Goal: Information Seeking & Learning: Learn about a topic

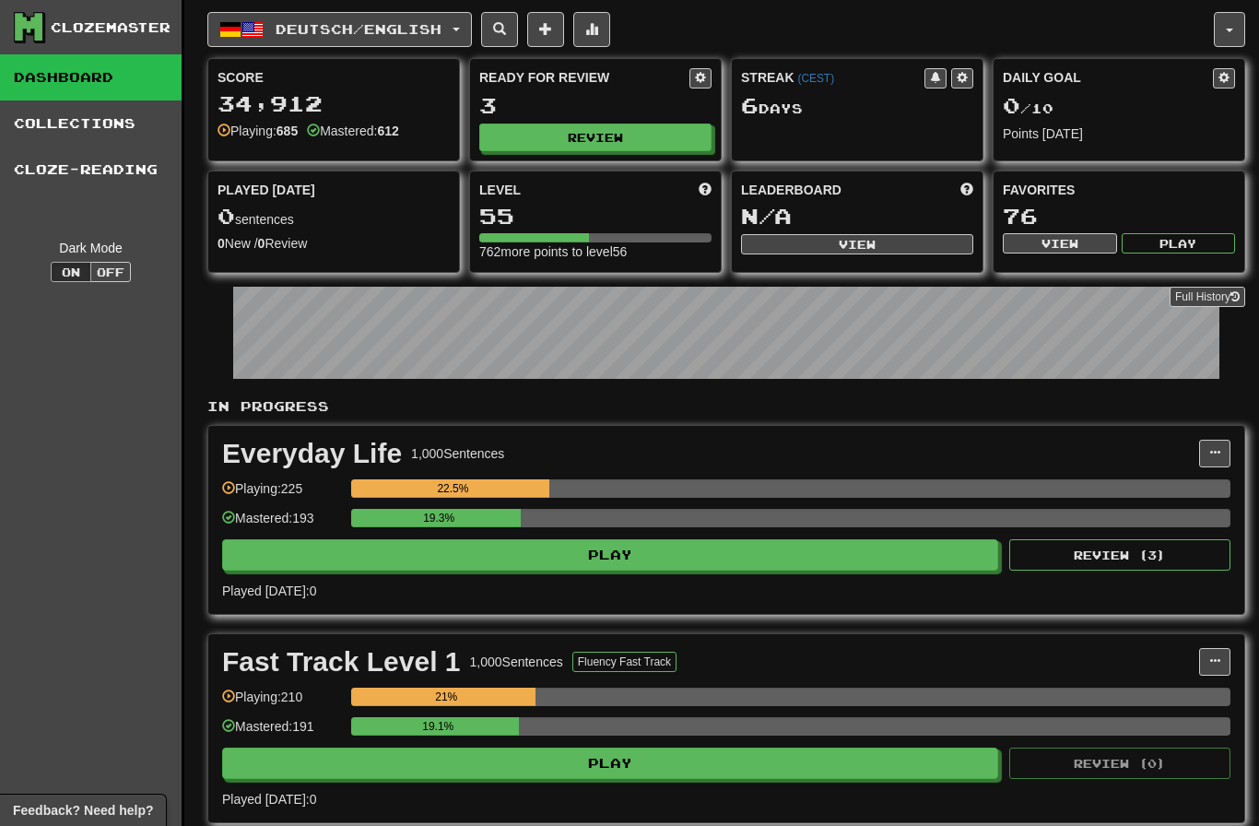
click at [661, 148] on button "Review" at bounding box center [595, 138] width 232 height 28
select select "********"
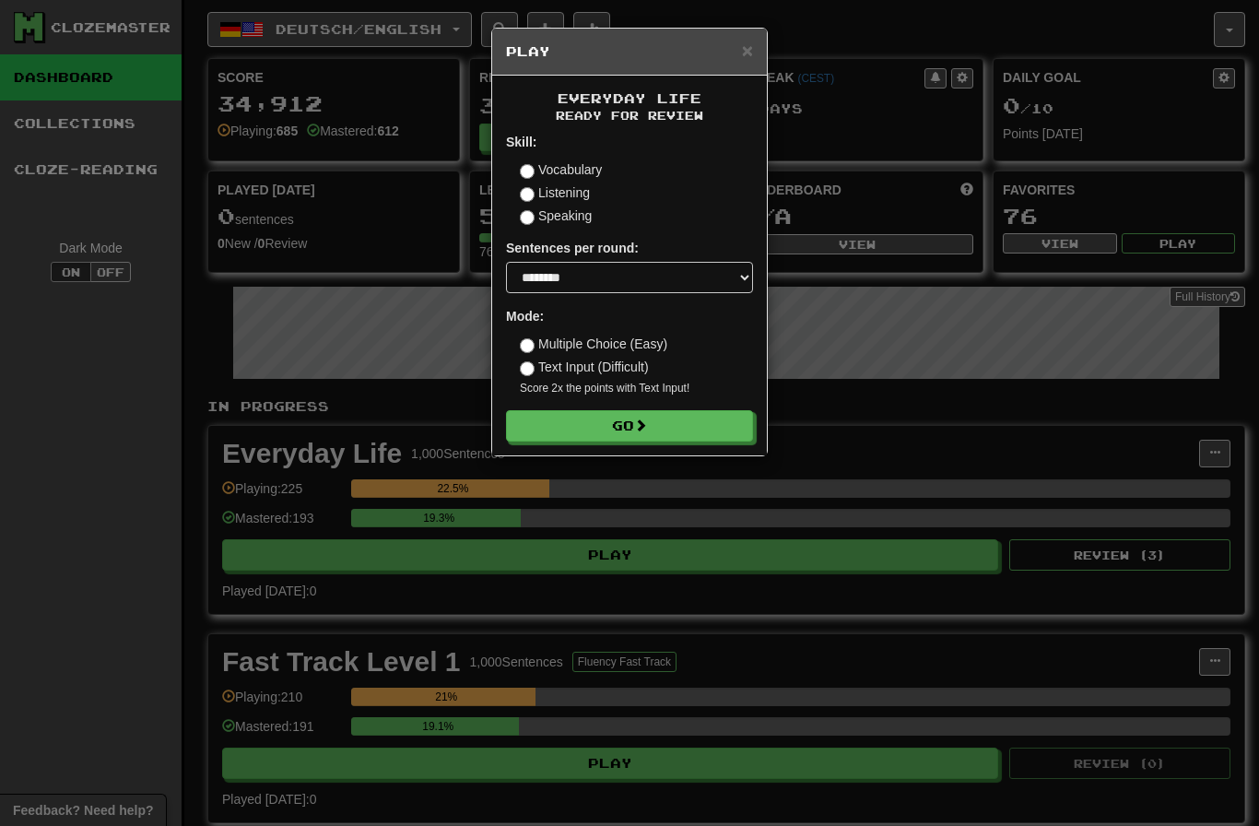
click at [739, 427] on button "Go" at bounding box center [629, 425] width 247 height 31
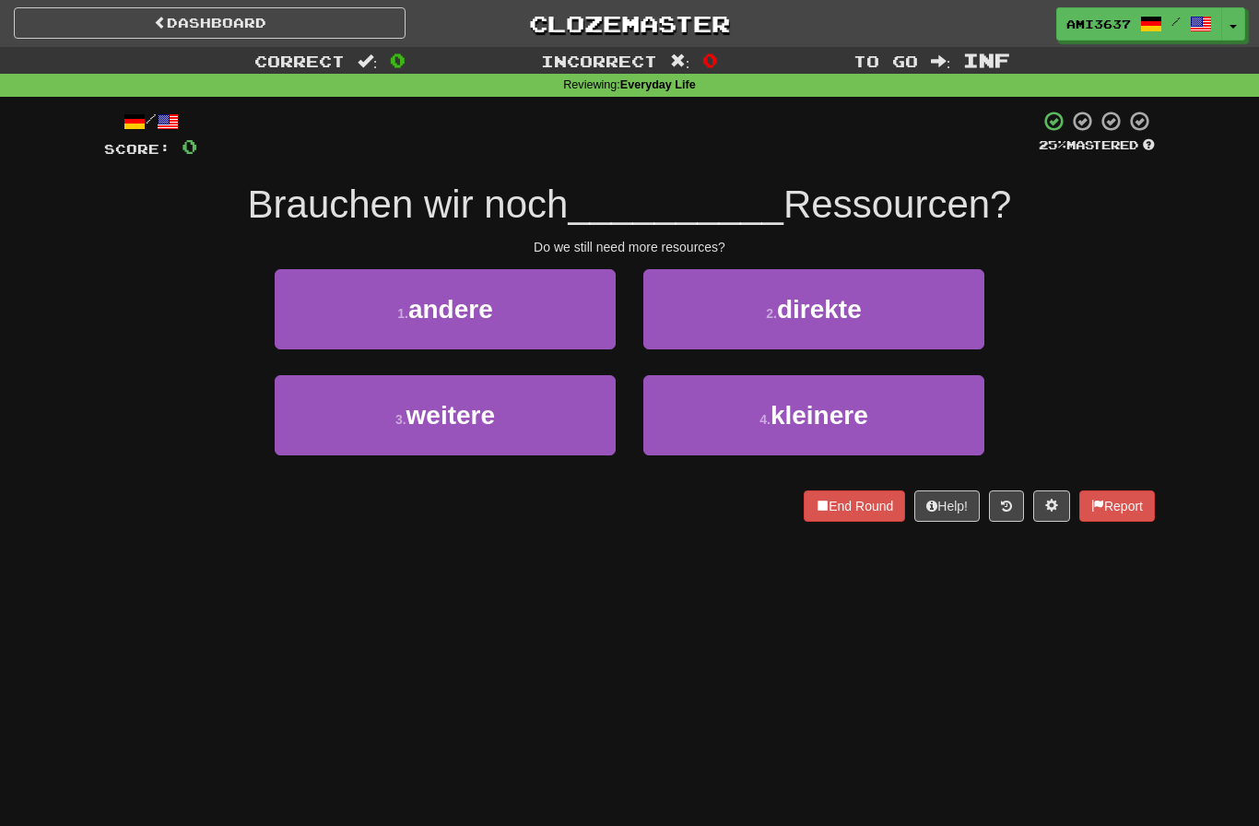
click at [323, 411] on button "3 . weitere" at bounding box center [445, 415] width 341 height 80
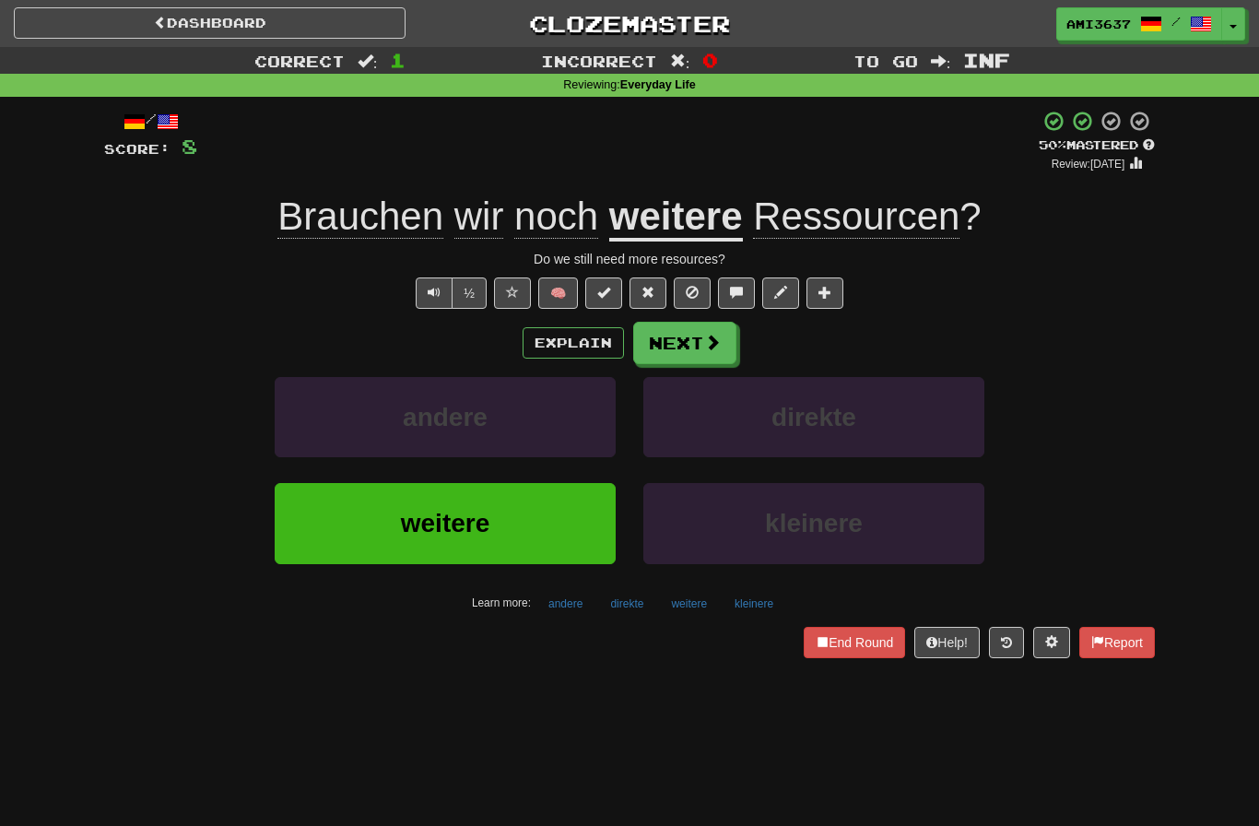
click at [311, 546] on button "weitere" at bounding box center [445, 523] width 341 height 80
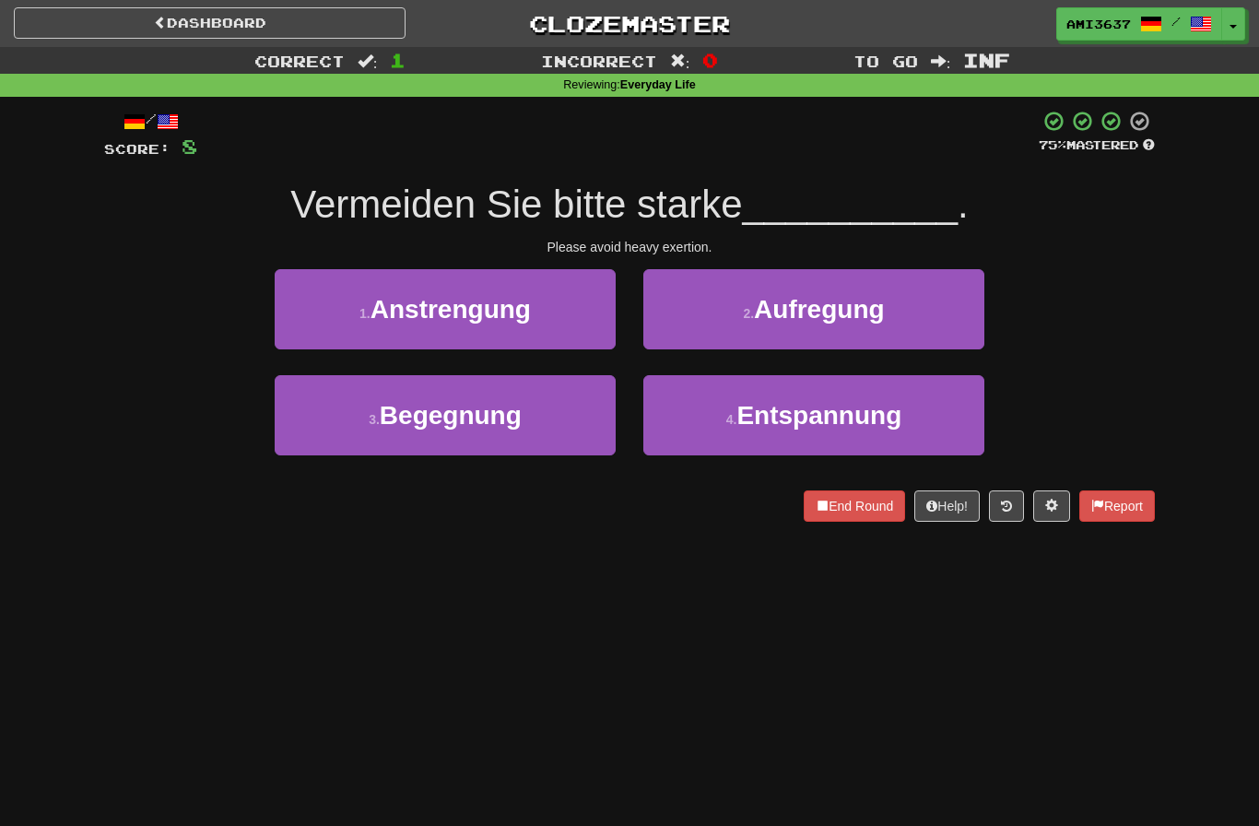
click at [930, 321] on button "2 . Aufregung" at bounding box center [813, 309] width 341 height 80
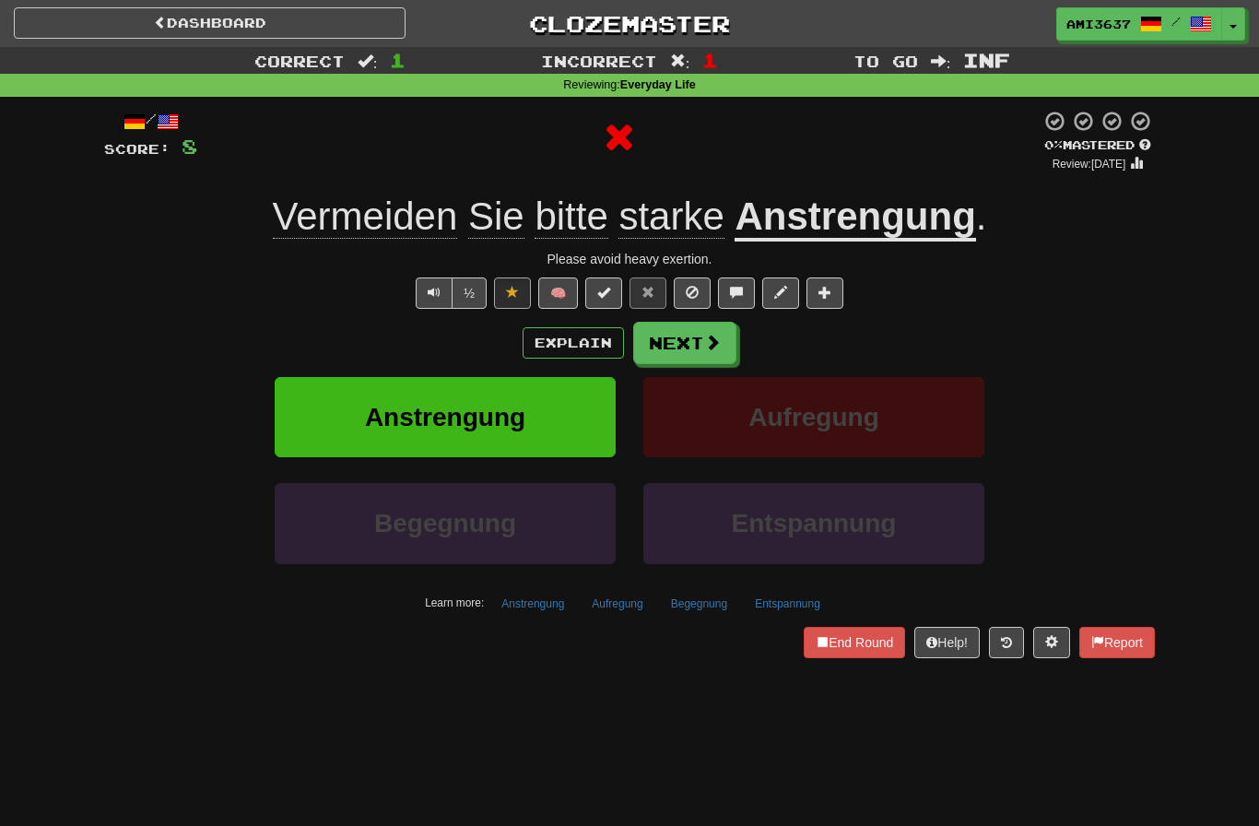
click at [912, 425] on button "Aufregung" at bounding box center [813, 417] width 341 height 80
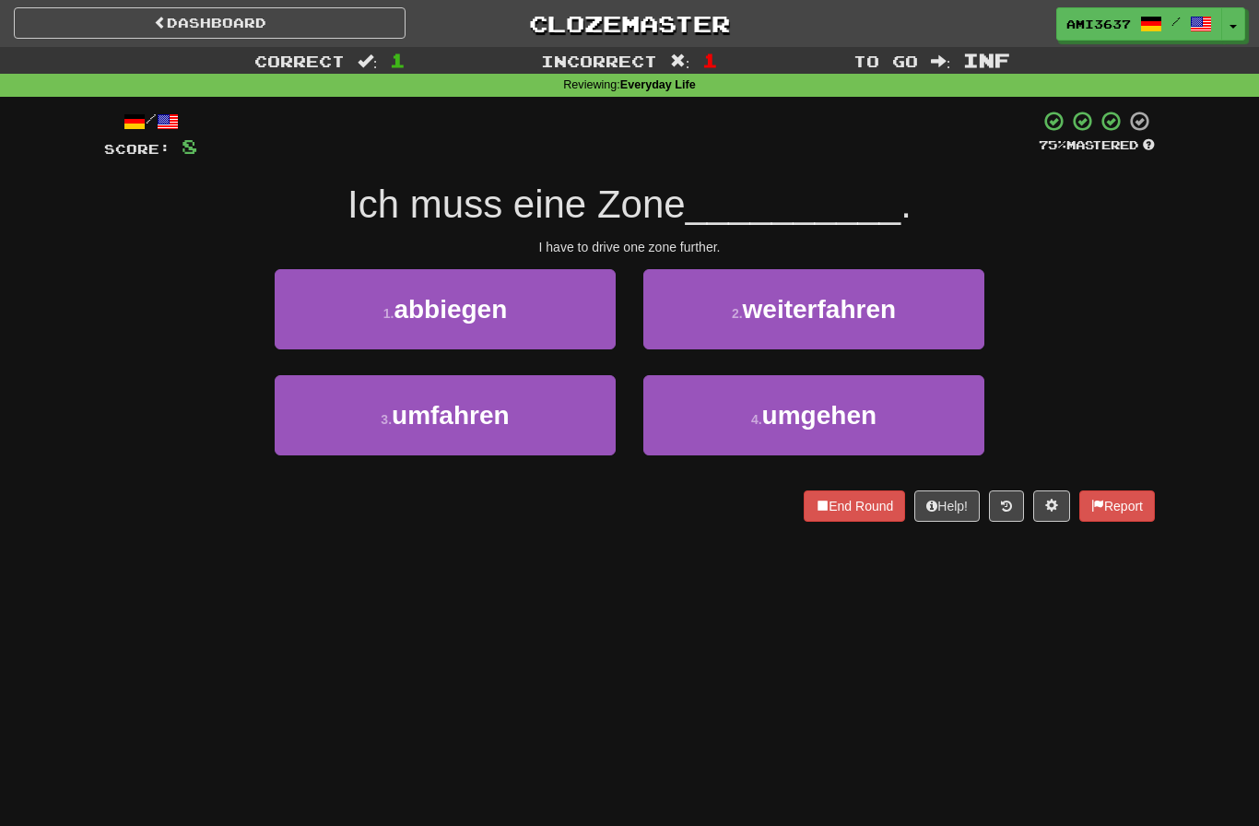
click at [947, 321] on button "2 . weiterfahren" at bounding box center [813, 309] width 341 height 80
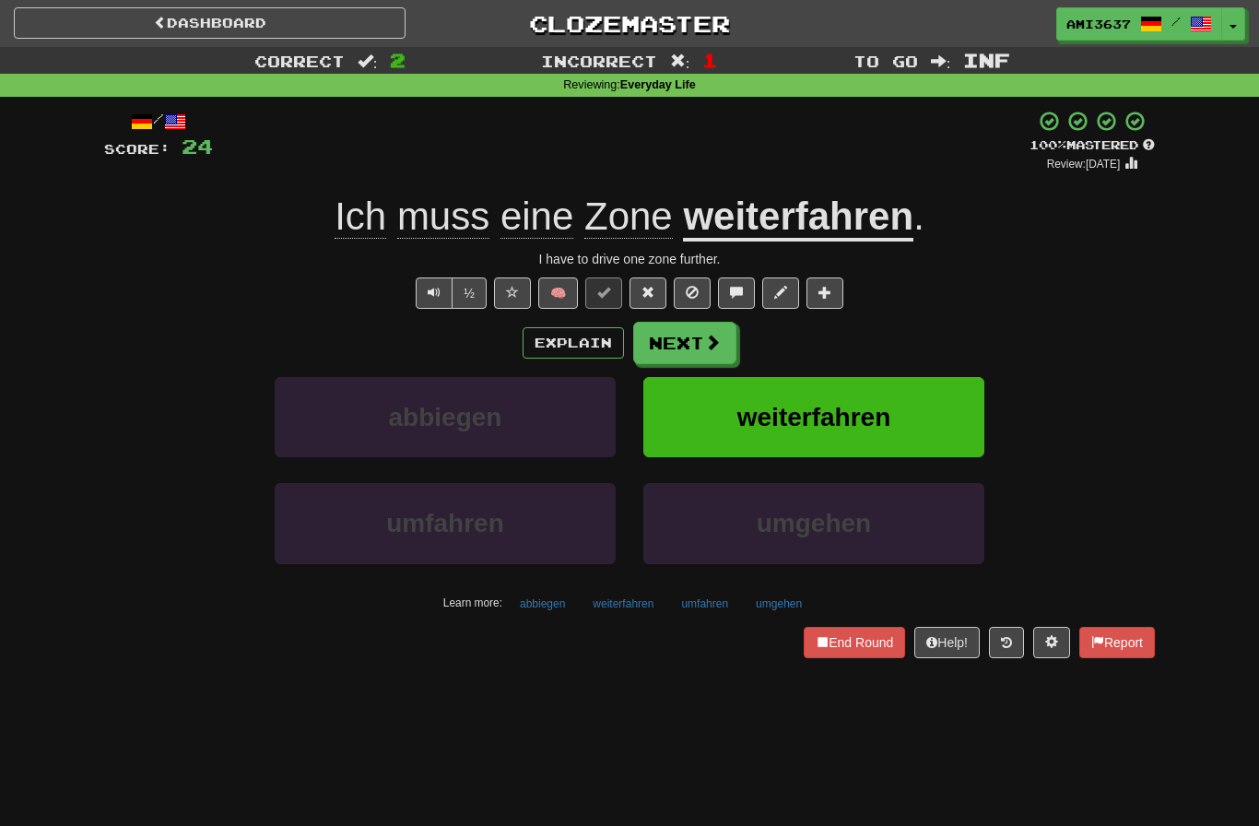
click at [930, 416] on button "weiterfahren" at bounding box center [813, 417] width 341 height 80
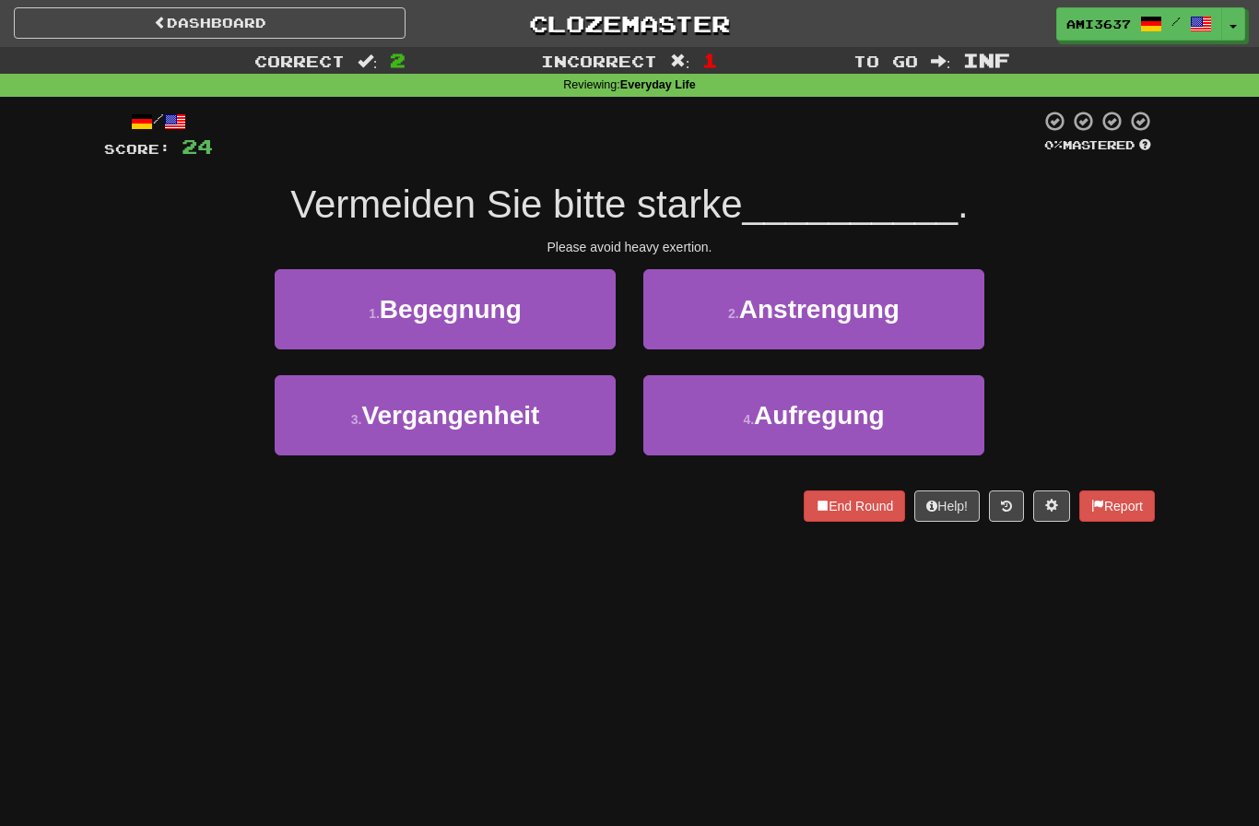
click at [948, 321] on button "2 . Anstrengung" at bounding box center [813, 309] width 341 height 80
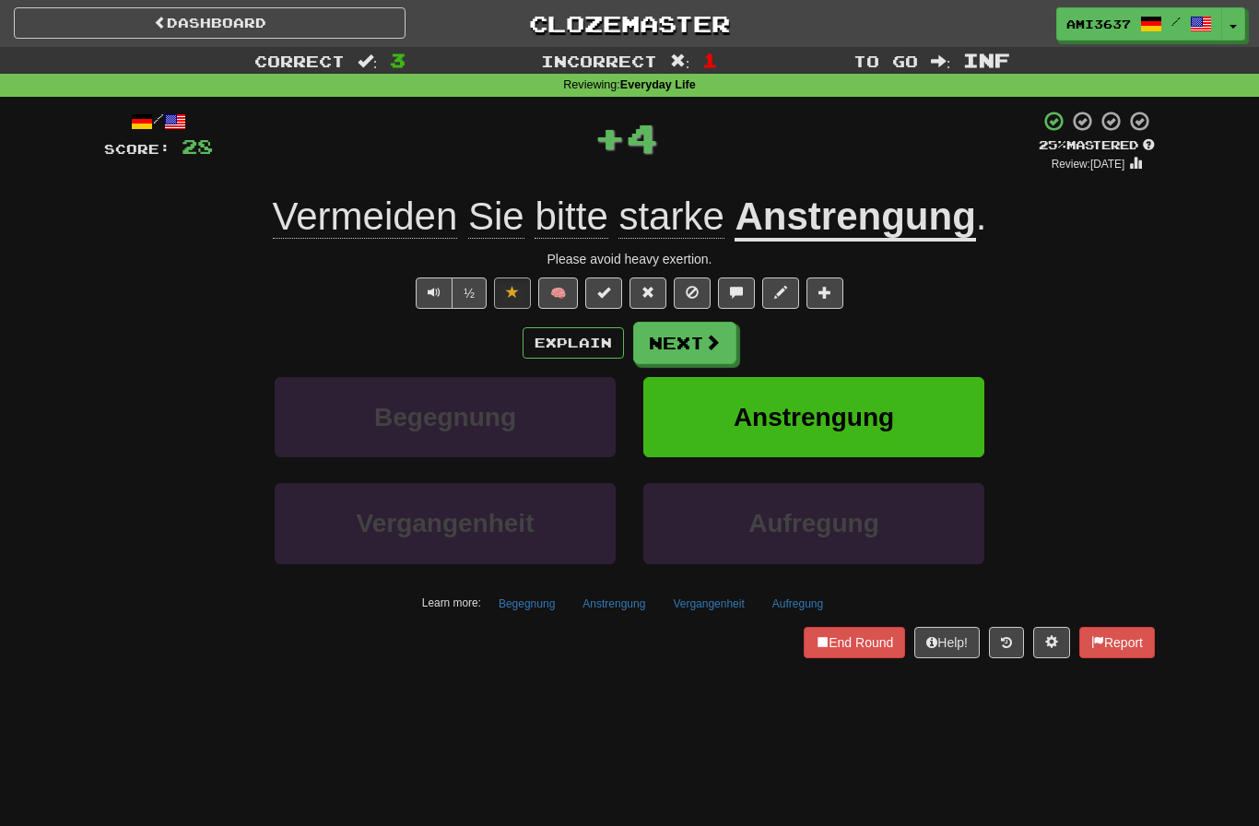
click at [946, 411] on button "Anstrengung" at bounding box center [813, 417] width 341 height 80
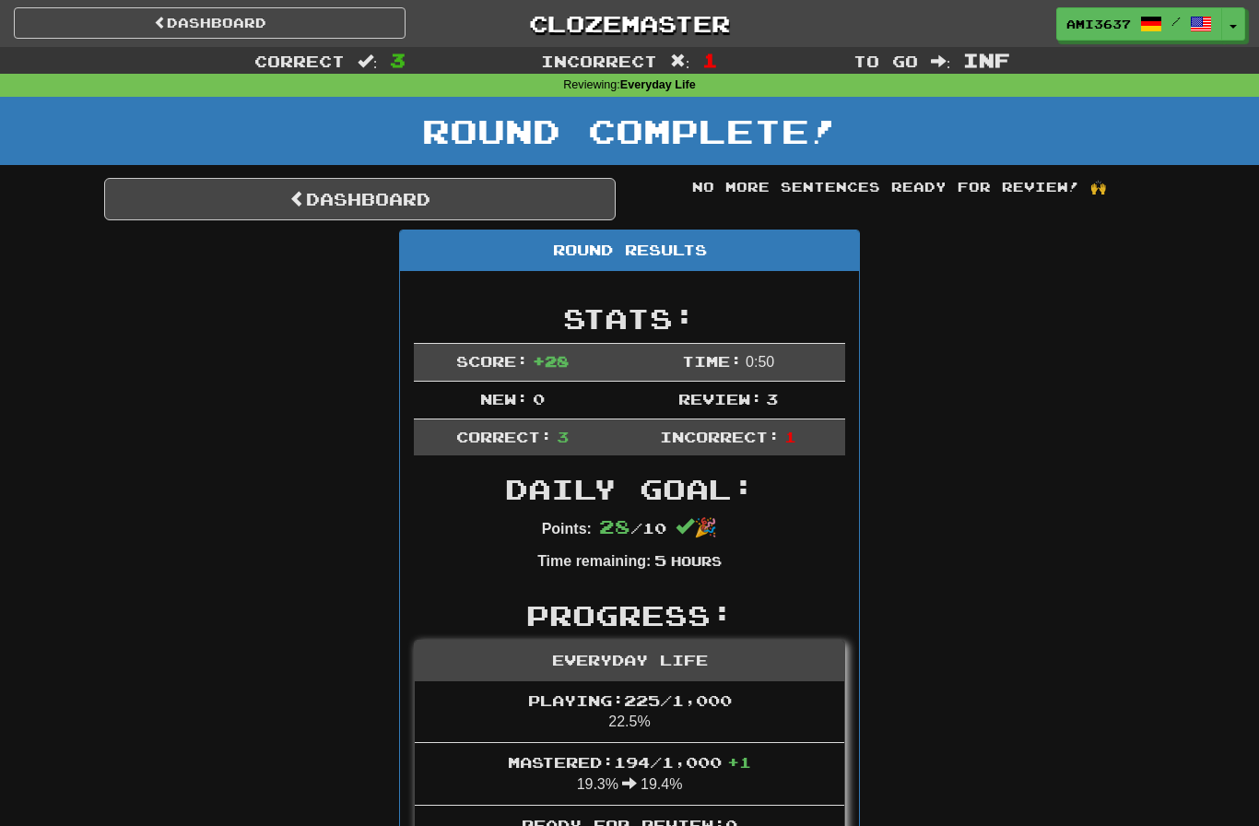
click at [556, 194] on link "Dashboard" at bounding box center [360, 199] width 512 height 42
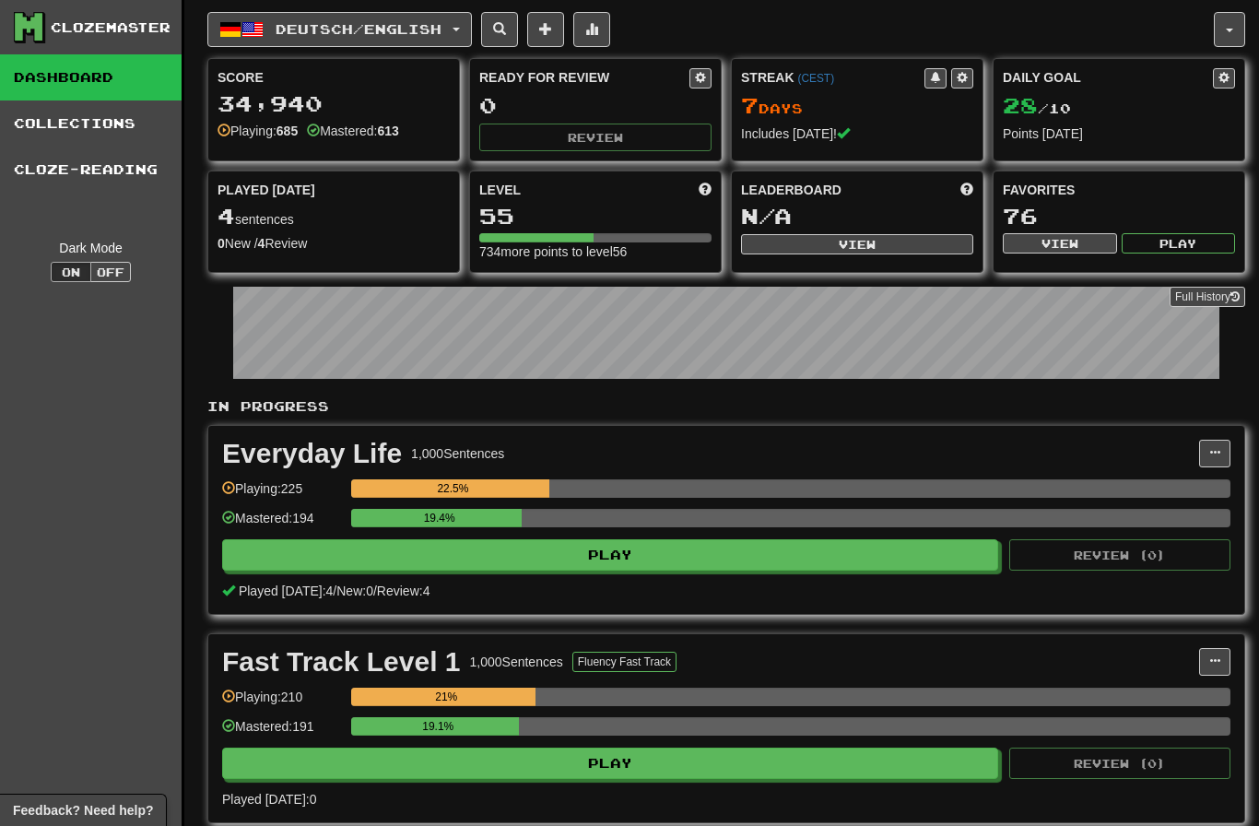
click at [435, 29] on span "Deutsch / English" at bounding box center [359, 29] width 166 height 16
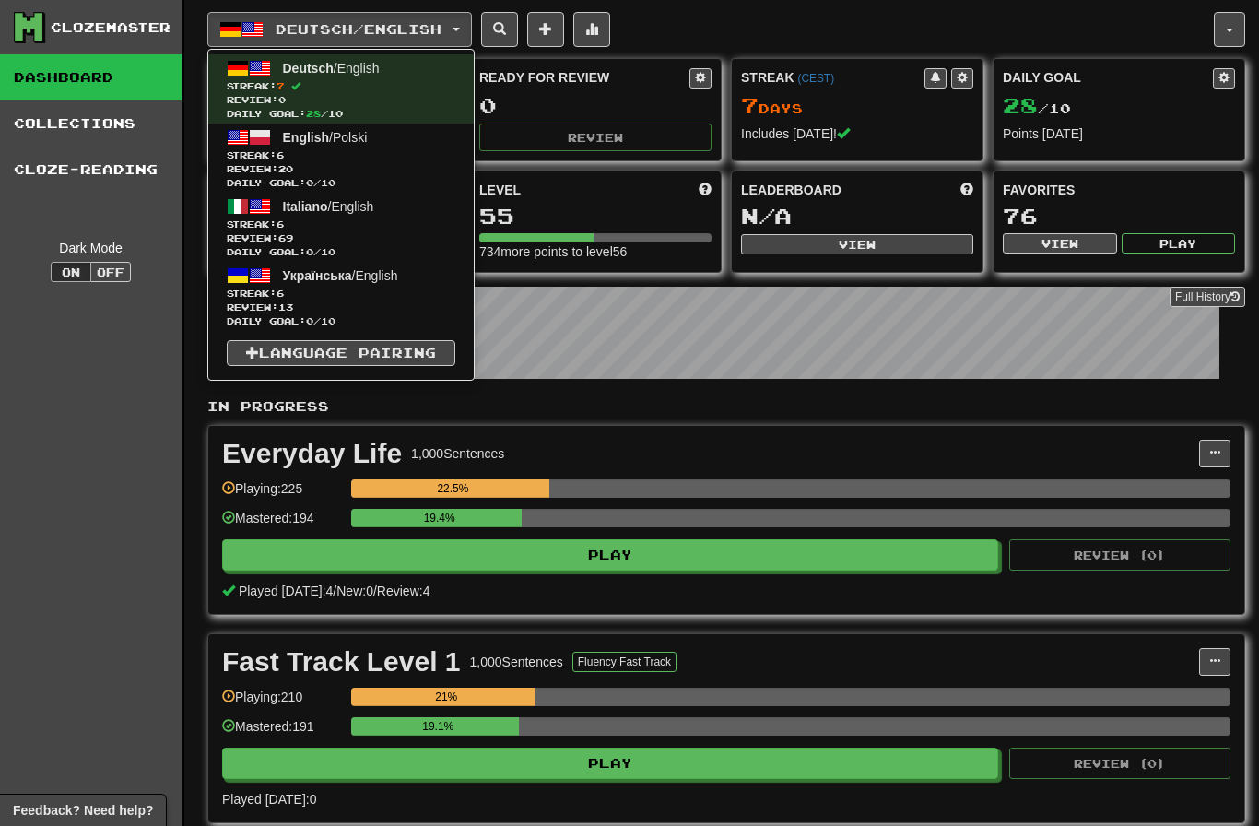
click at [395, 233] on span "Review: 69" at bounding box center [341, 238] width 229 height 14
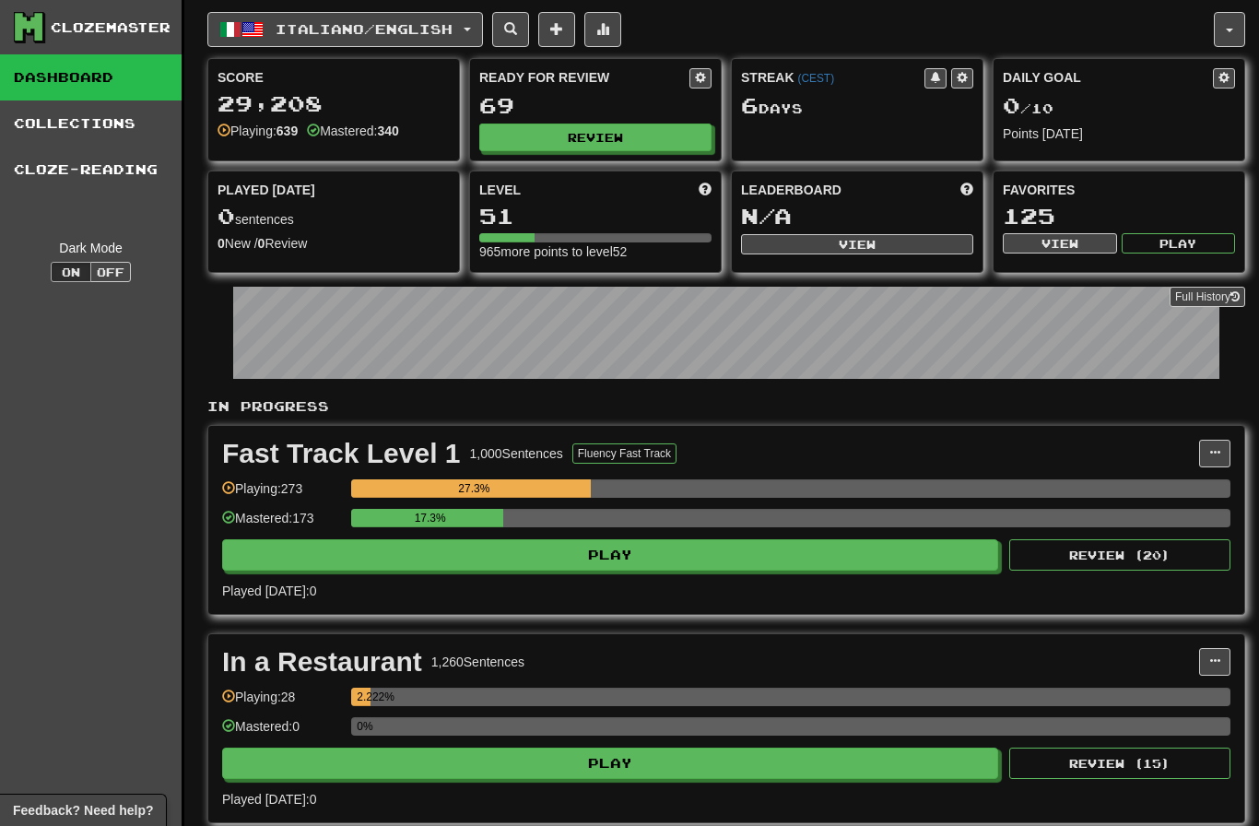
click at [660, 137] on button "Review" at bounding box center [595, 138] width 232 height 28
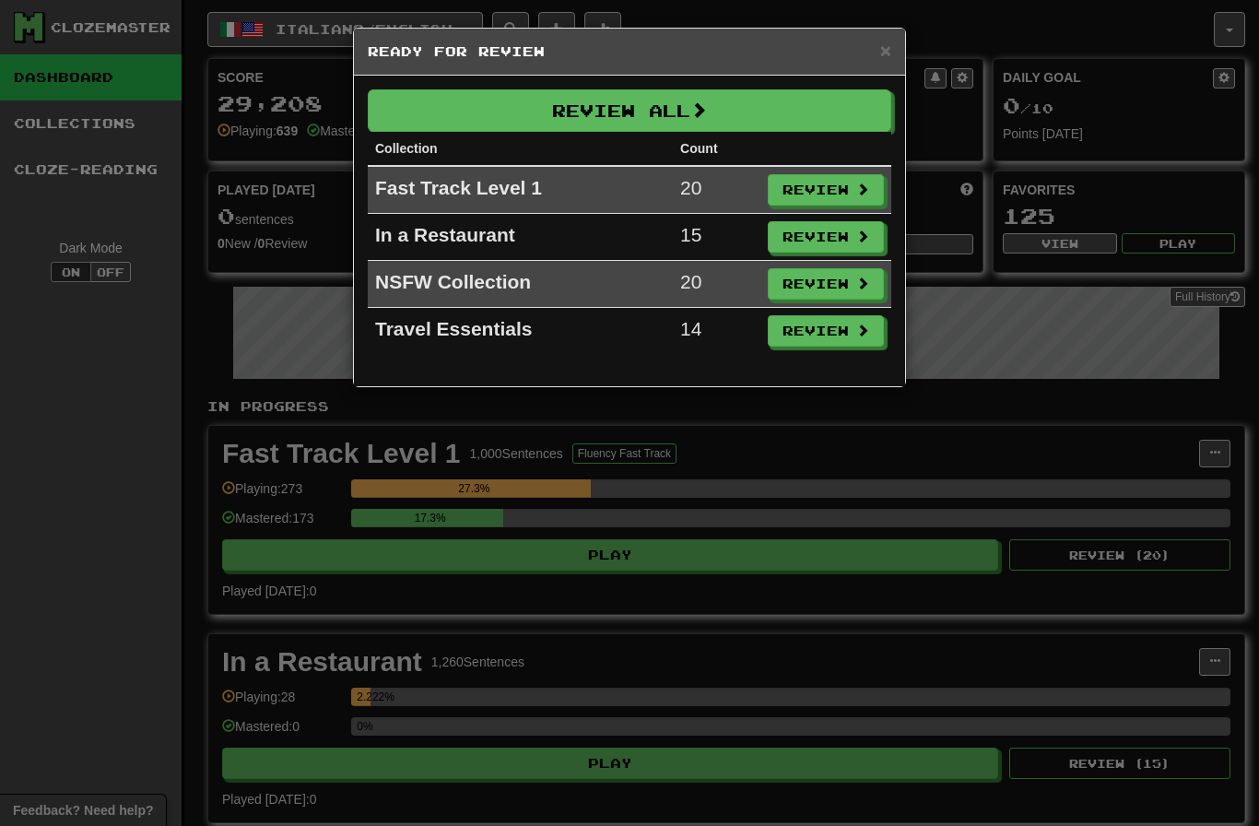
click at [811, 108] on button "Review All" at bounding box center [630, 110] width 524 height 42
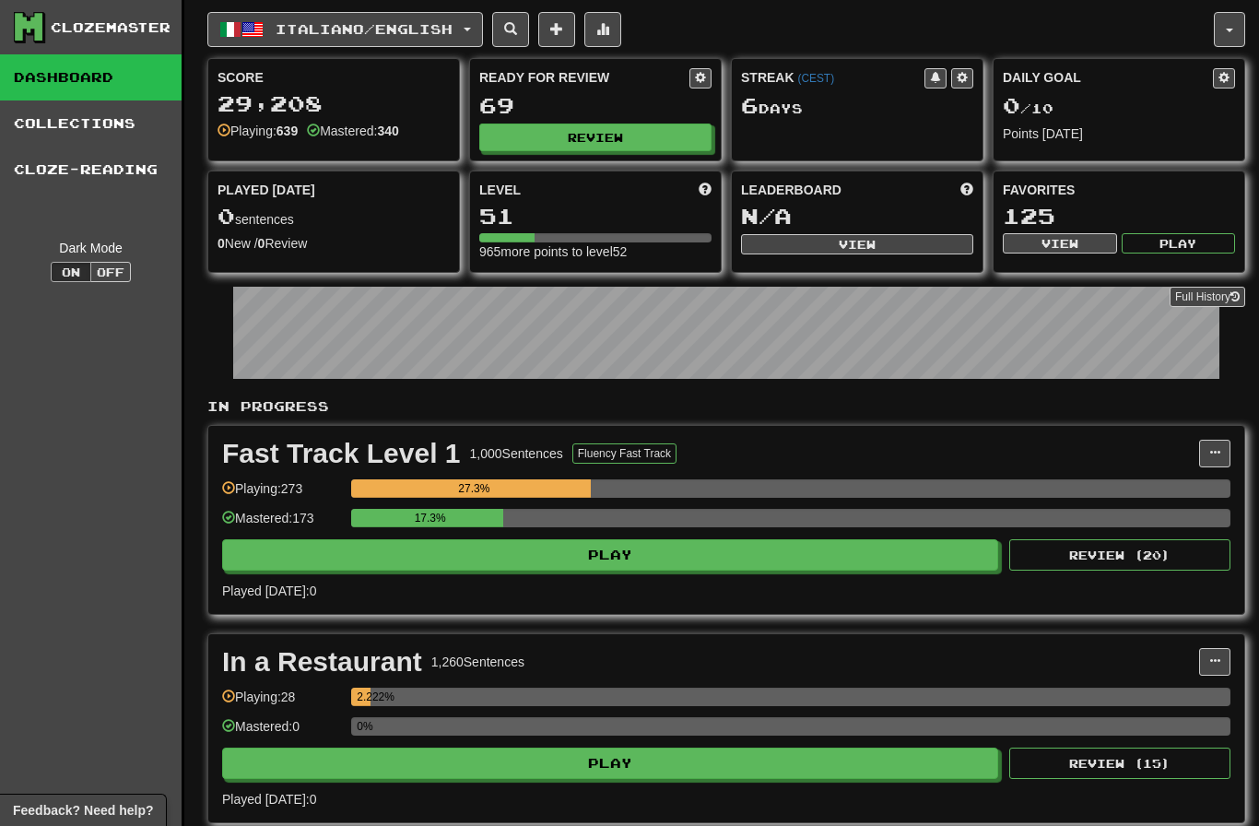
select select "********"
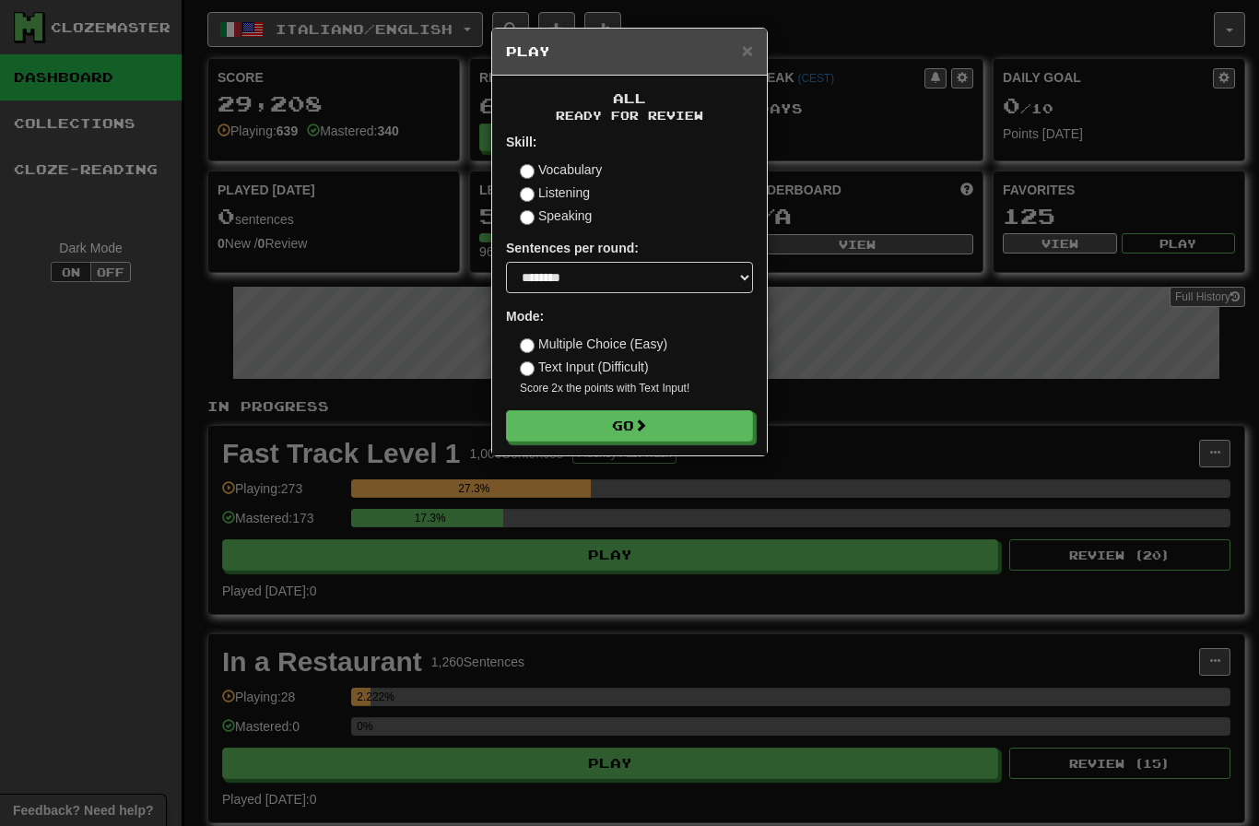
click at [698, 427] on button "Go" at bounding box center [629, 425] width 247 height 31
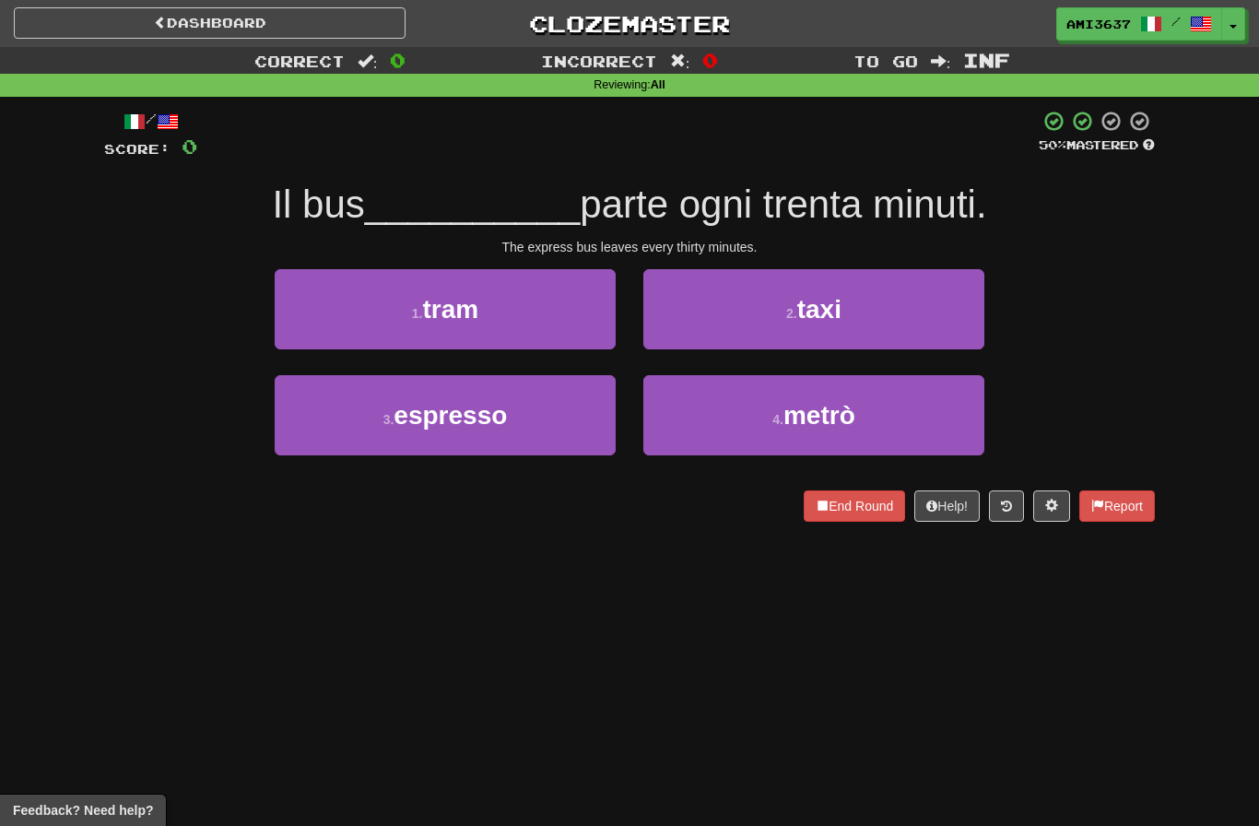
click at [560, 405] on button "3 . espresso" at bounding box center [445, 415] width 341 height 80
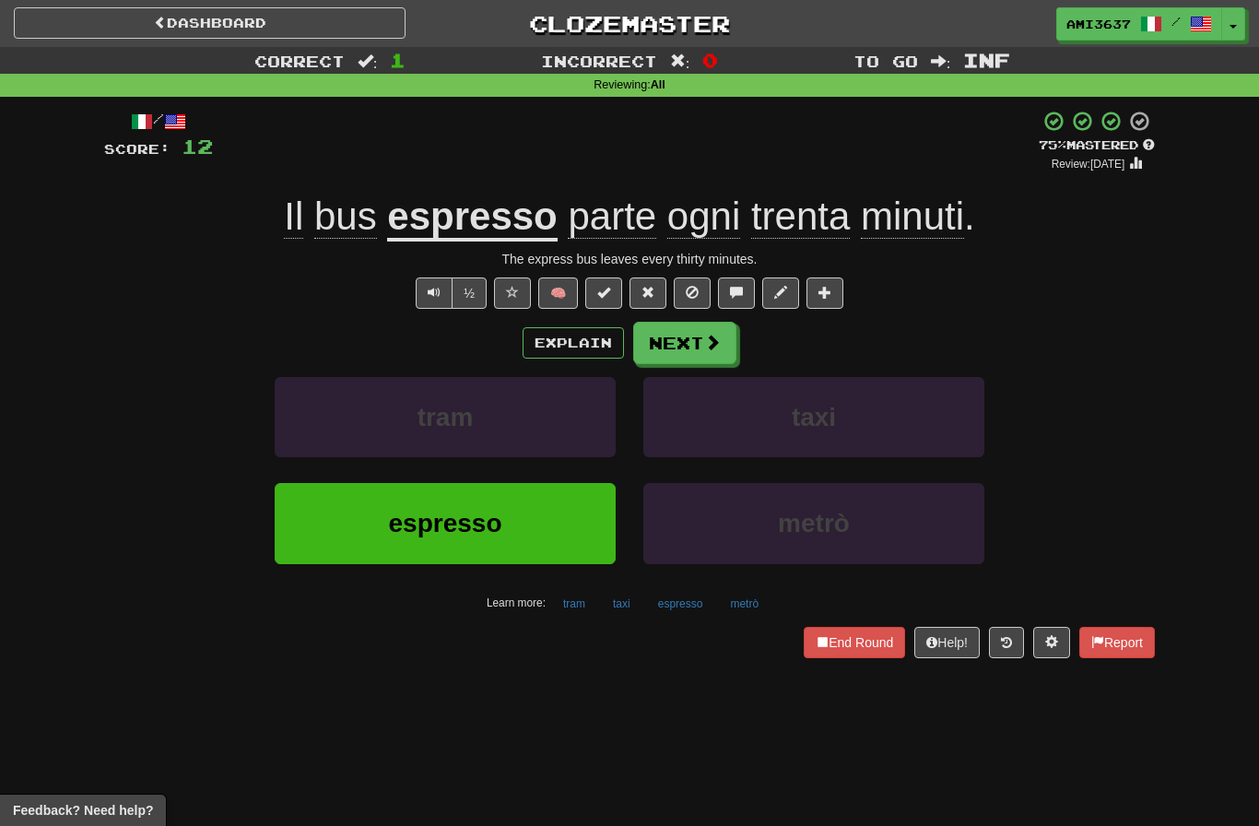
click at [349, 510] on button "espresso" at bounding box center [445, 523] width 341 height 80
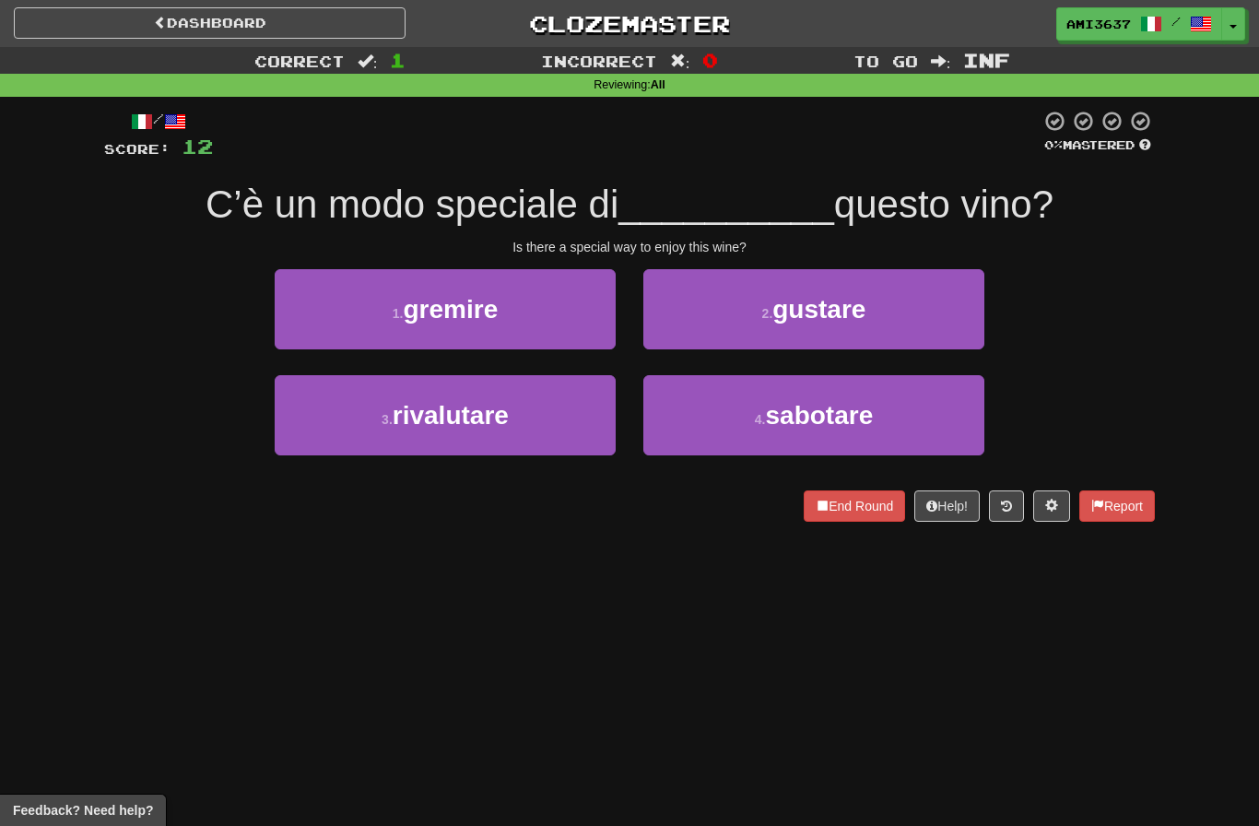
click at [298, 313] on button "1 . [GEOGRAPHIC_DATA]" at bounding box center [445, 309] width 341 height 80
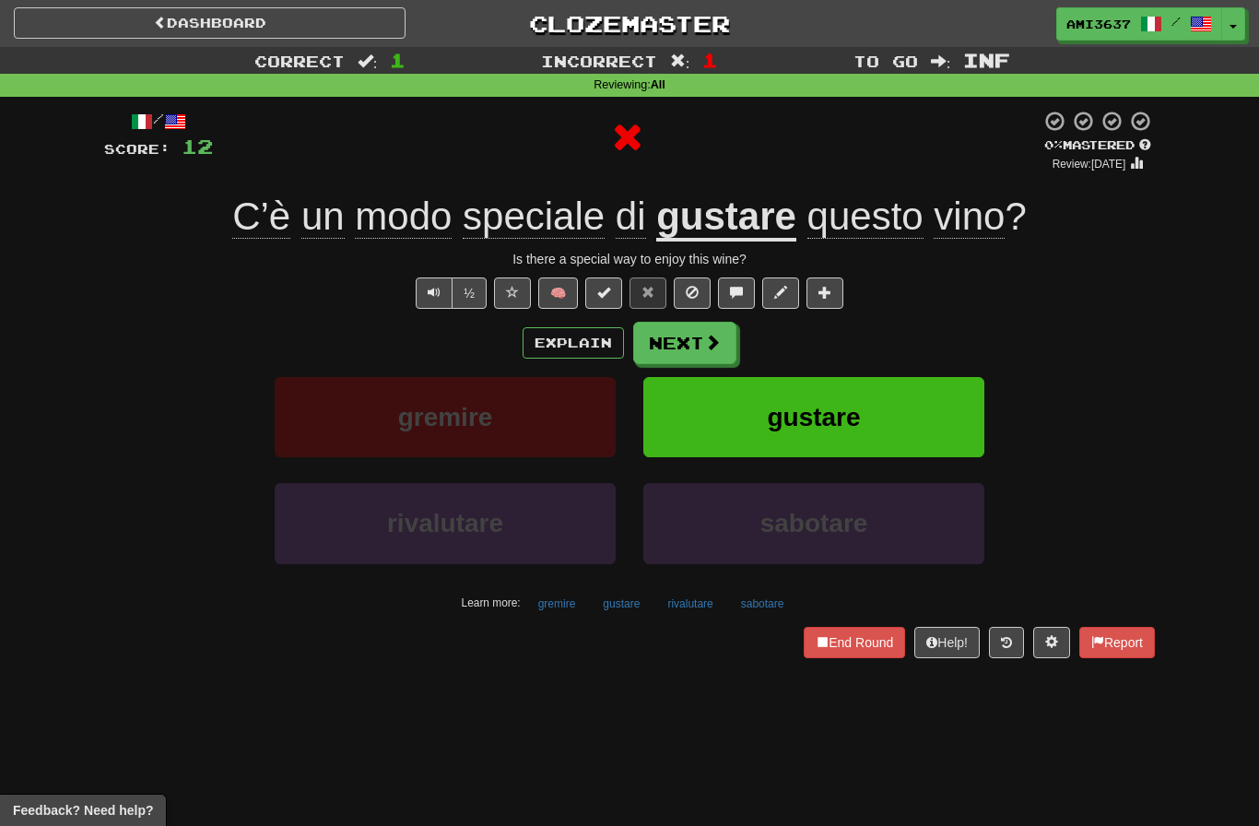
click at [956, 418] on button "gustare" at bounding box center [813, 417] width 341 height 80
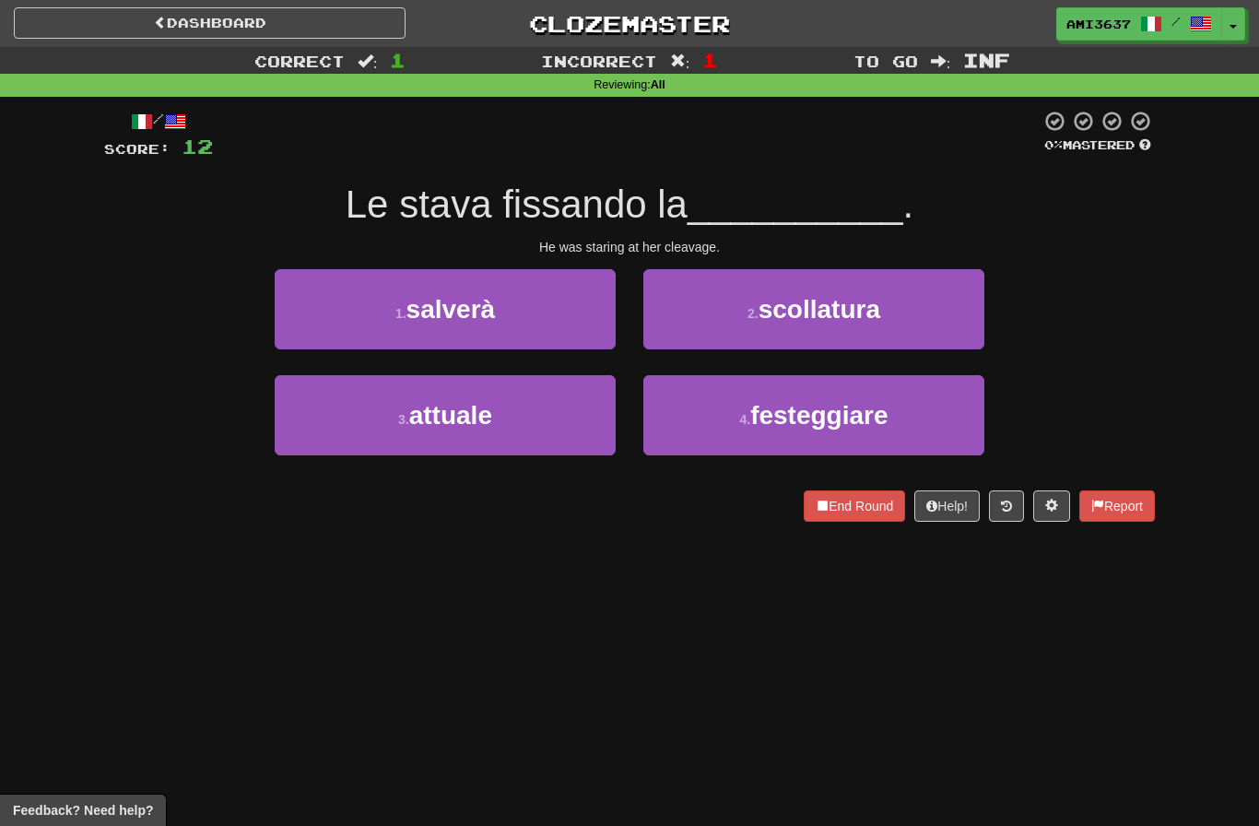
click at [954, 420] on button "4 . festeggiare" at bounding box center [813, 415] width 341 height 80
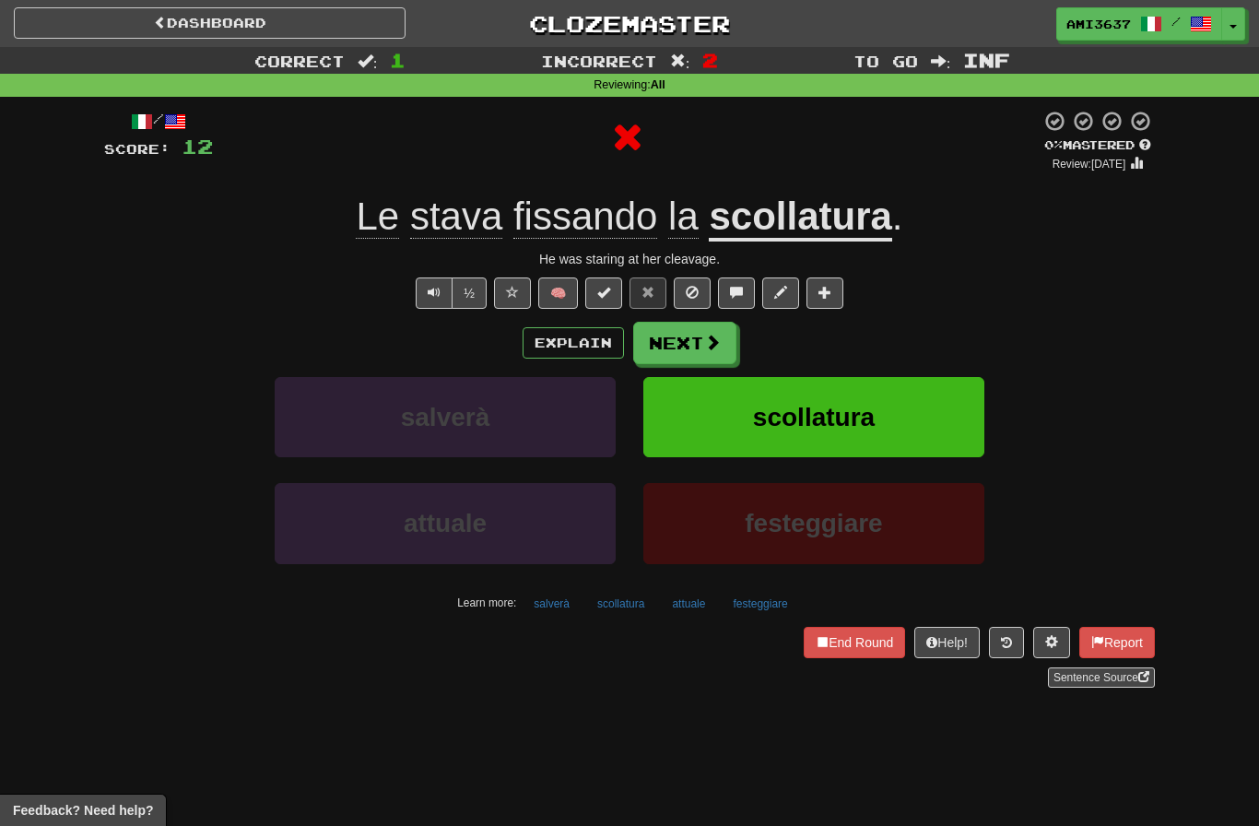
click at [956, 417] on button "scollatura" at bounding box center [813, 417] width 341 height 80
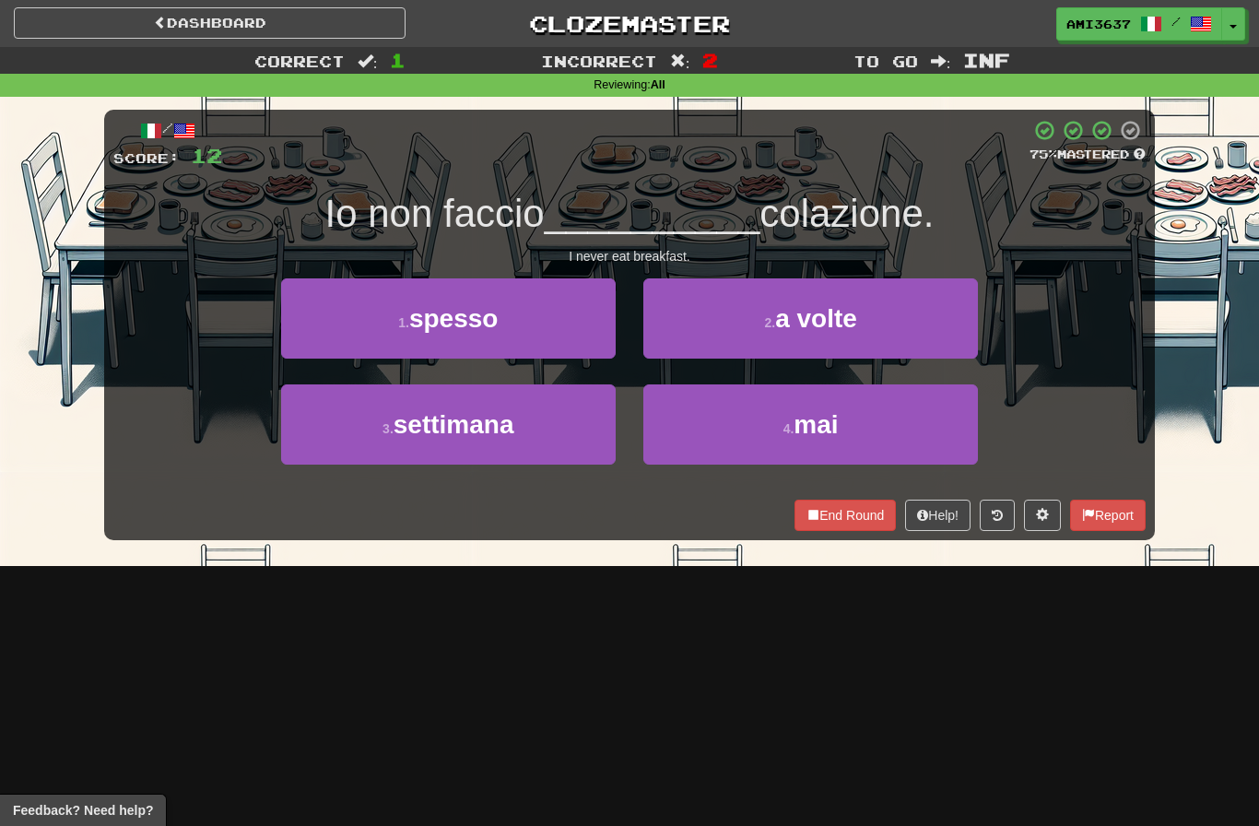
click at [949, 424] on button "4 . mai" at bounding box center [810, 424] width 335 height 80
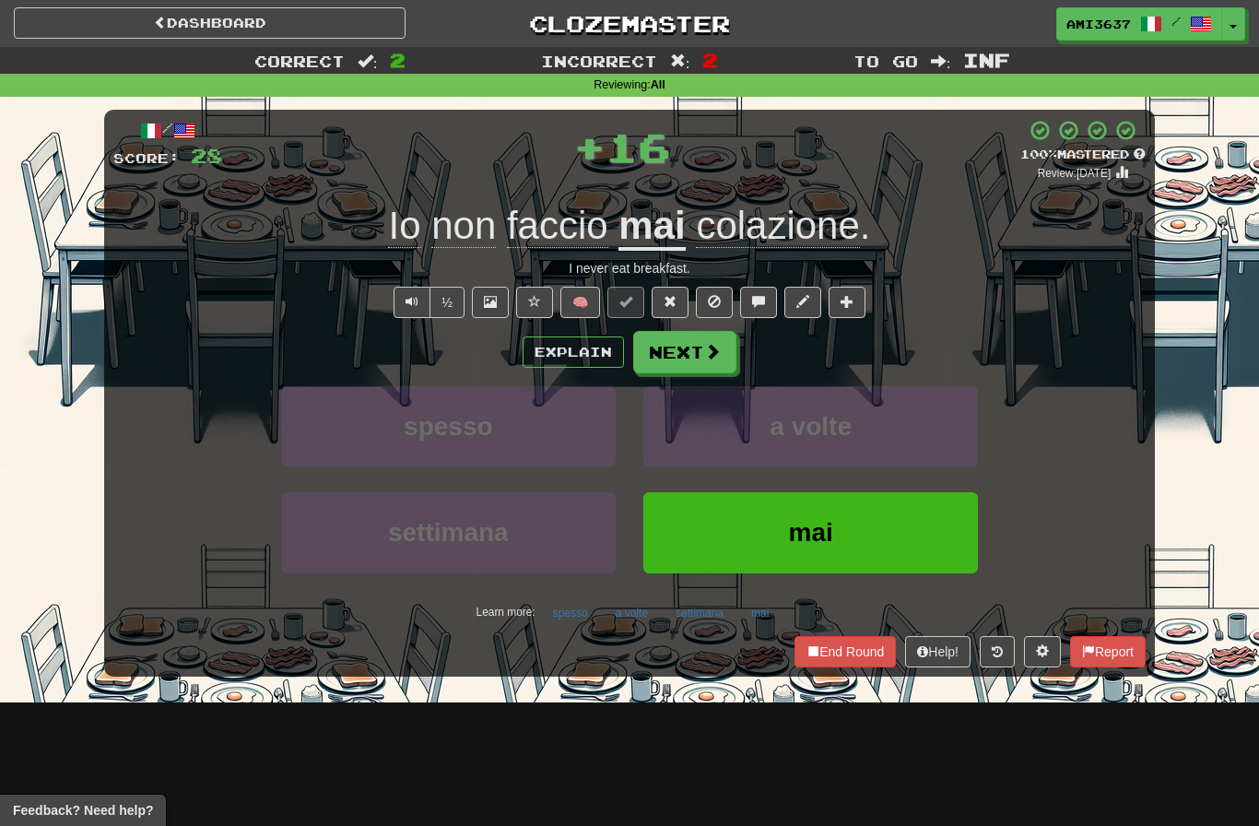
click at [931, 514] on button "mai" at bounding box center [810, 532] width 335 height 80
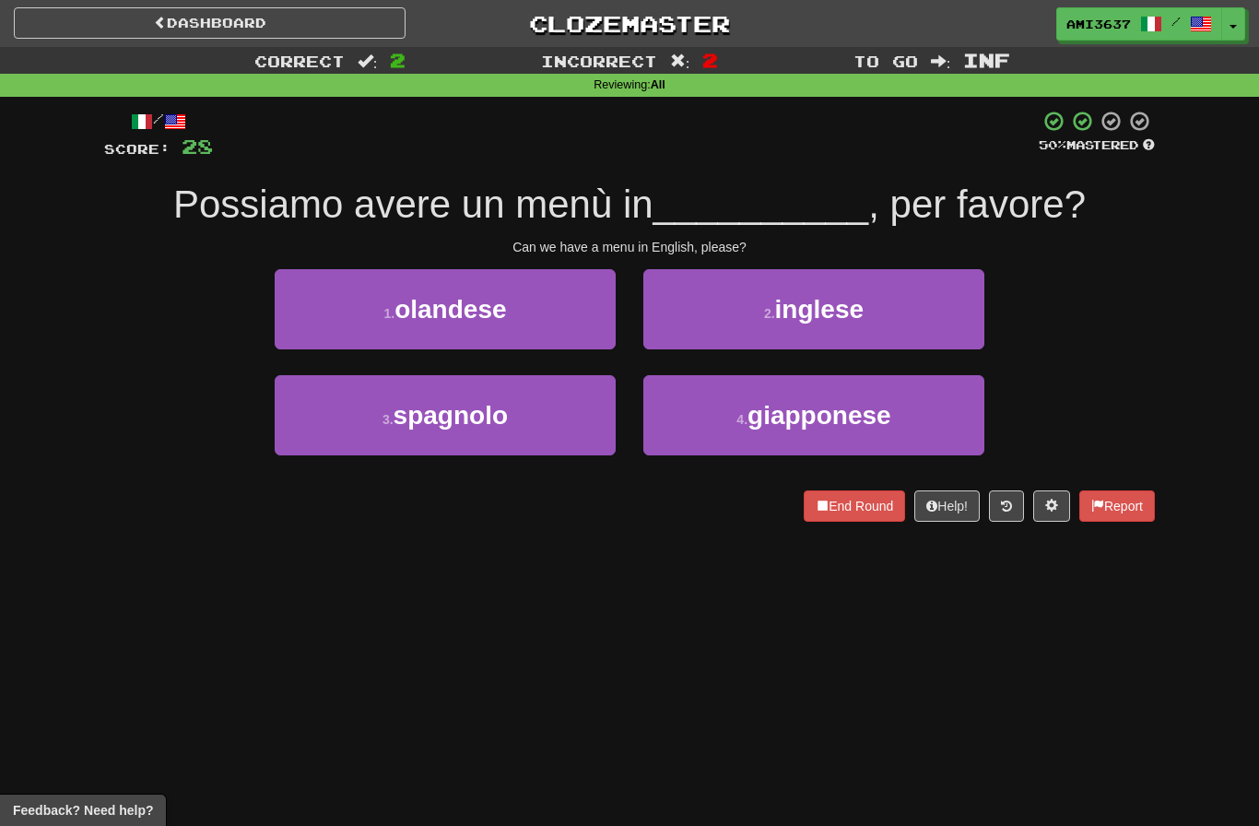
click at [947, 314] on button "2 . inglese" at bounding box center [813, 309] width 341 height 80
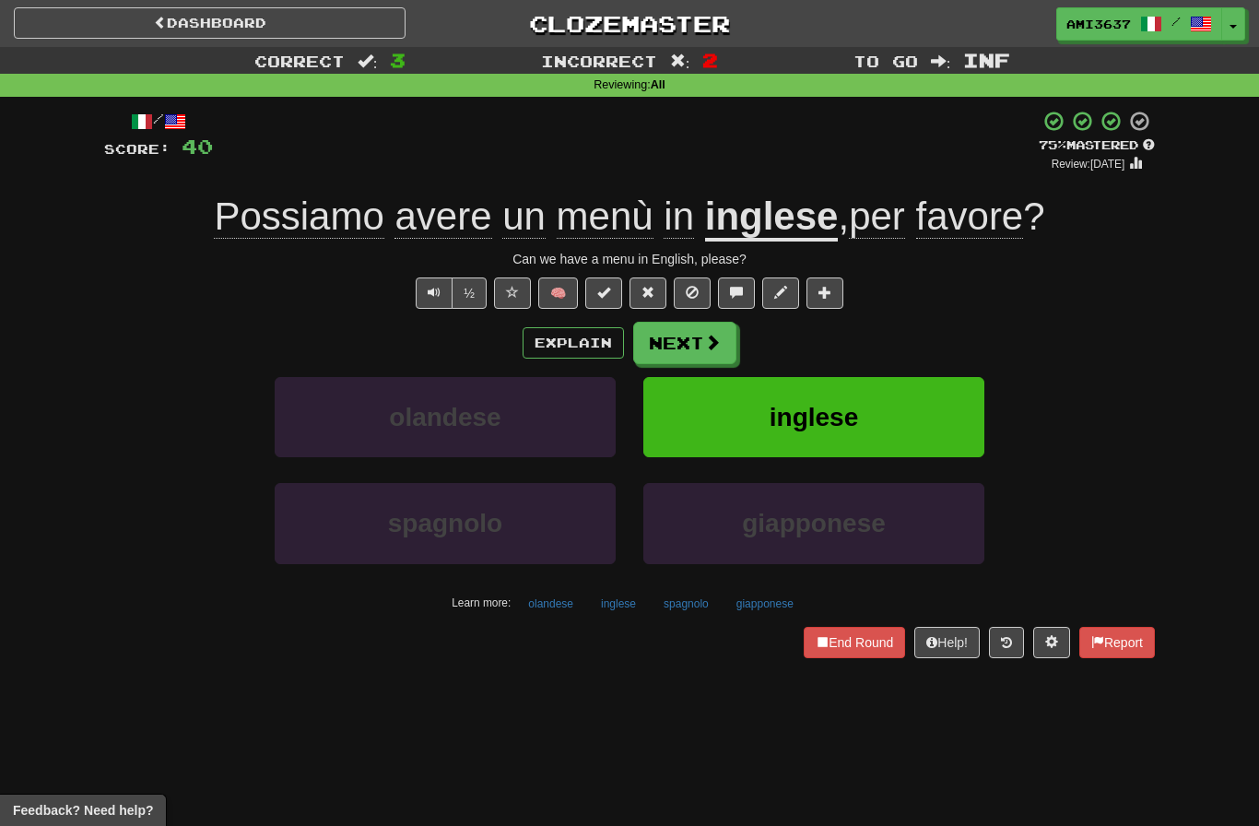
click at [930, 418] on button "inglese" at bounding box center [813, 417] width 341 height 80
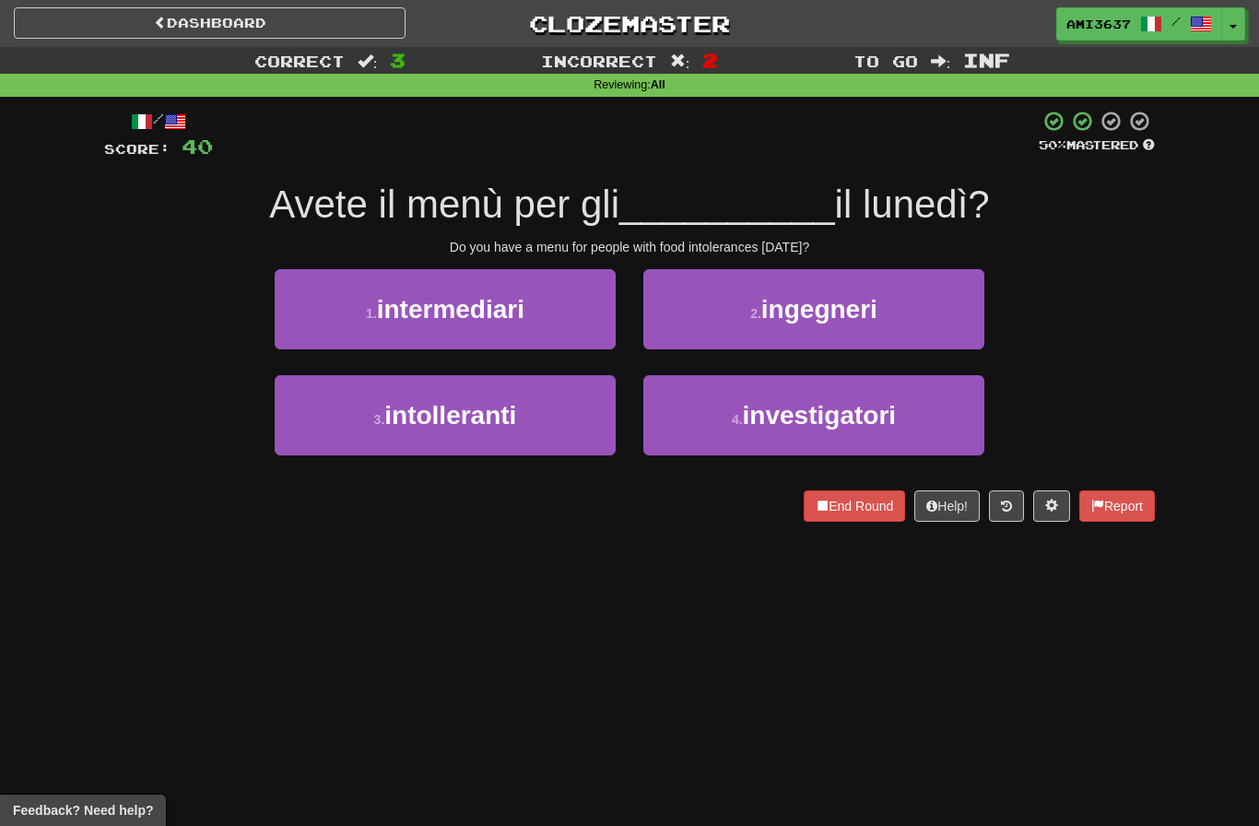
click at [952, 336] on button "2 . ingegneri" at bounding box center [813, 309] width 341 height 80
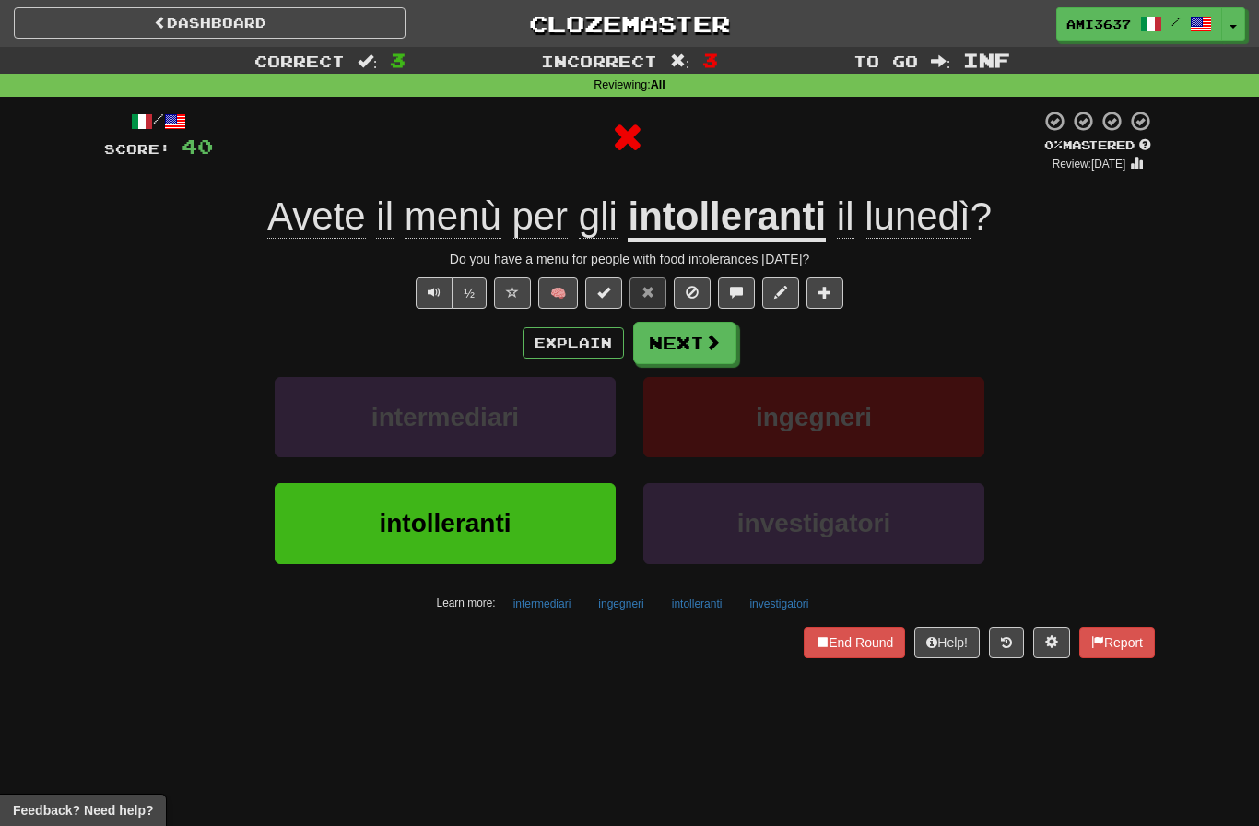
click at [926, 429] on button "ingegneri" at bounding box center [813, 417] width 341 height 80
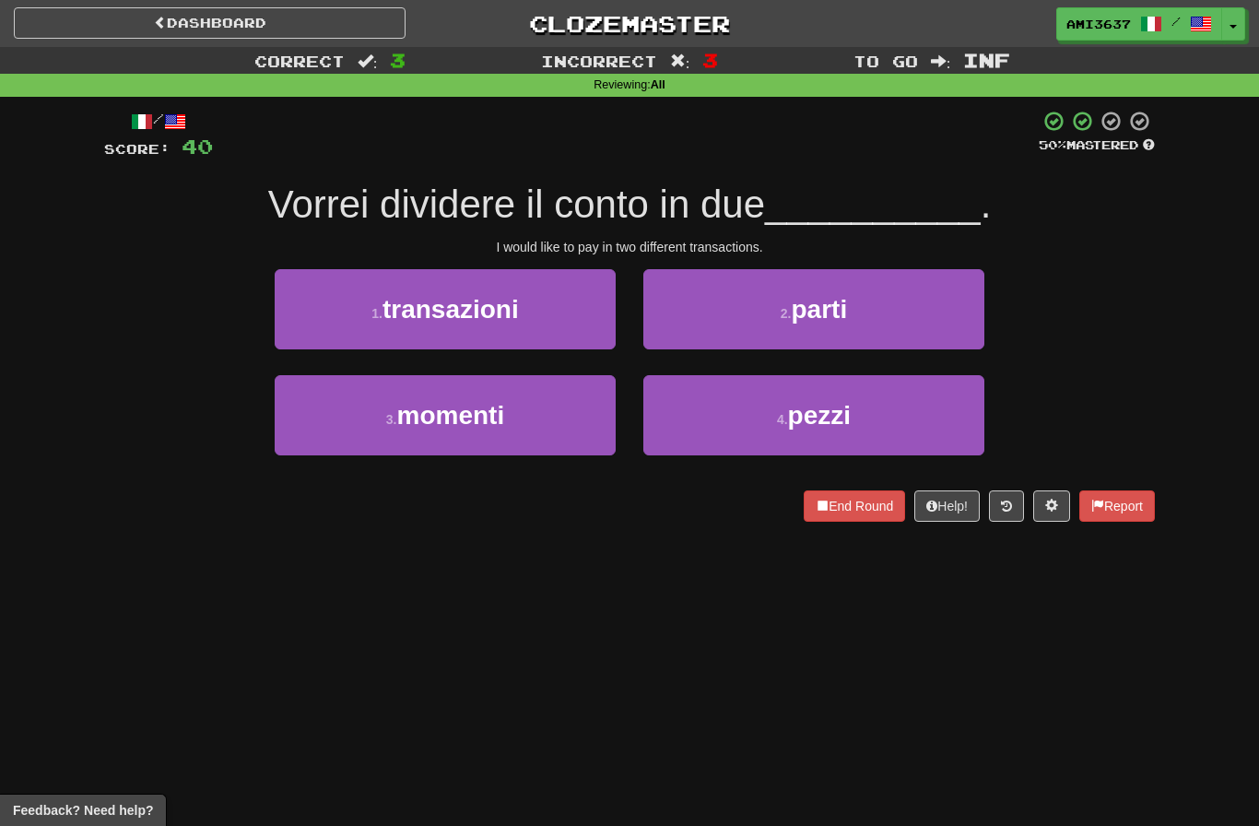
click at [318, 315] on button "1 . transazioni" at bounding box center [445, 309] width 341 height 80
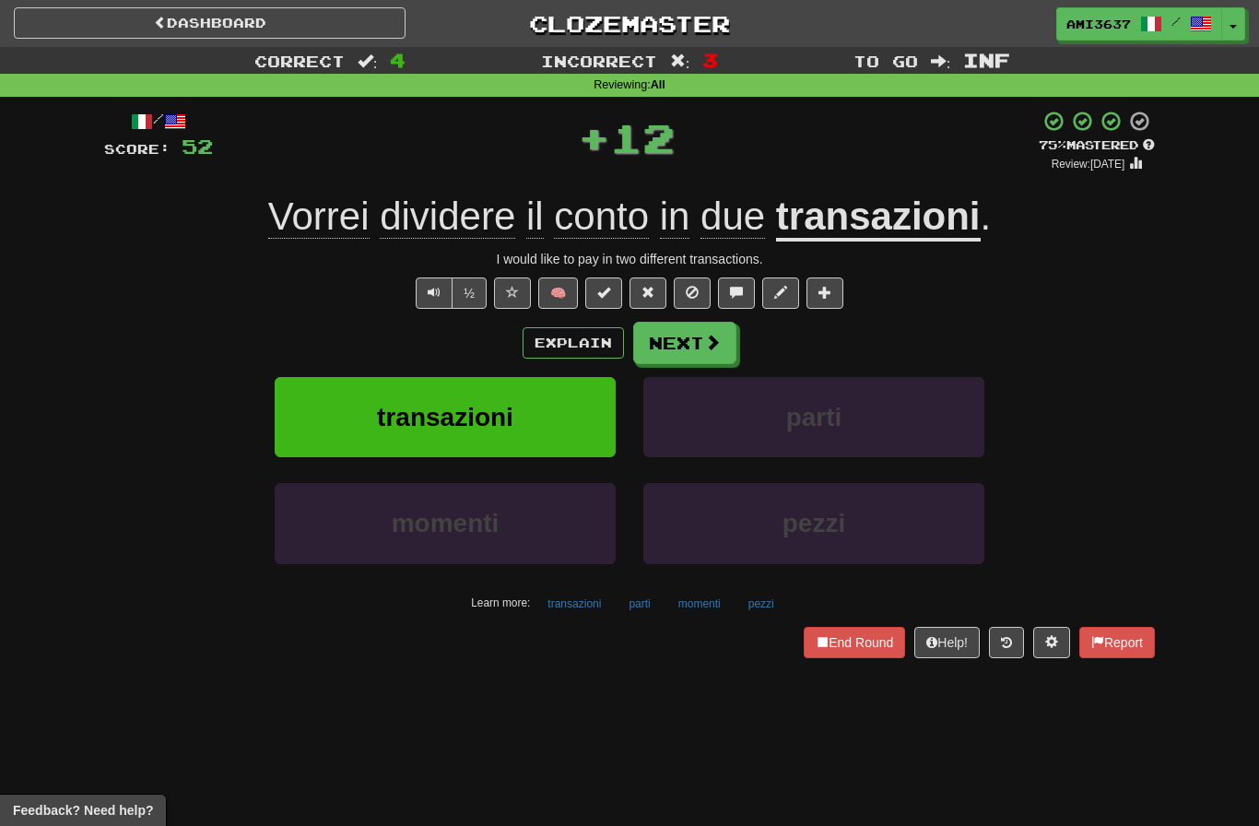
click at [312, 420] on button "transazioni" at bounding box center [445, 417] width 341 height 80
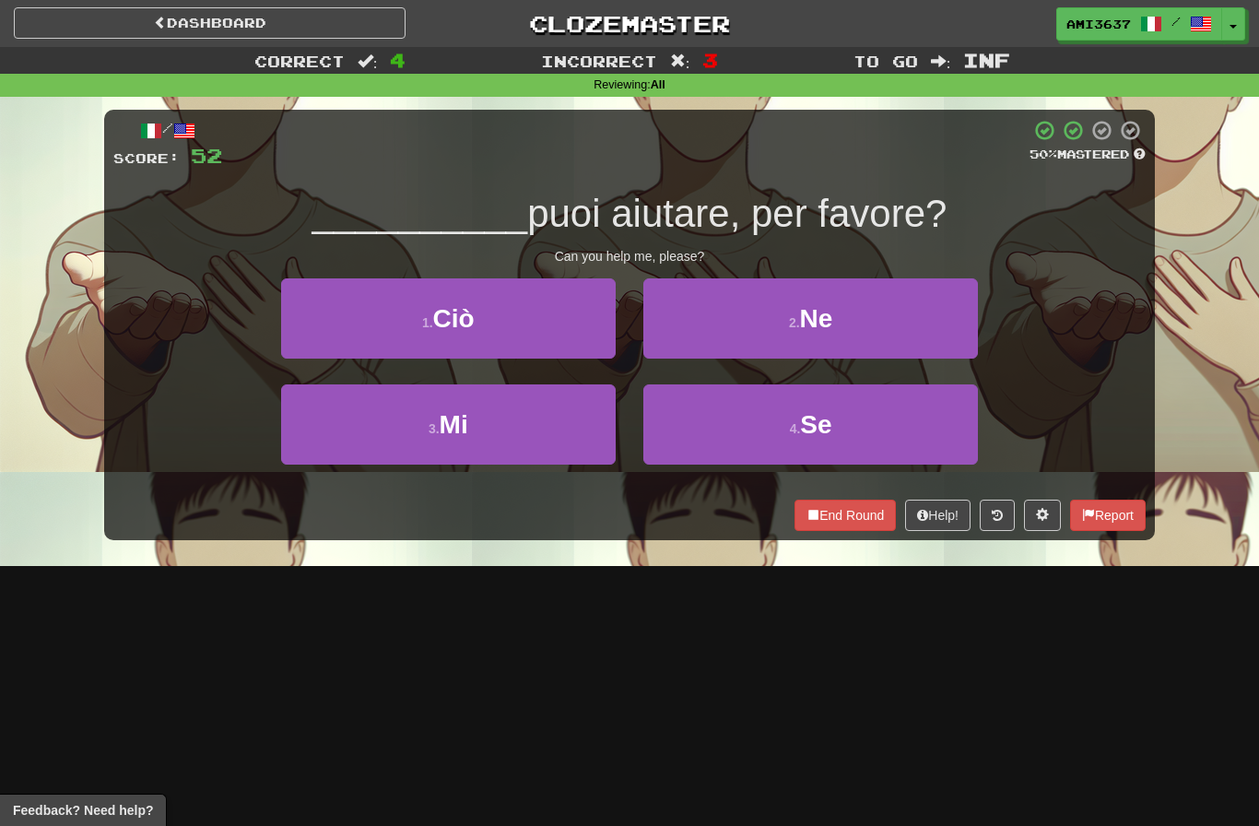
click at [309, 424] on button "3 . Mi" at bounding box center [448, 424] width 335 height 80
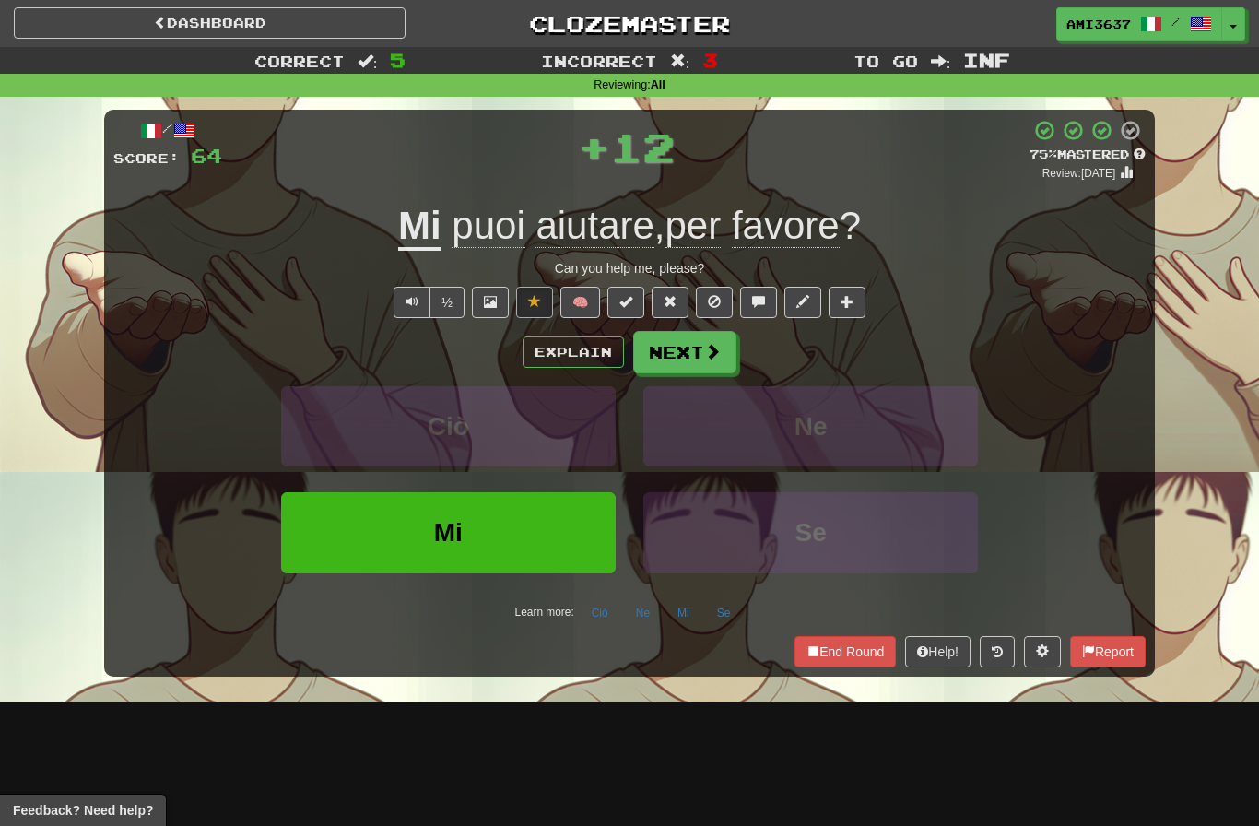
click at [343, 533] on button "Mi" at bounding box center [448, 532] width 335 height 80
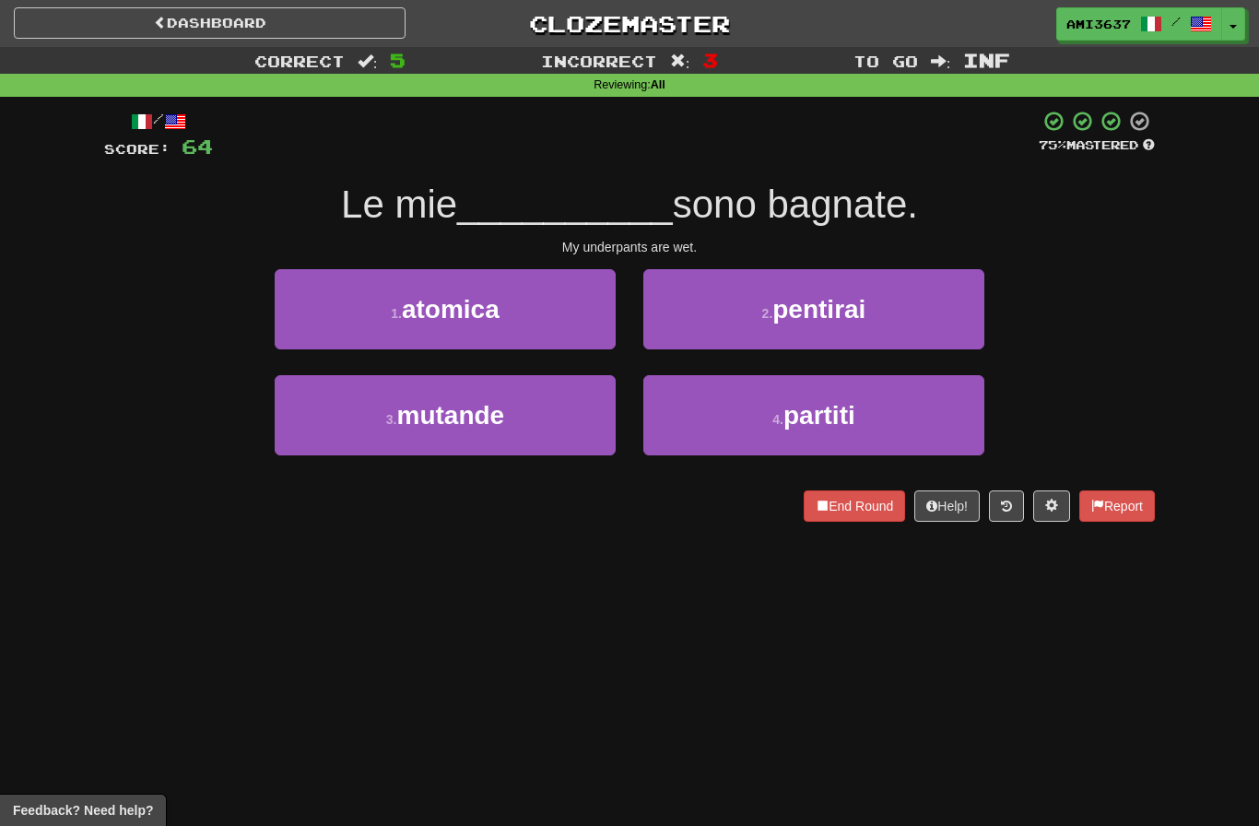
click at [935, 323] on button "2 . pentirai" at bounding box center [813, 309] width 341 height 80
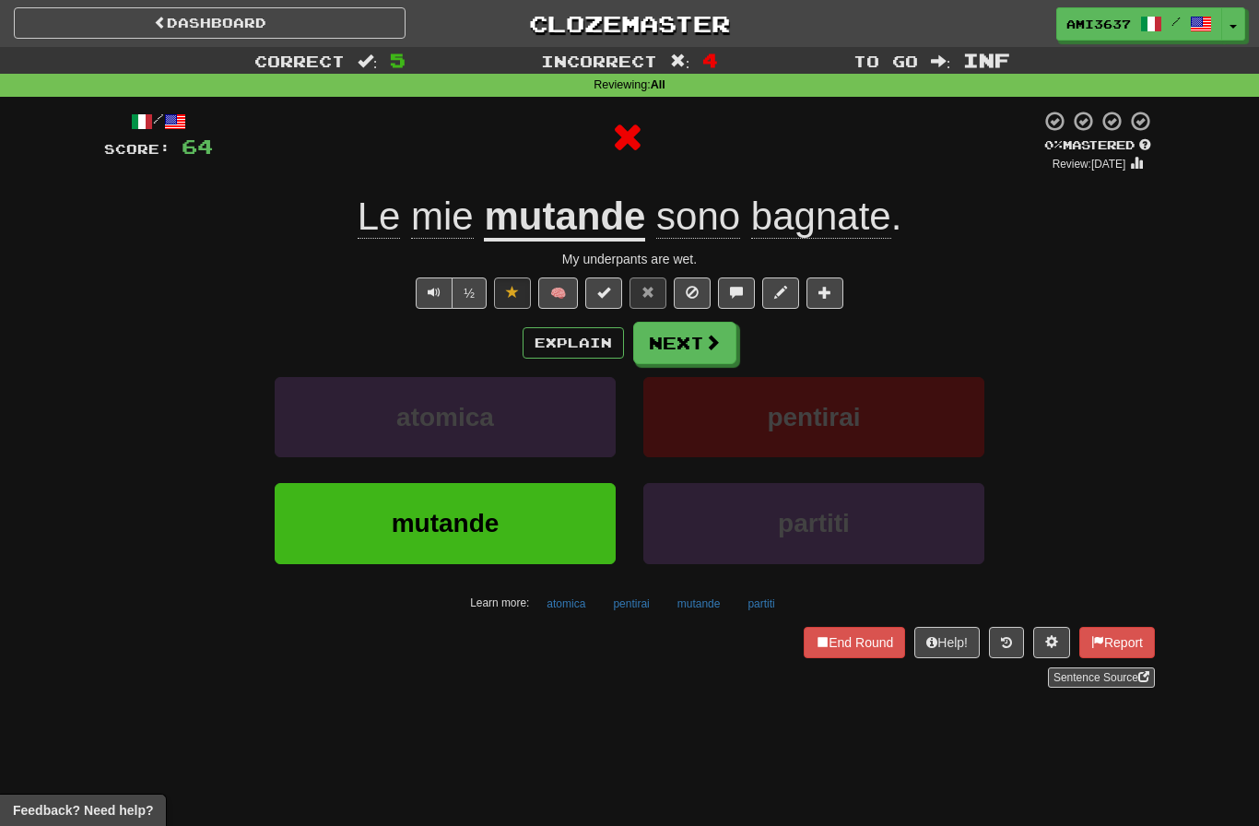
click at [331, 524] on button "mutande" at bounding box center [445, 523] width 341 height 80
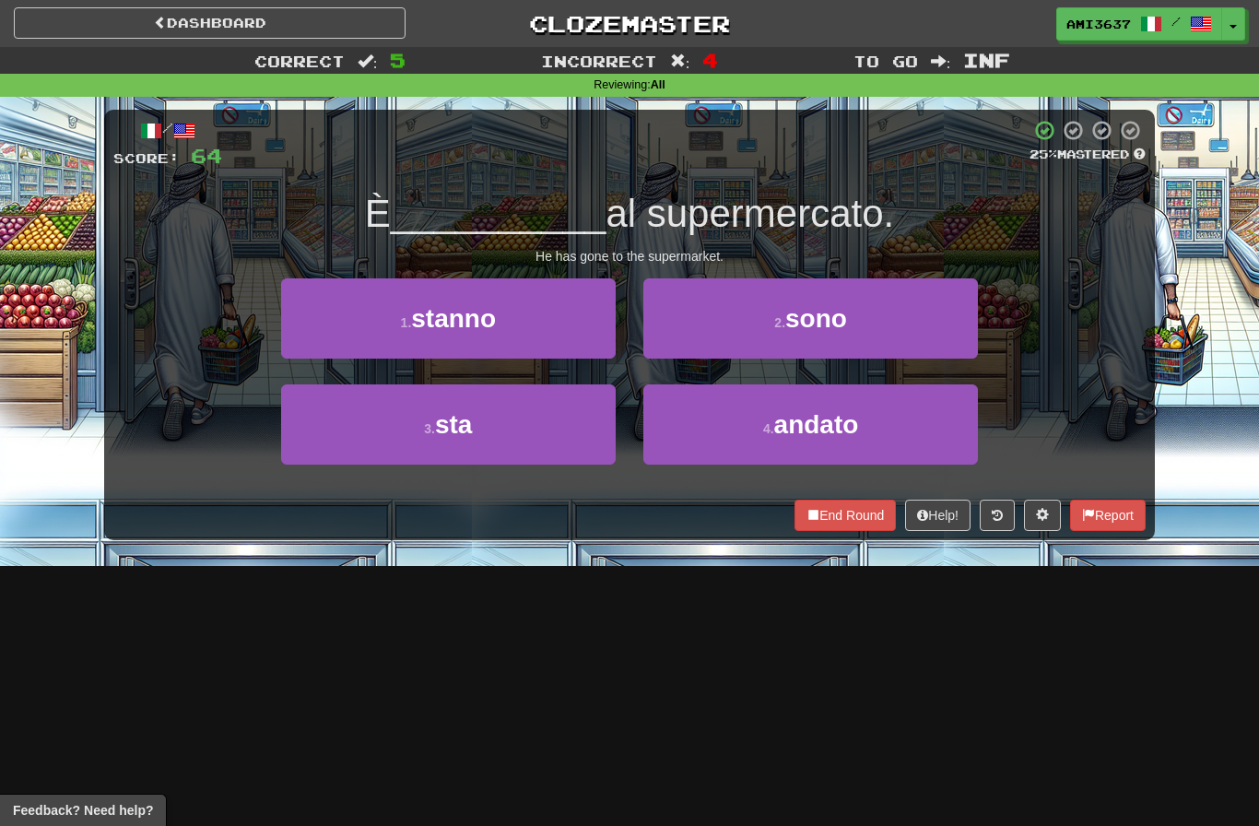
click at [910, 427] on button "4 . andato" at bounding box center [810, 424] width 335 height 80
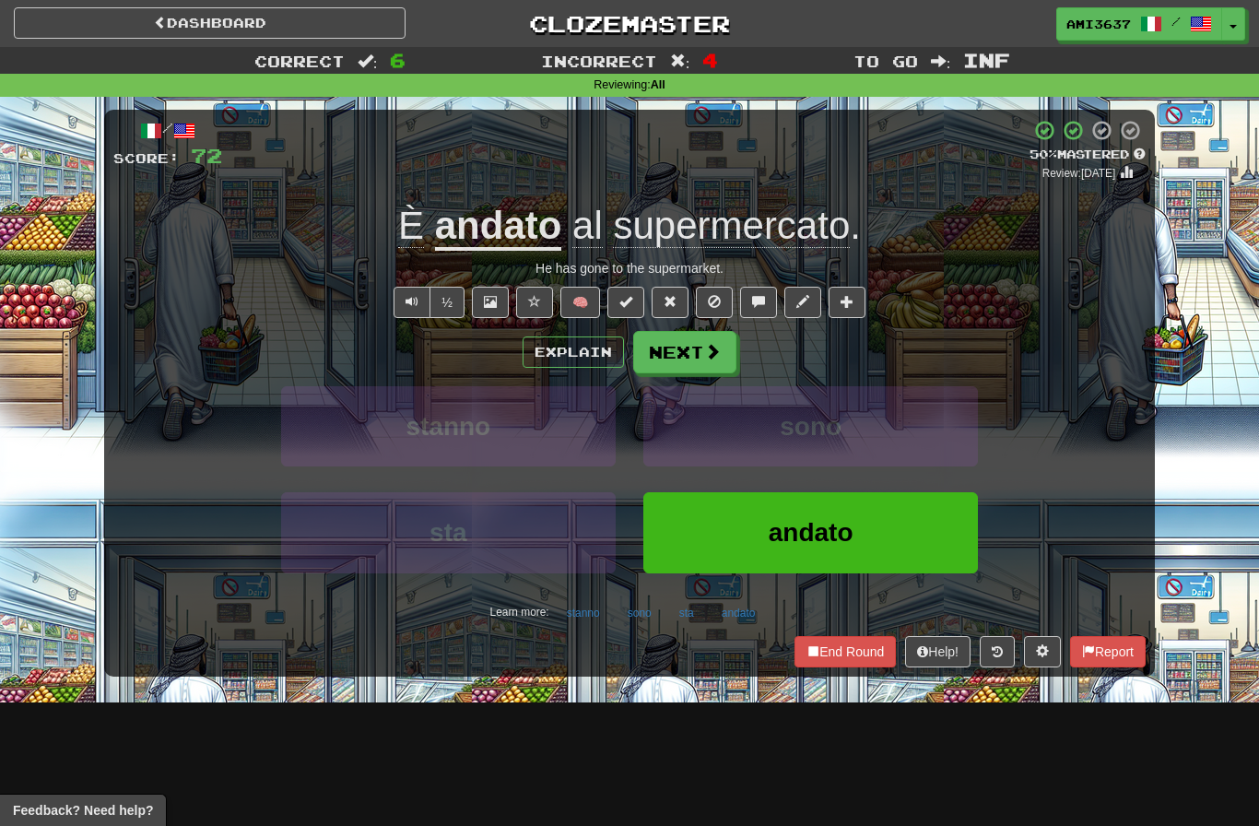
click at [891, 531] on button "andato" at bounding box center [810, 532] width 335 height 80
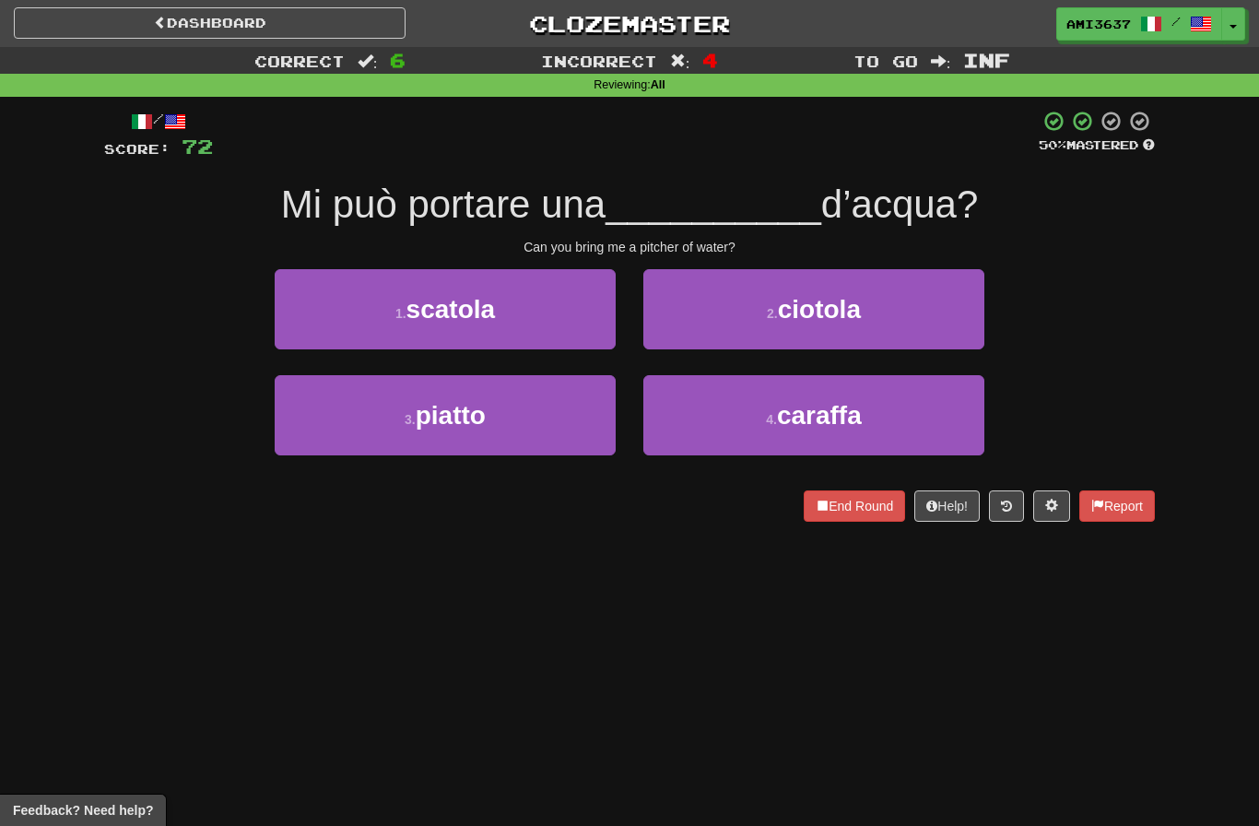
click at [945, 320] on button "2 . ciotola" at bounding box center [813, 309] width 341 height 80
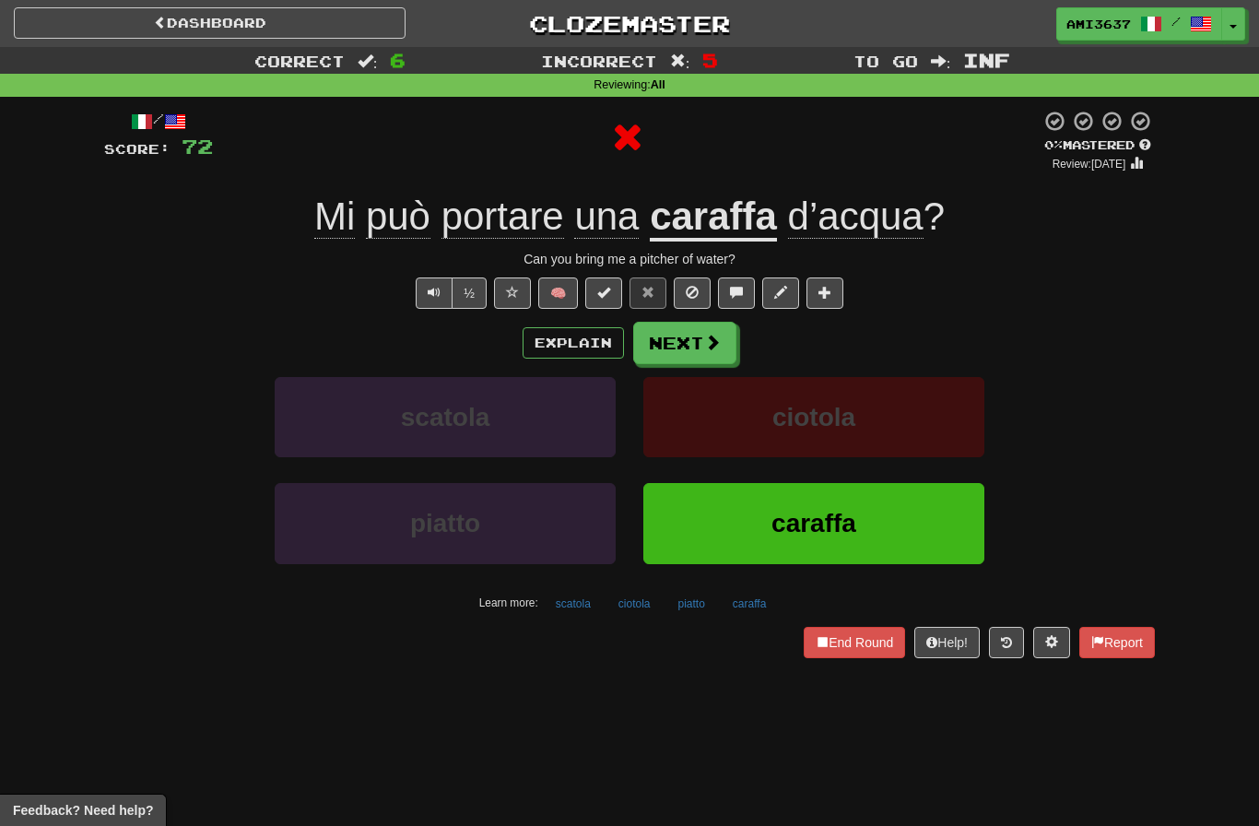
click at [902, 514] on button "caraffa" at bounding box center [813, 523] width 341 height 80
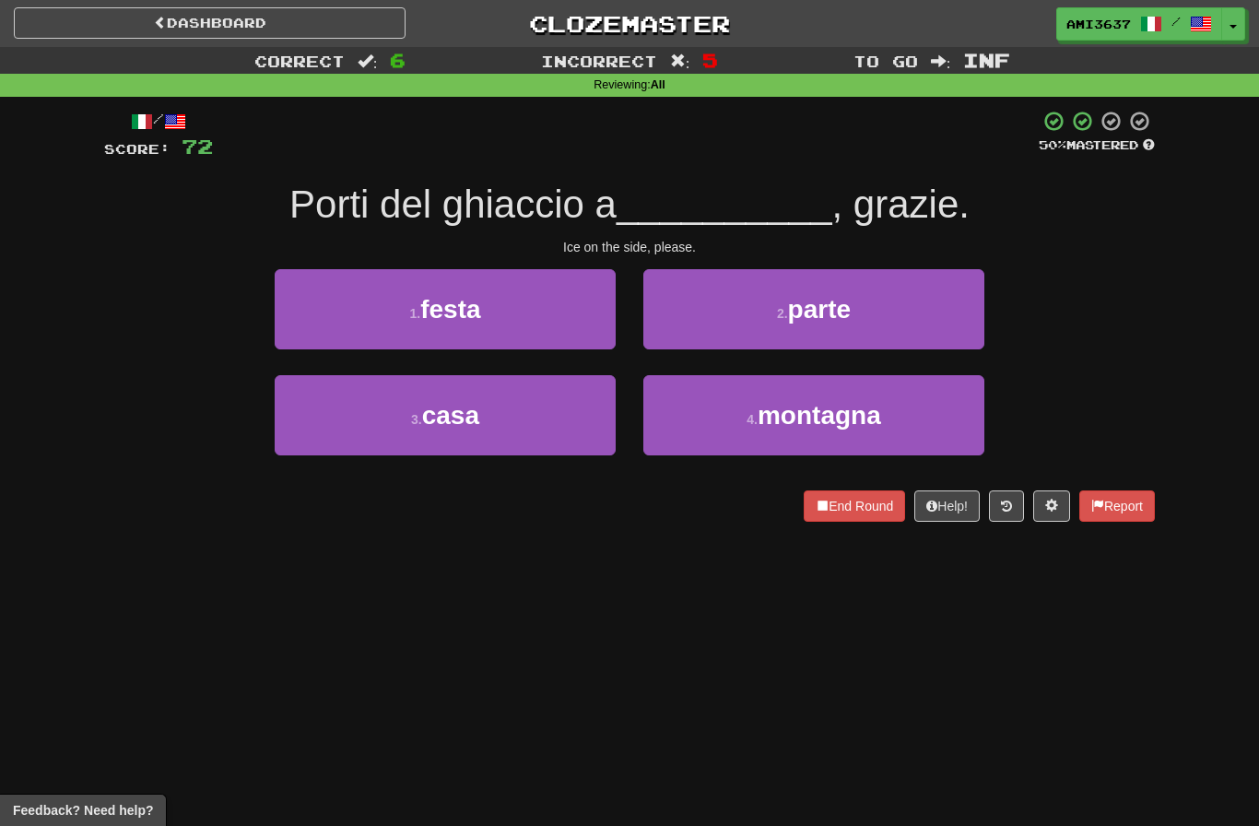
click at [940, 314] on button "2 . parte" at bounding box center [813, 309] width 341 height 80
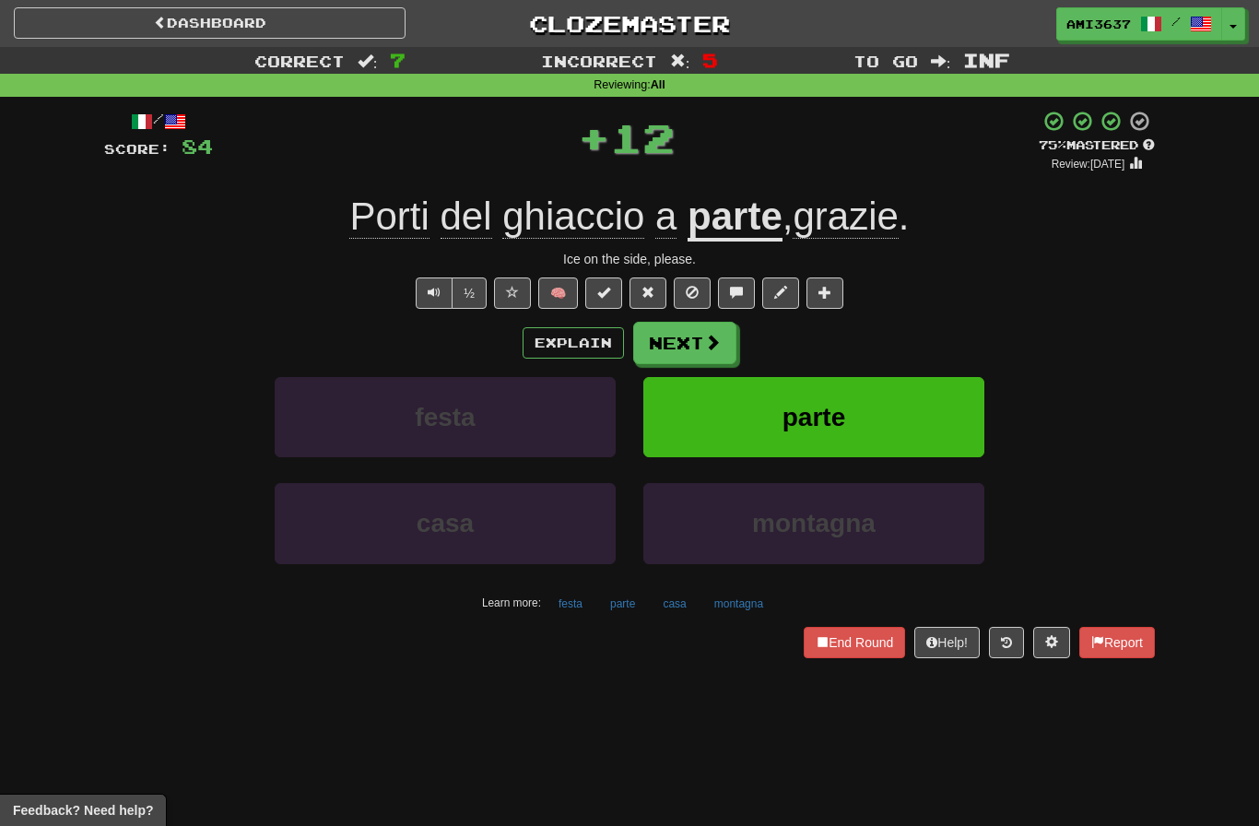
click at [925, 406] on button "parte" at bounding box center [813, 417] width 341 height 80
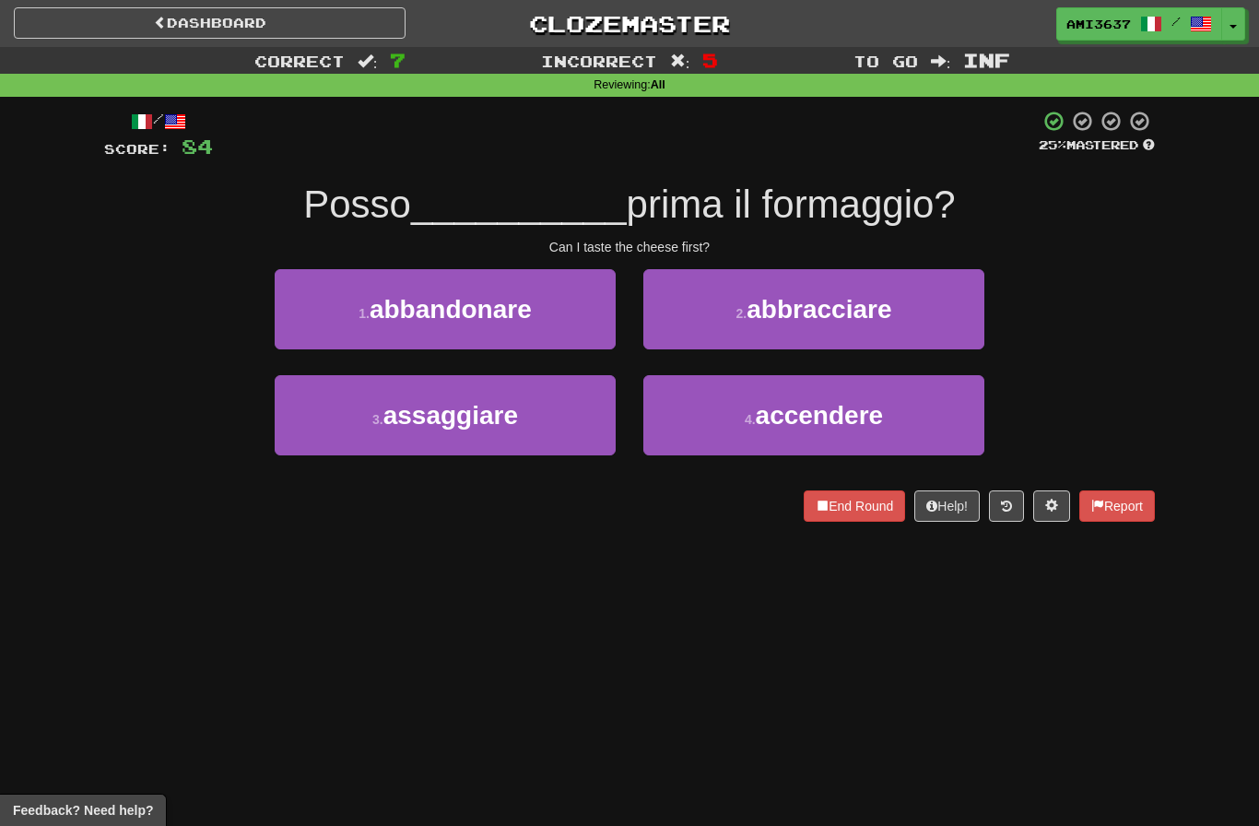
click at [300, 313] on button "1 . abbandonare" at bounding box center [445, 309] width 341 height 80
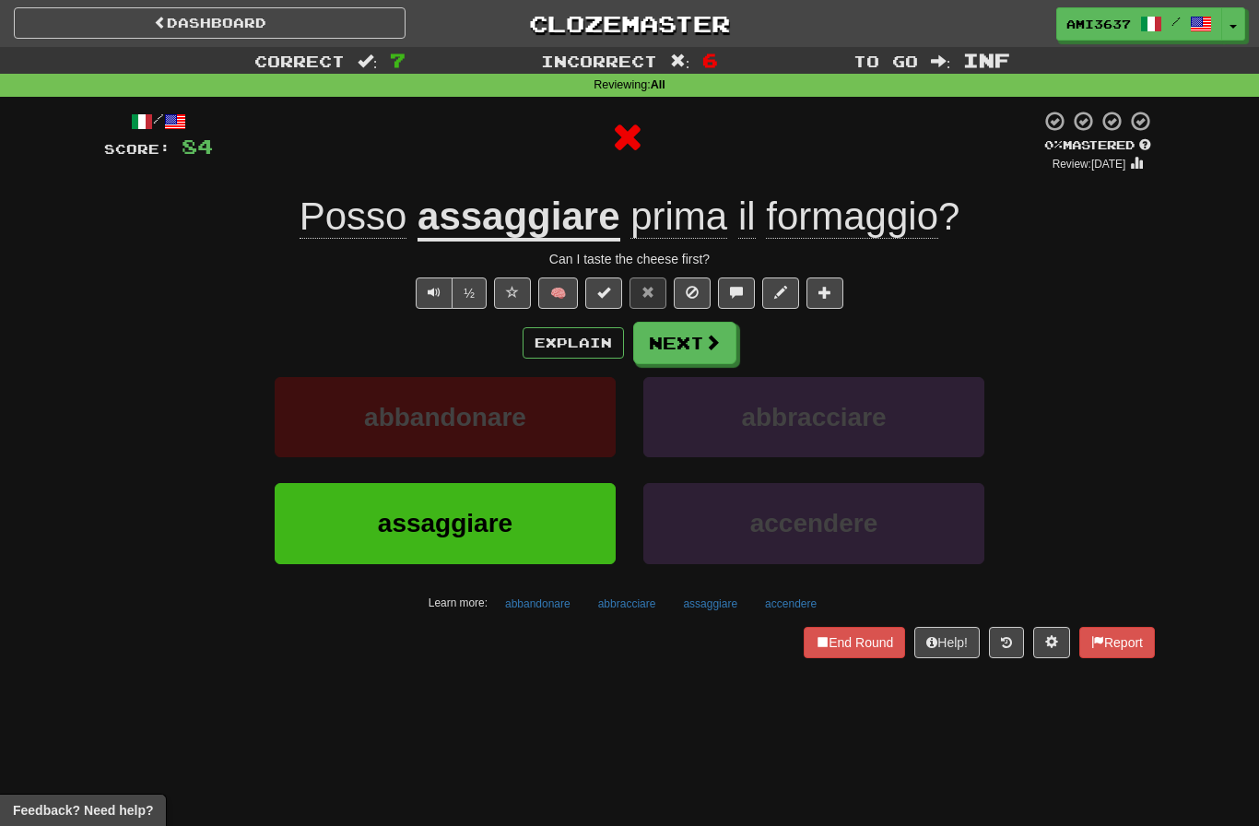
click at [300, 519] on button "assaggiare" at bounding box center [445, 523] width 341 height 80
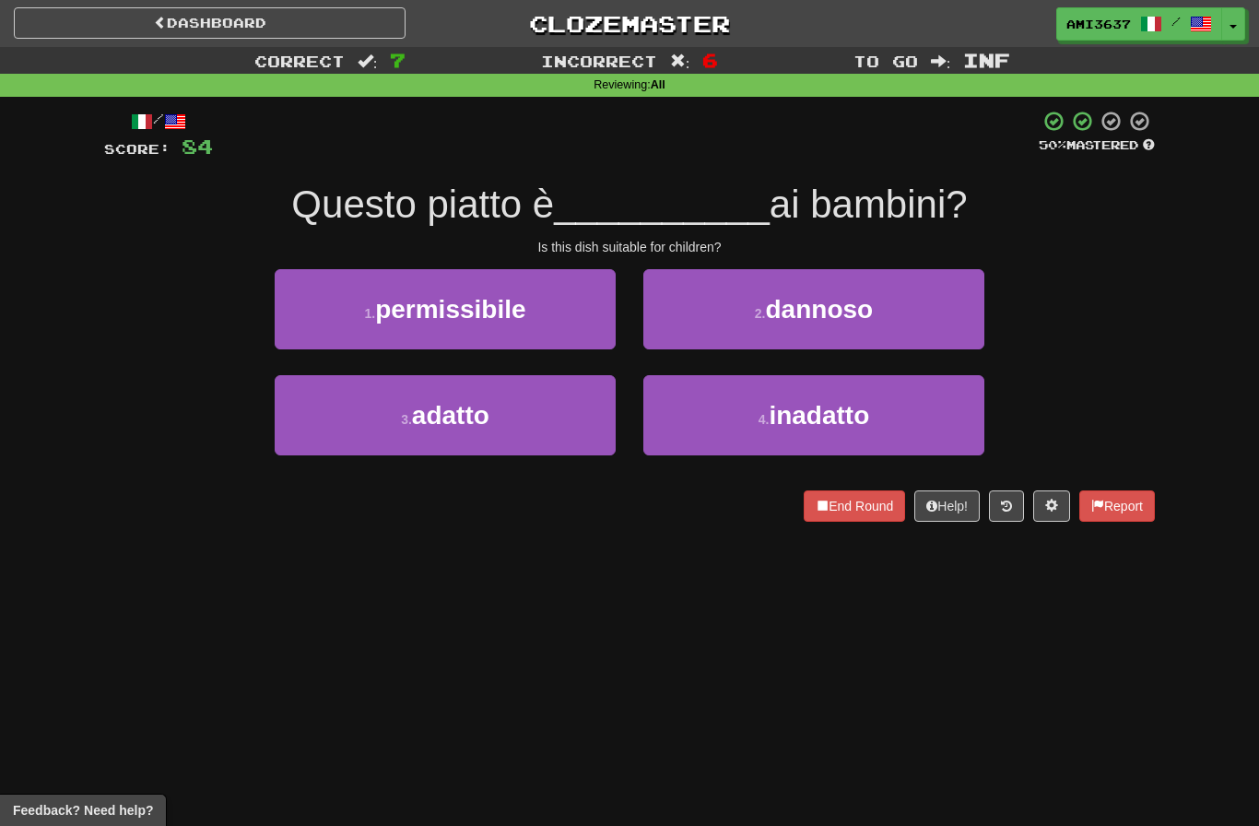
click at [293, 331] on button "1 . permissibile" at bounding box center [445, 309] width 341 height 80
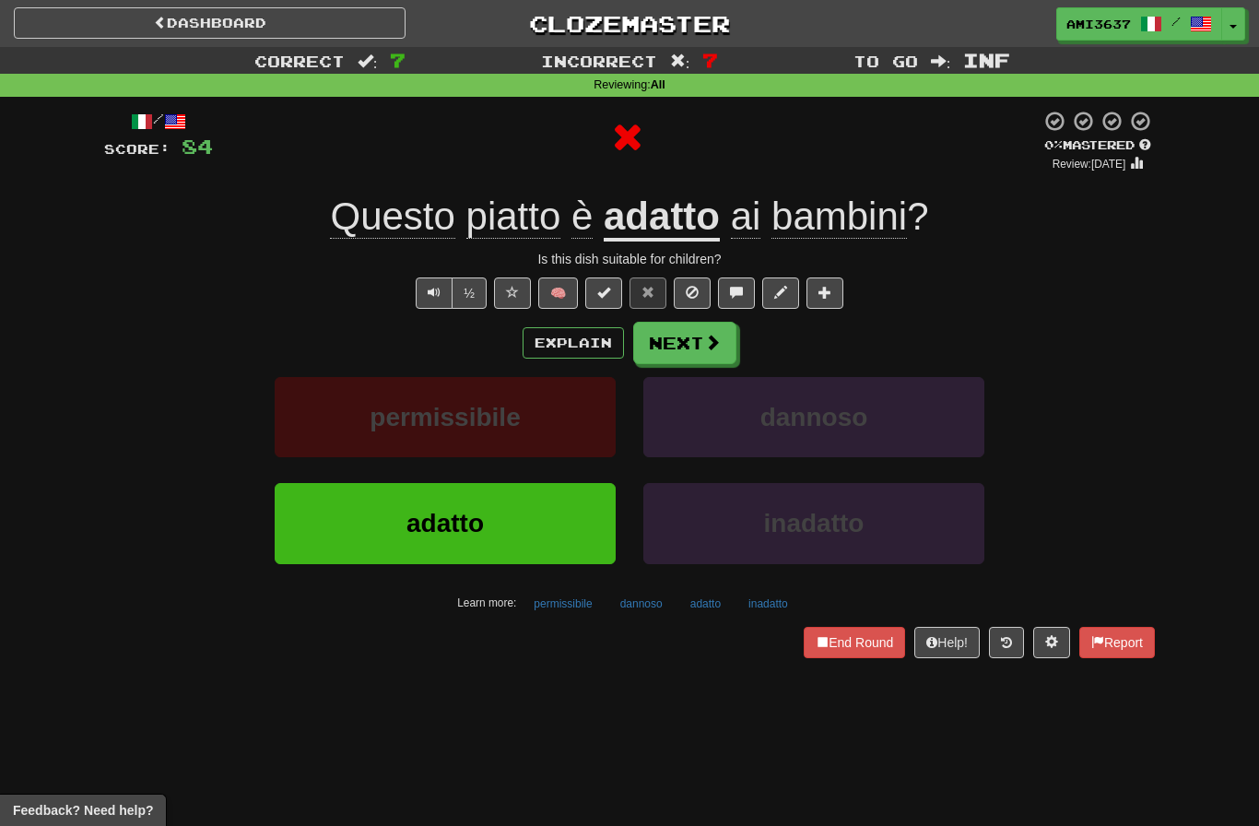
click at [319, 530] on button "adatto" at bounding box center [445, 523] width 341 height 80
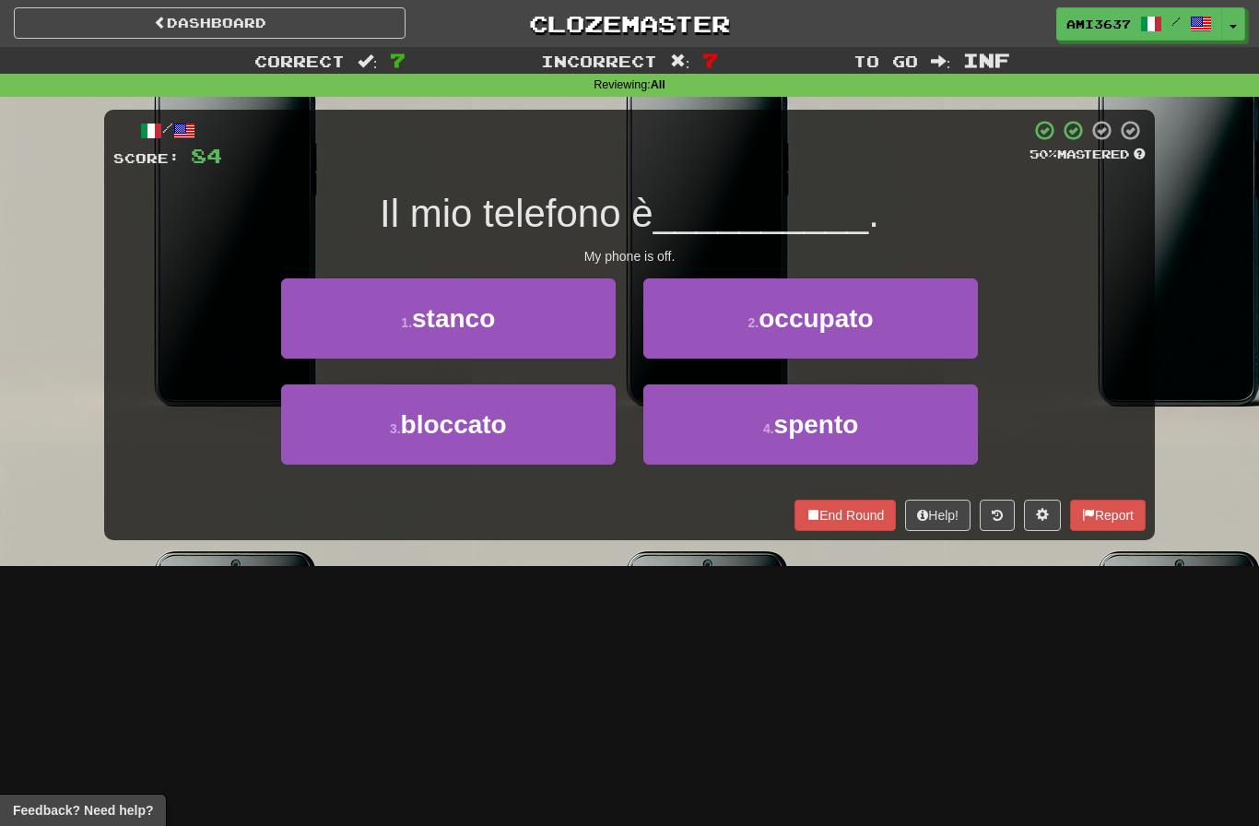
click at [315, 333] on button "1 . stanco" at bounding box center [448, 318] width 335 height 80
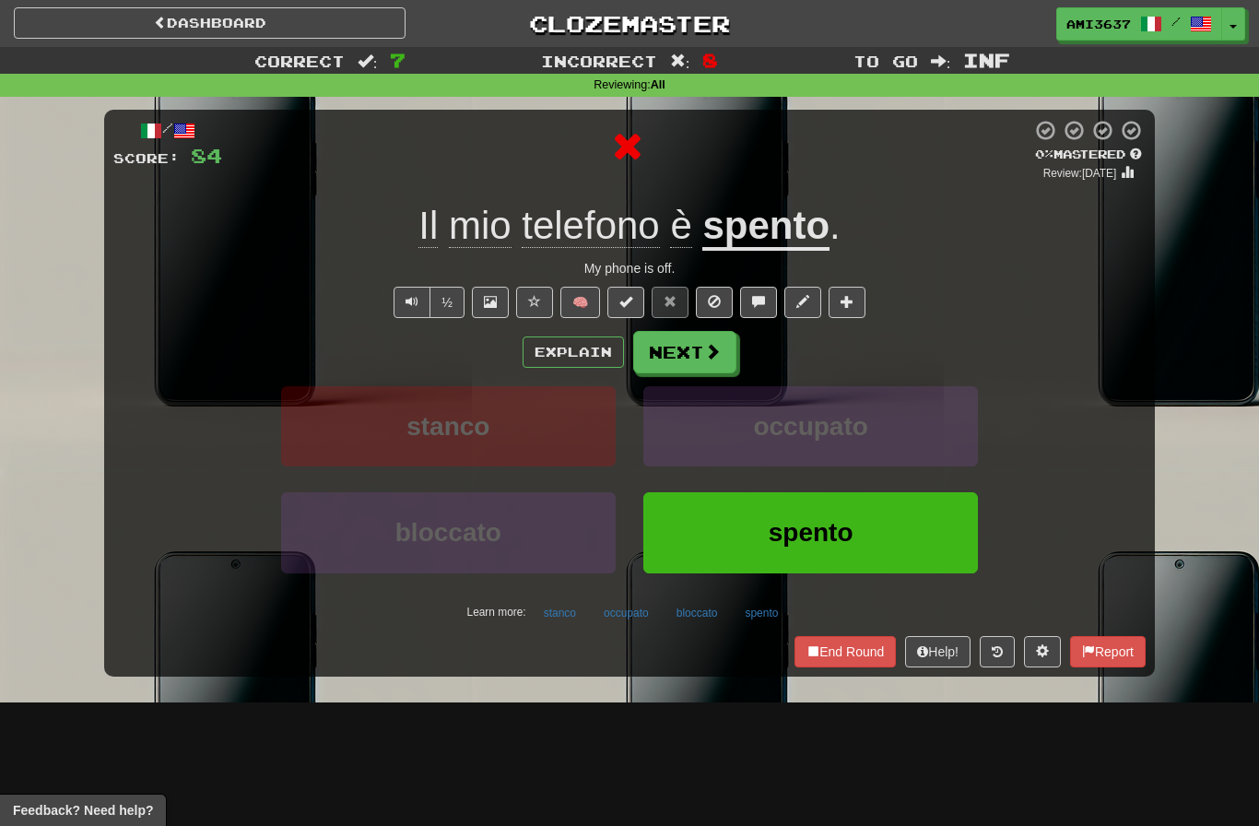
click at [908, 528] on button "spento" at bounding box center [810, 532] width 335 height 80
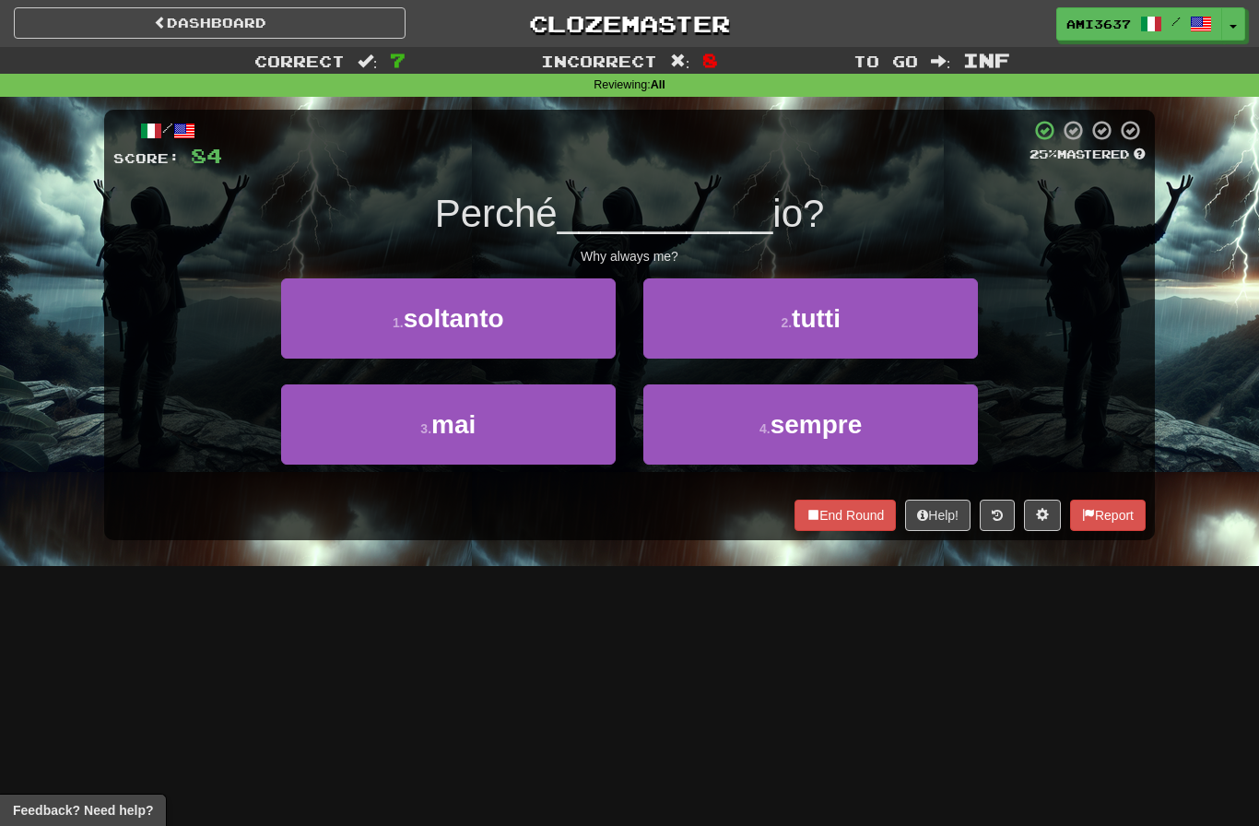
click at [960, 323] on button "2 . tutti" at bounding box center [810, 318] width 335 height 80
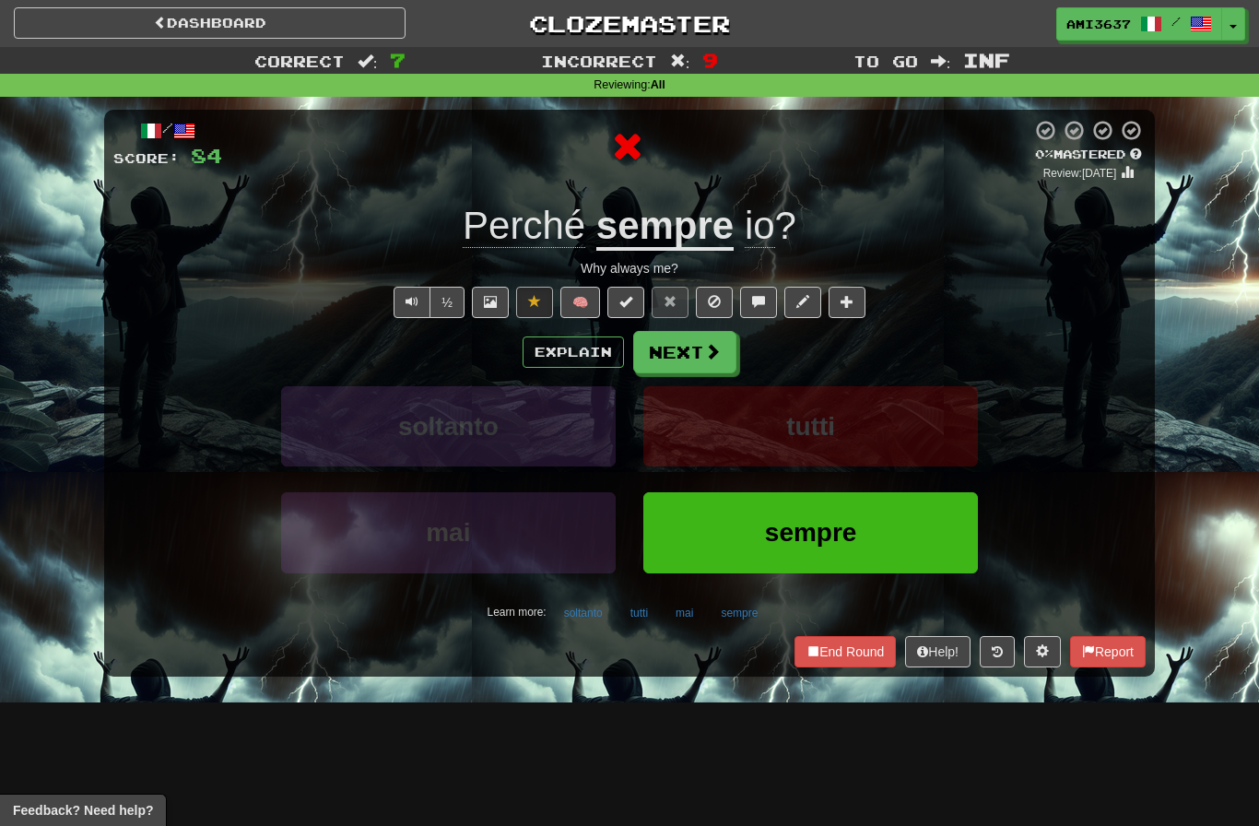
click at [903, 555] on button "sempre" at bounding box center [810, 532] width 335 height 80
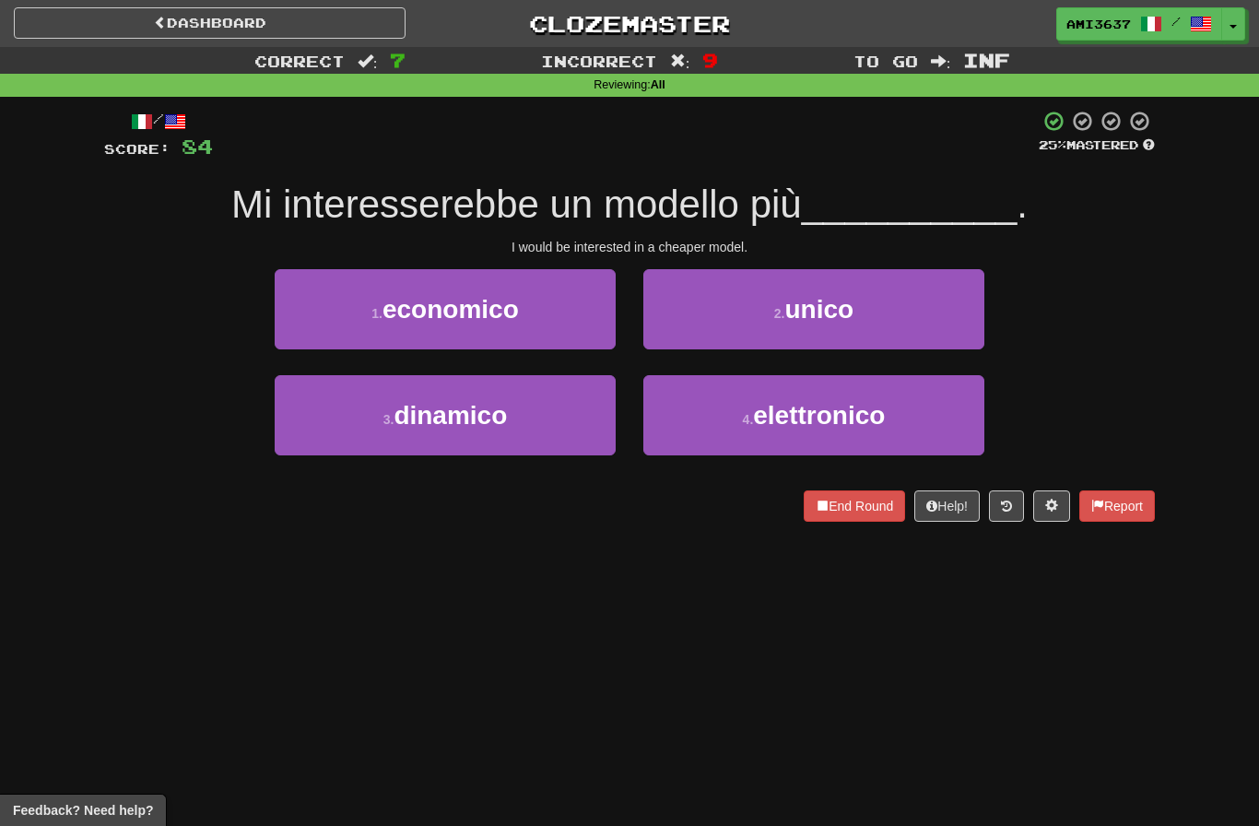
click at [311, 323] on button "1 . economico" at bounding box center [445, 309] width 341 height 80
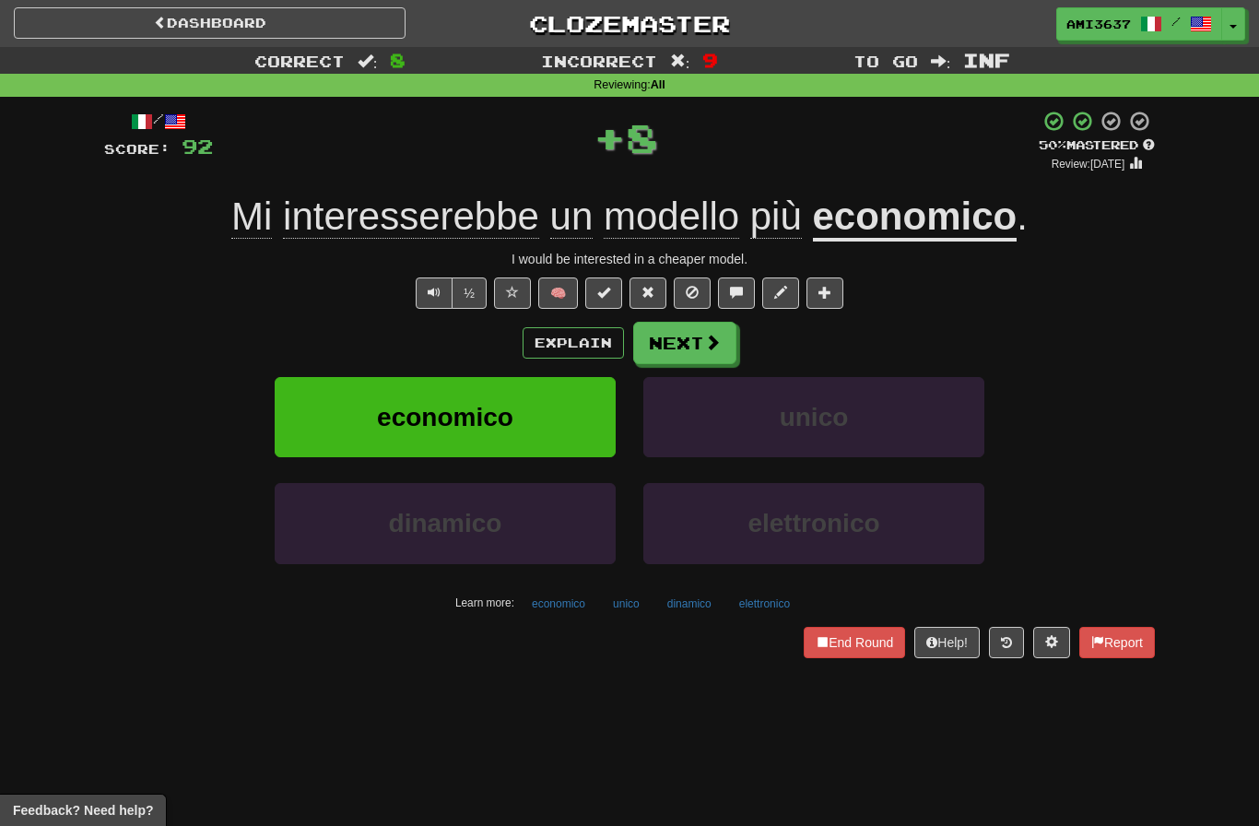
click at [284, 437] on button "economico" at bounding box center [445, 417] width 341 height 80
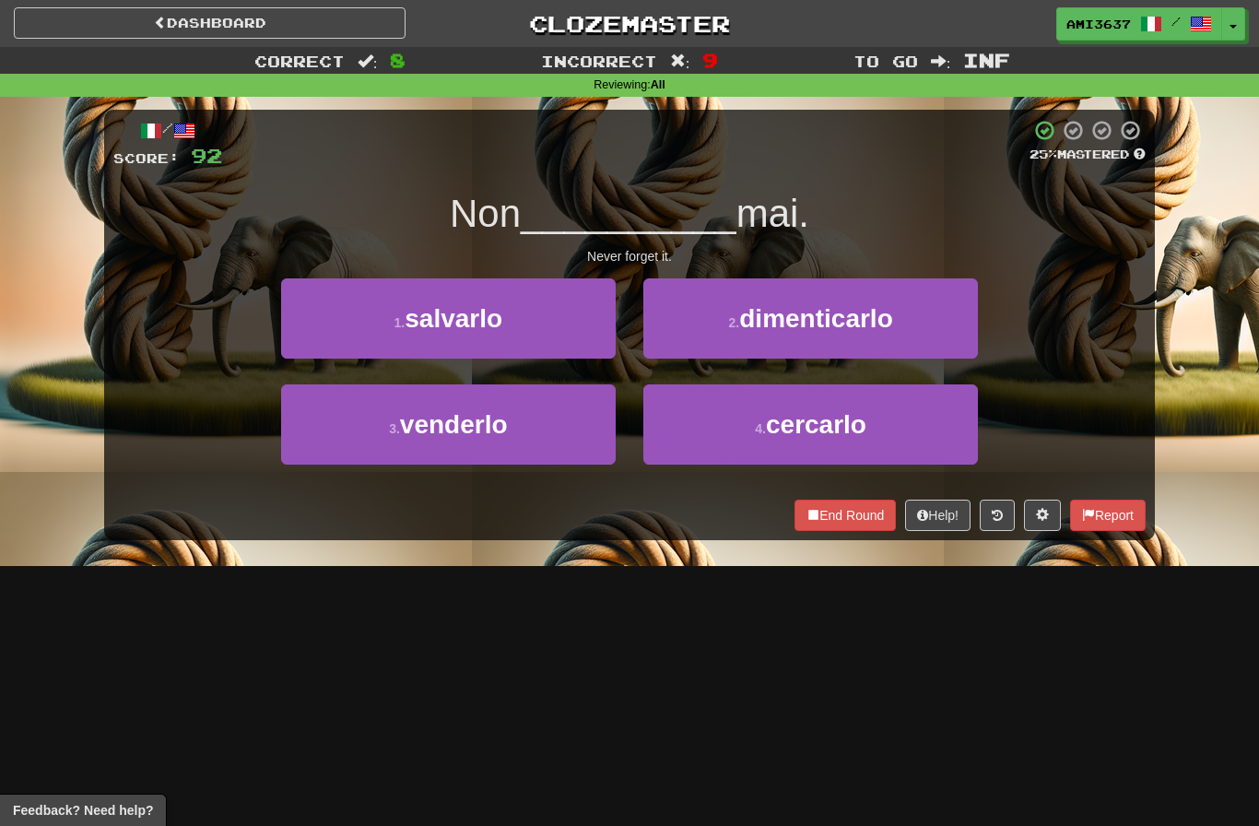
click at [296, 330] on button "1 . salvarlo" at bounding box center [448, 318] width 335 height 80
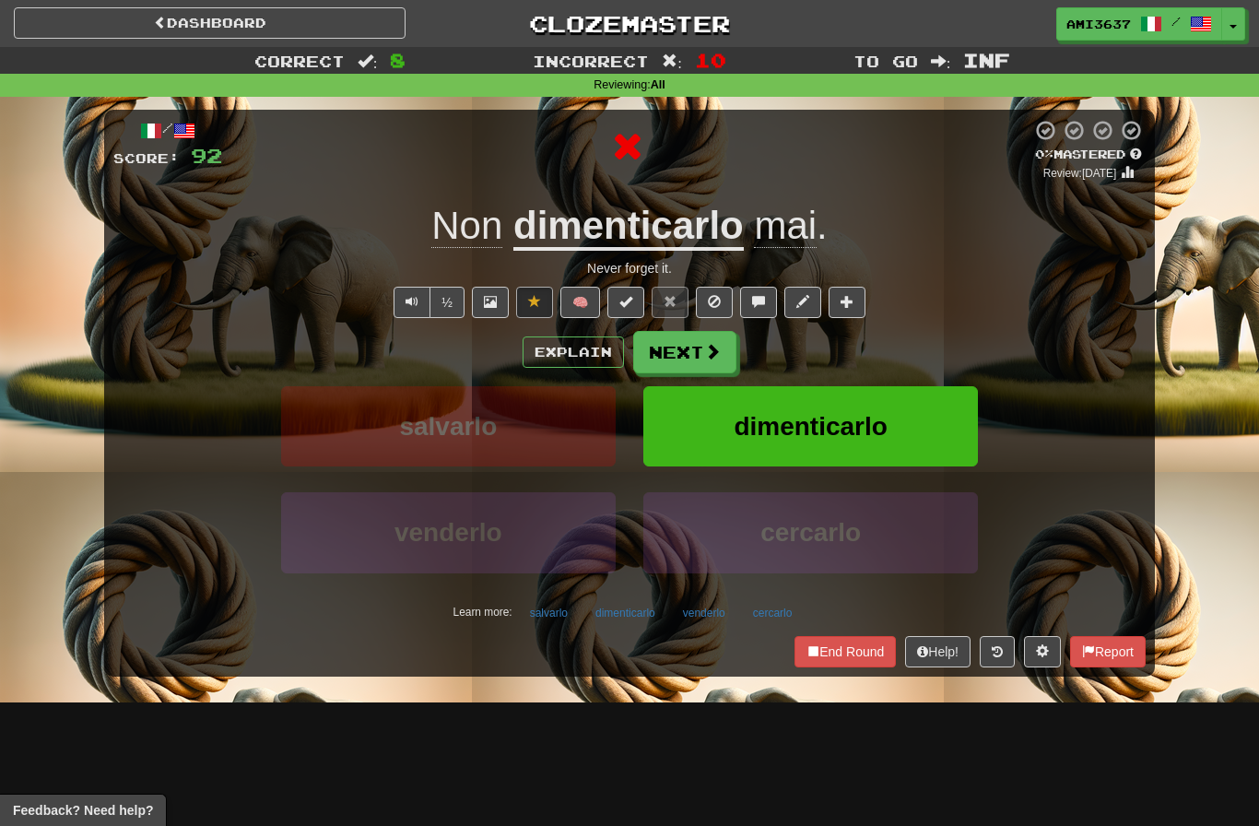
click at [933, 425] on button "dimenticarlo" at bounding box center [810, 426] width 335 height 80
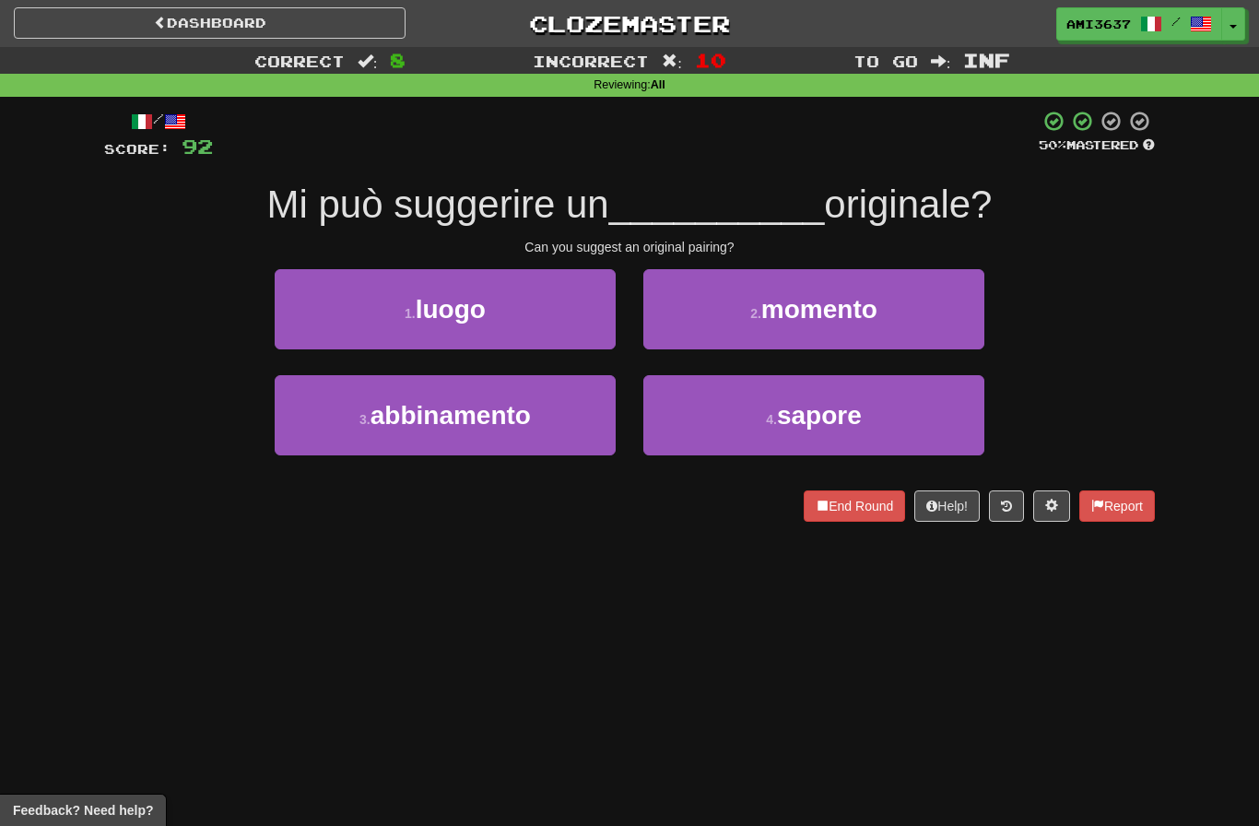
click at [280, 428] on button "3 . abbinamento" at bounding box center [445, 415] width 341 height 80
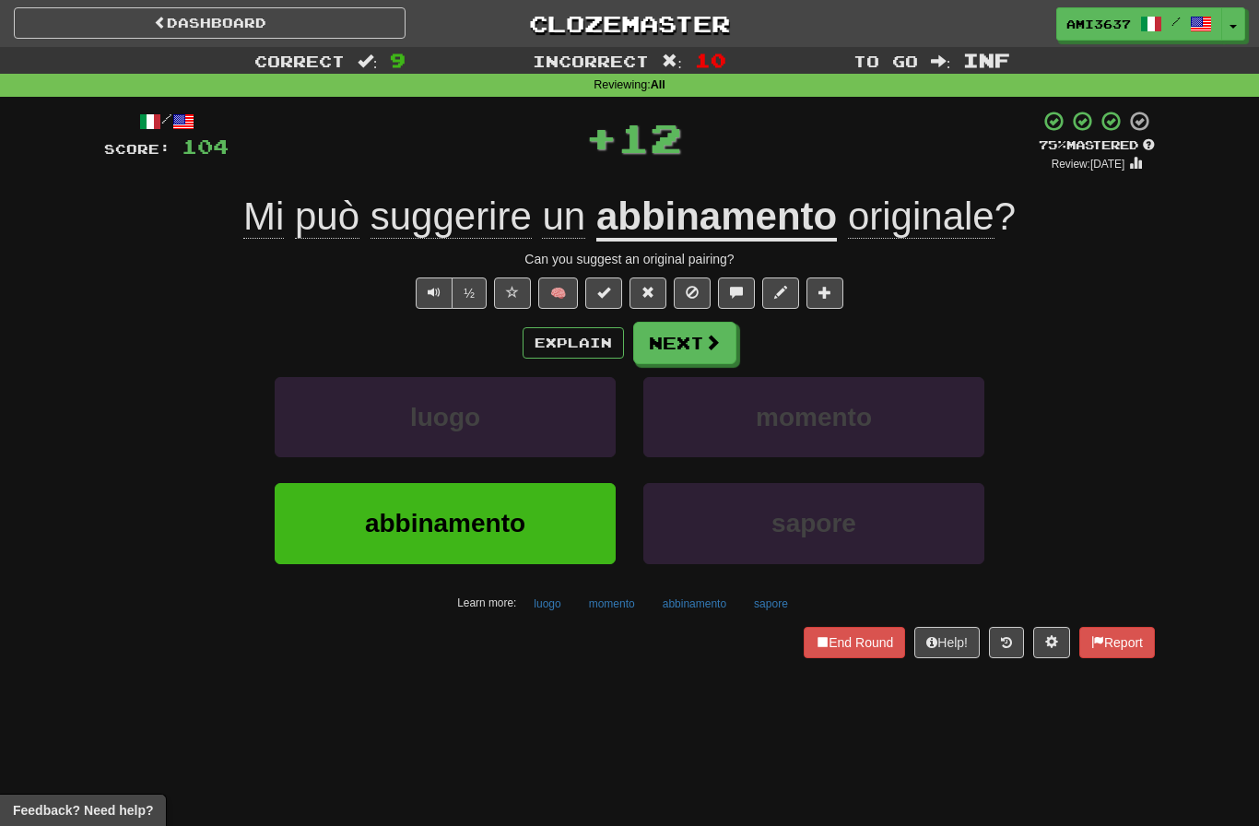
click at [336, 546] on button "abbinamento" at bounding box center [445, 523] width 341 height 80
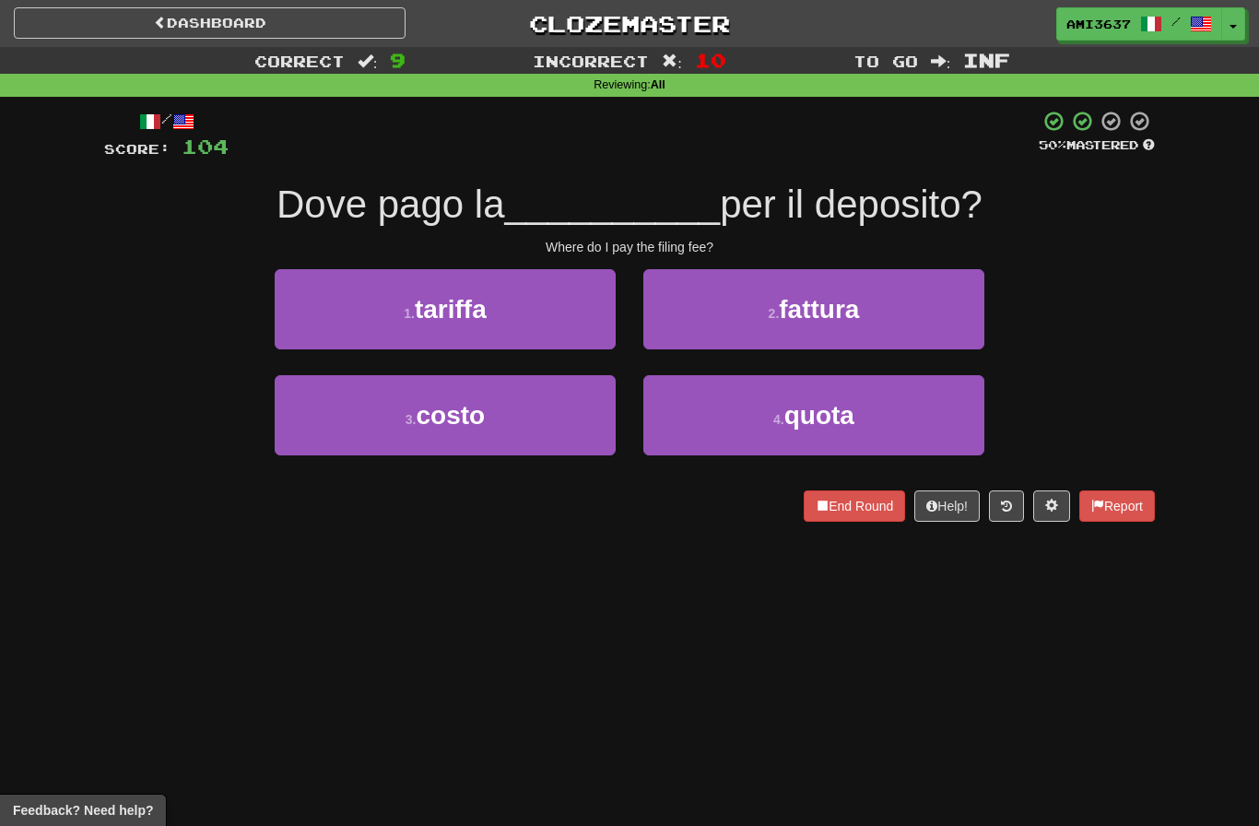
click at [312, 314] on button "1 . tariffa" at bounding box center [445, 309] width 341 height 80
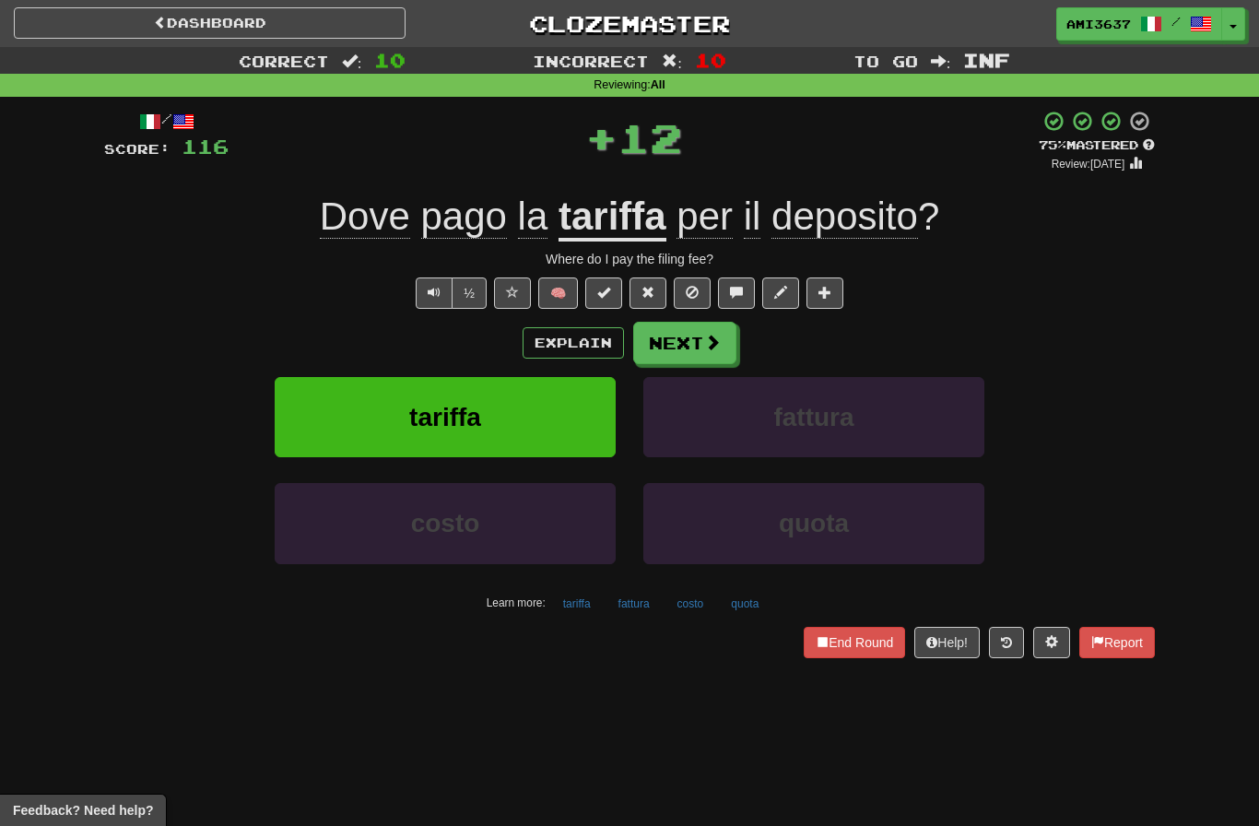
click at [847, 646] on button "End Round" at bounding box center [854, 642] width 101 height 31
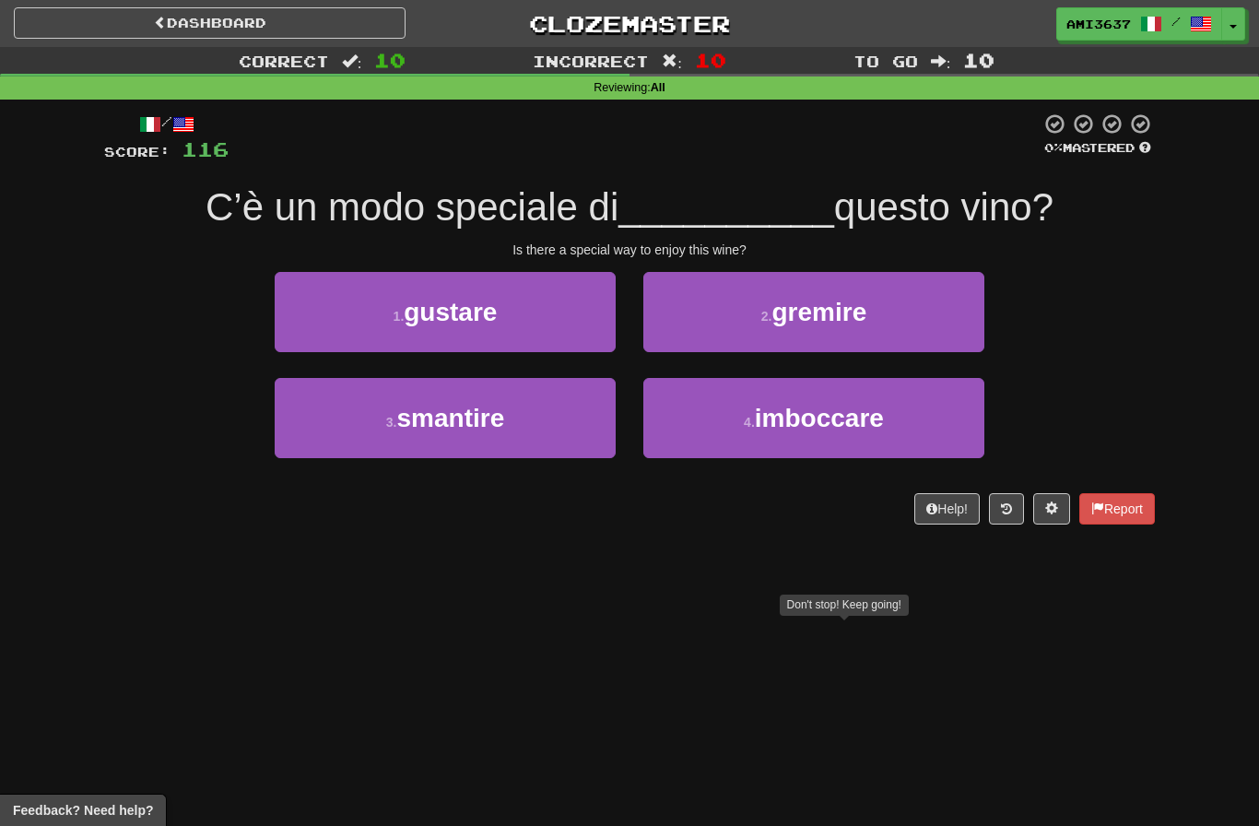
click at [959, 329] on button "2 . gremire" at bounding box center [813, 312] width 341 height 80
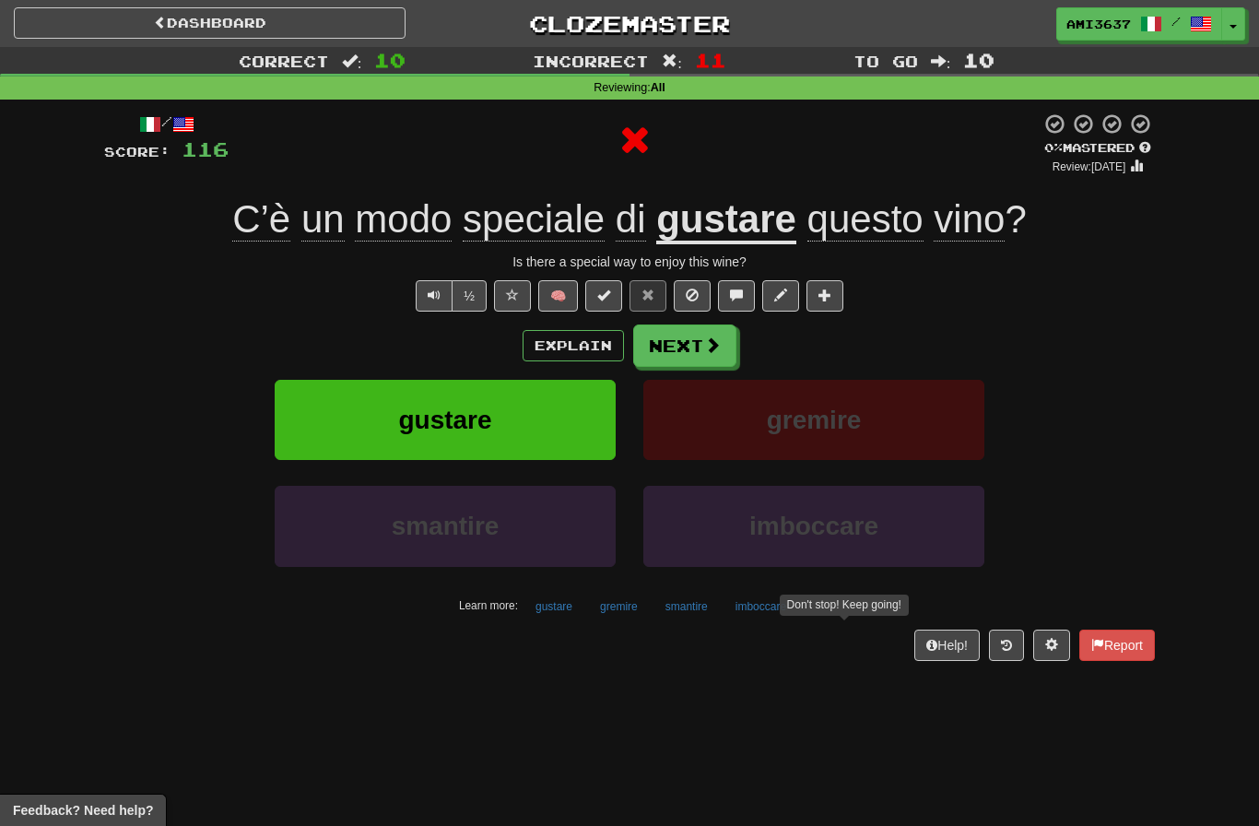
click at [306, 447] on button "gustare" at bounding box center [445, 420] width 341 height 80
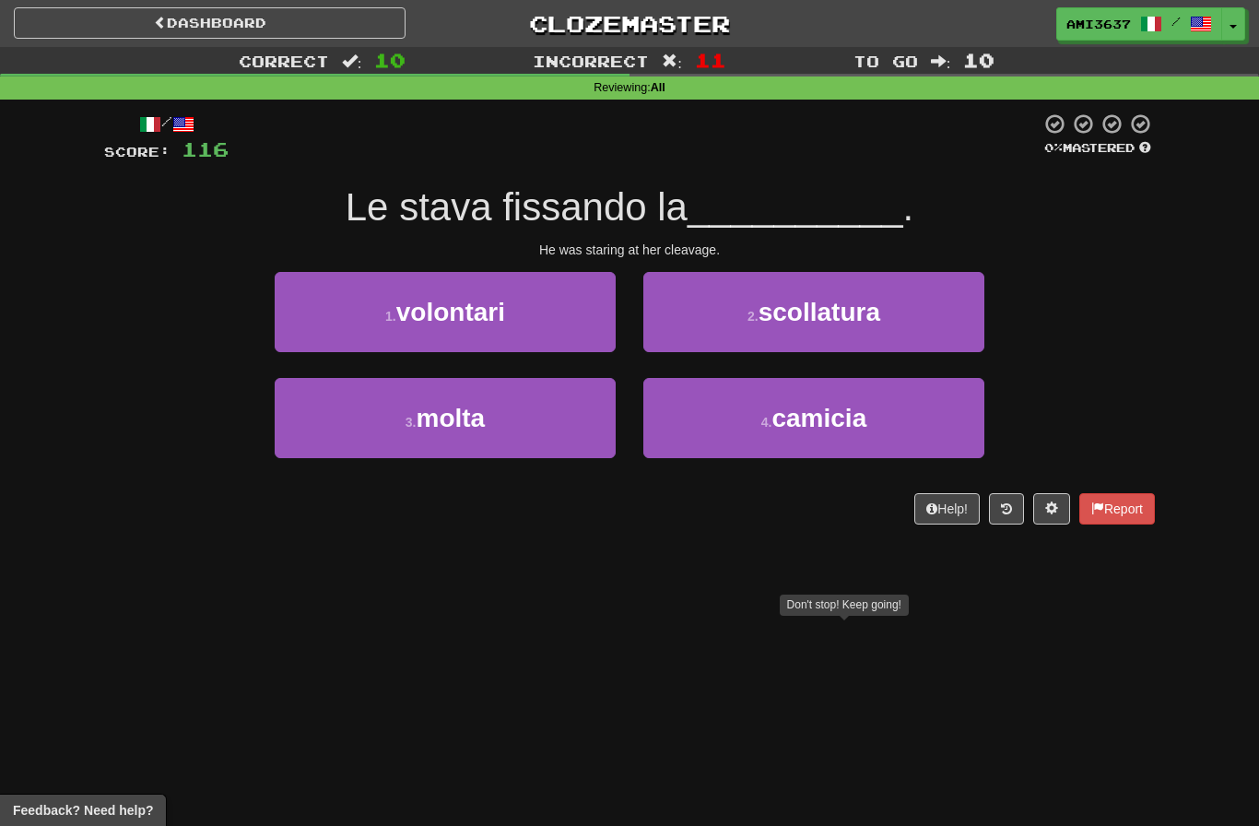
click at [962, 335] on button "2 . scollatura" at bounding box center [813, 312] width 341 height 80
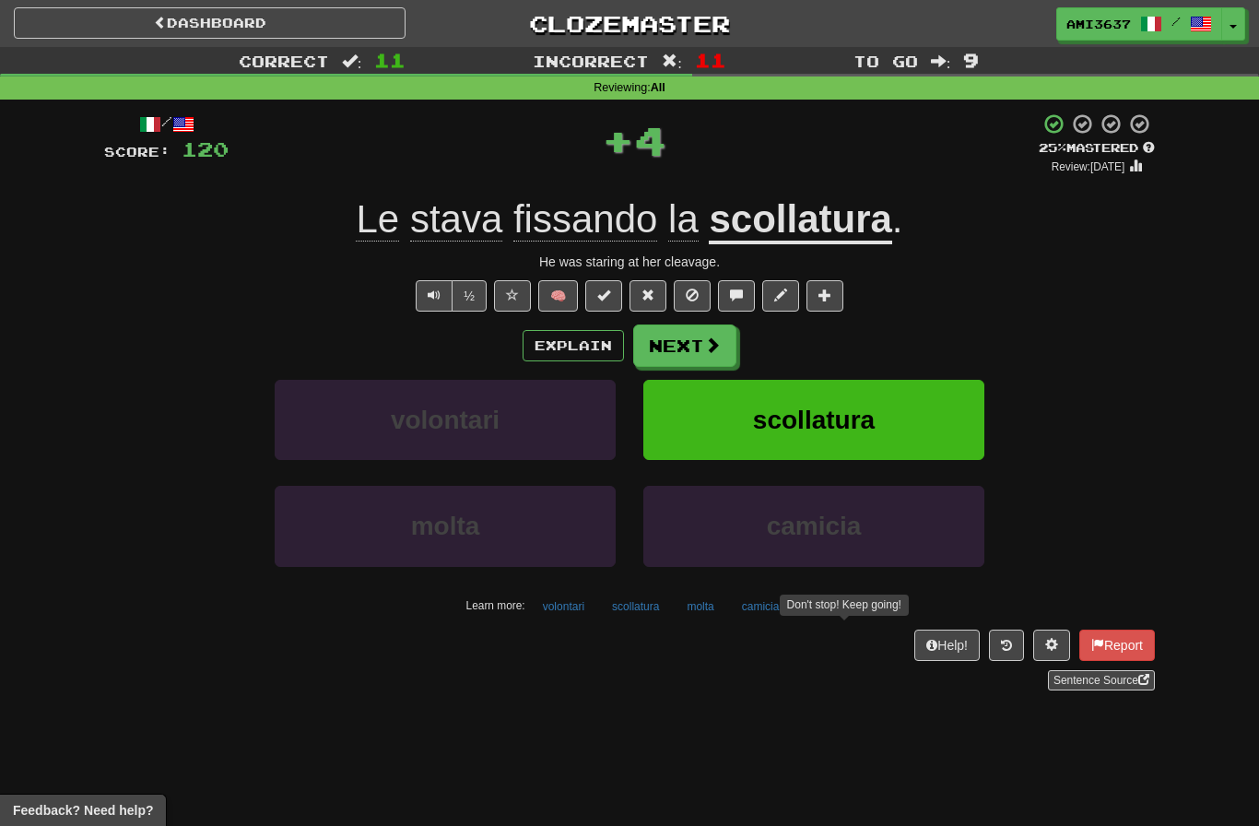
click at [913, 425] on button "scollatura" at bounding box center [813, 420] width 341 height 80
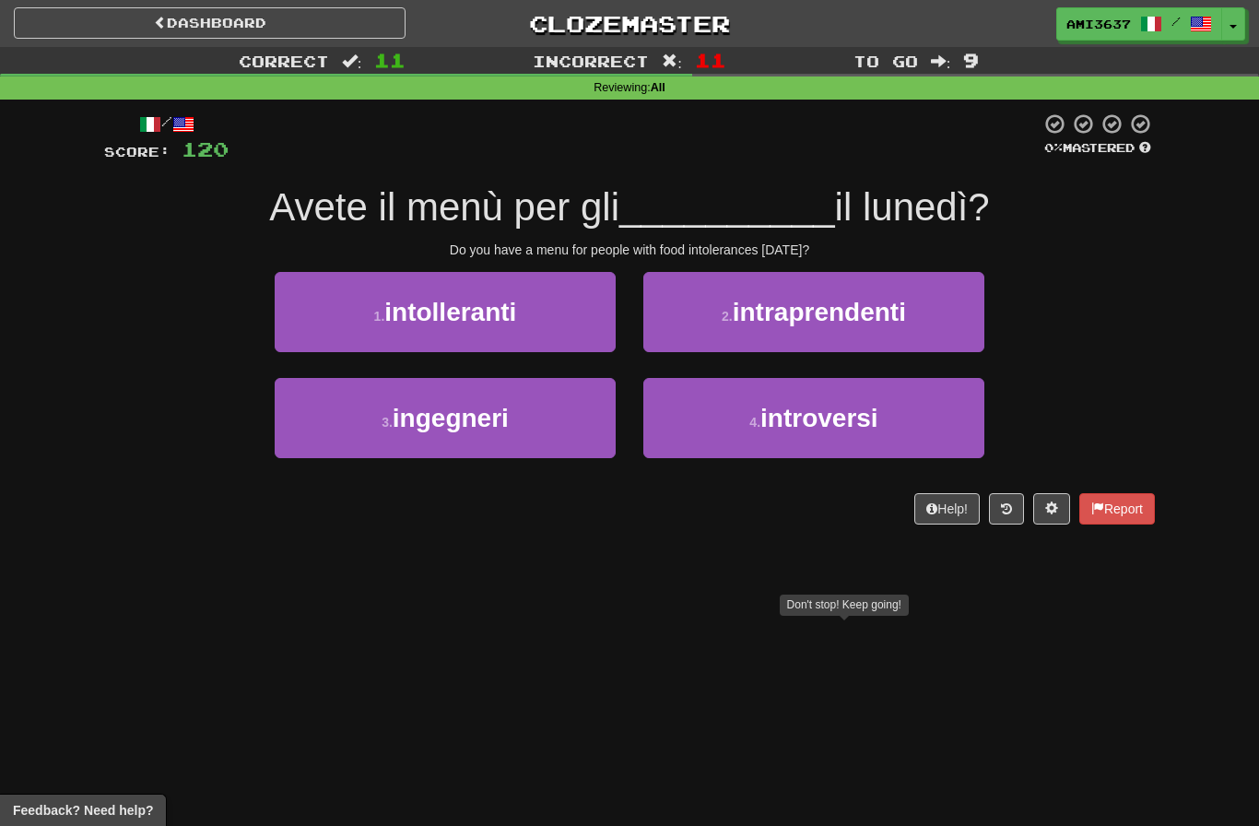
click at [299, 448] on button "3 . ingegneri" at bounding box center [445, 418] width 341 height 80
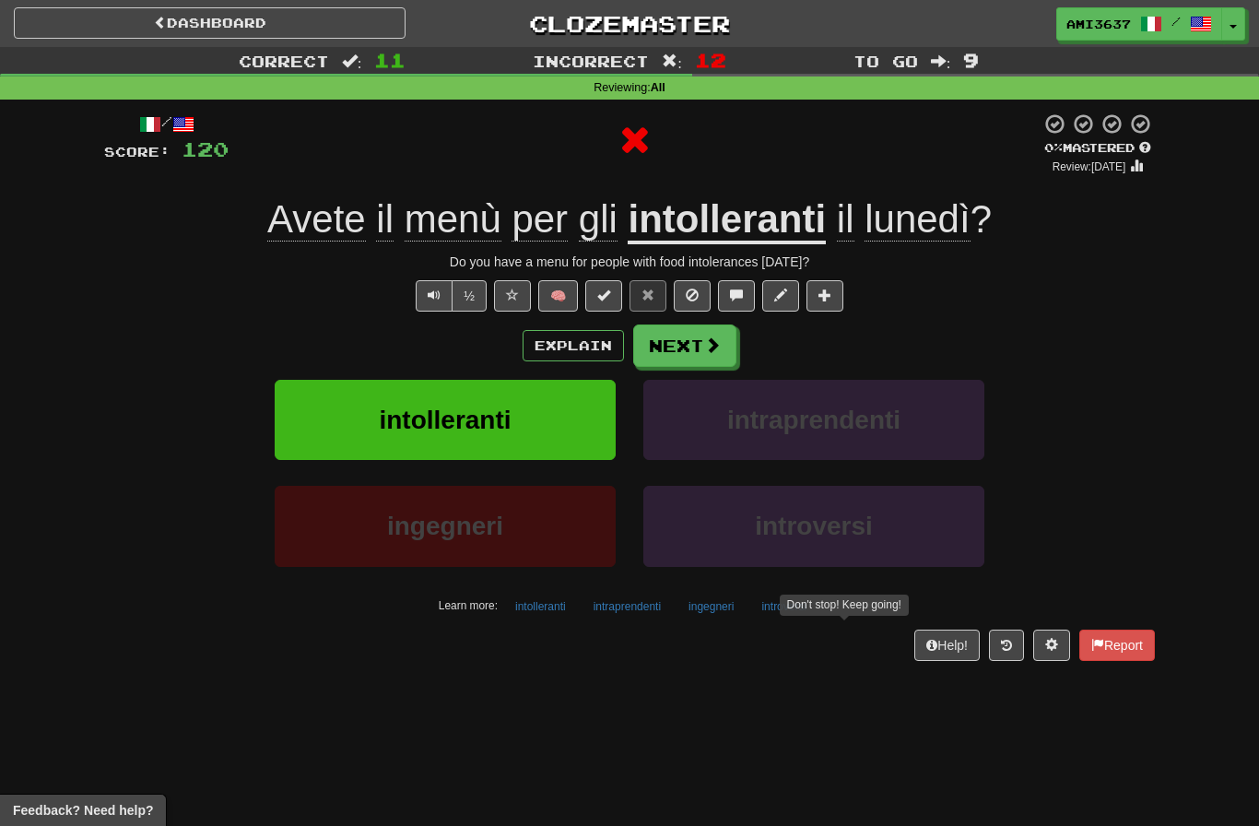
click at [296, 442] on button "intolleranti" at bounding box center [445, 420] width 341 height 80
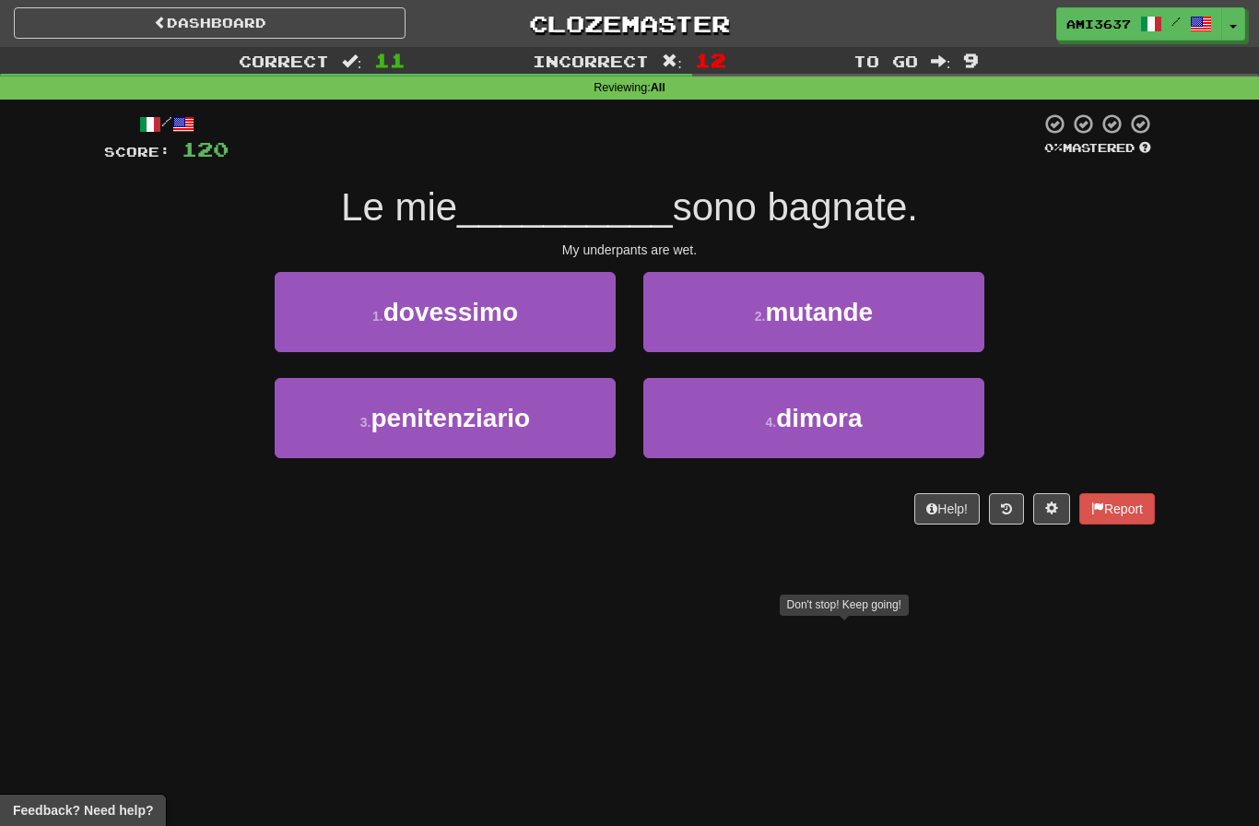
click at [961, 325] on button "2 . mutande" at bounding box center [813, 312] width 341 height 80
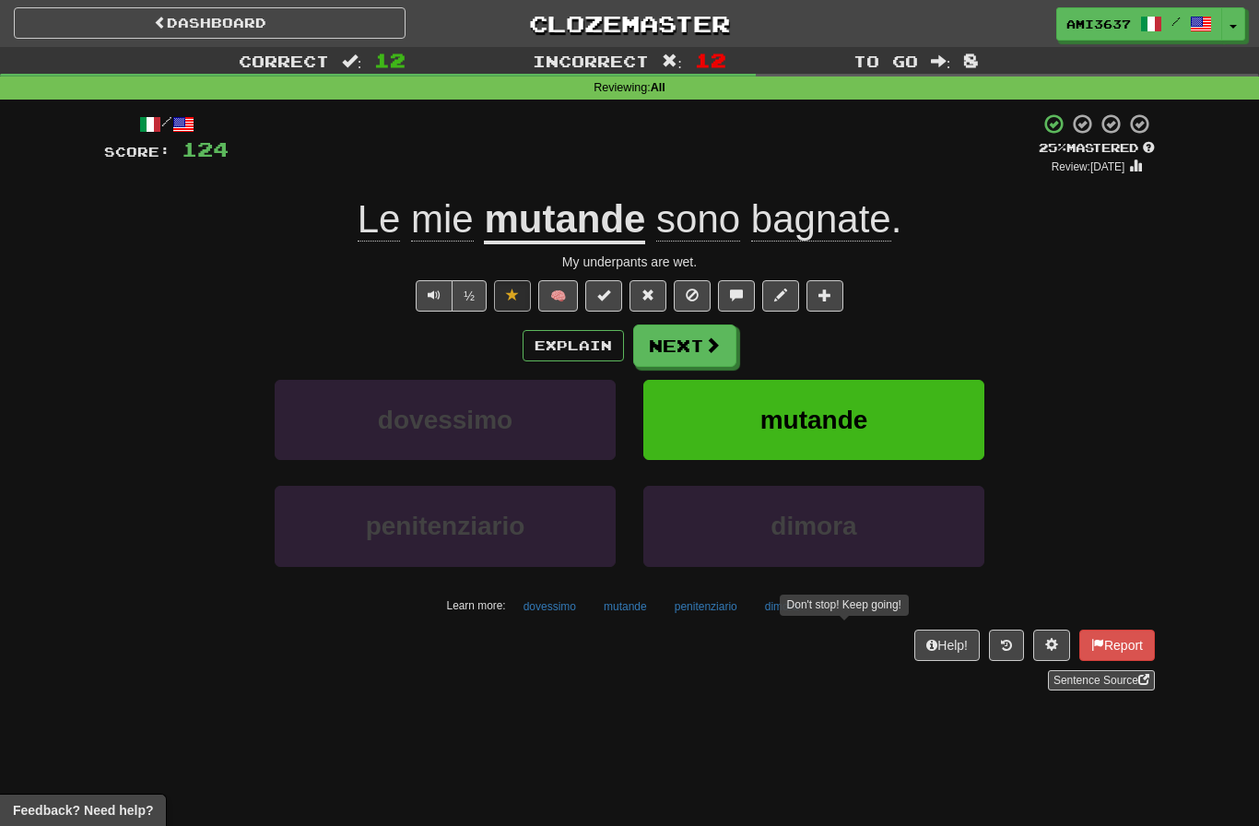
click at [915, 436] on button "mutande" at bounding box center [813, 420] width 341 height 80
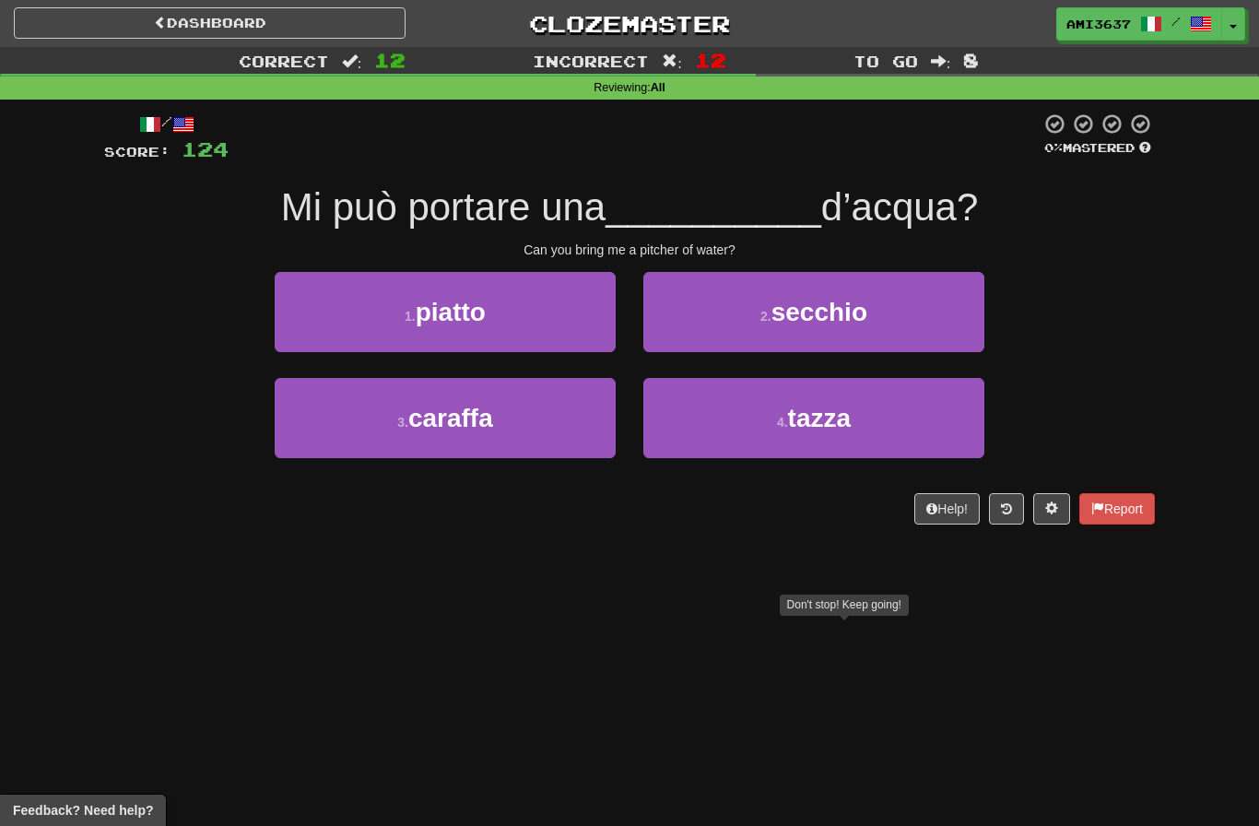
click at [319, 414] on button "3 . caraffa" at bounding box center [445, 418] width 341 height 80
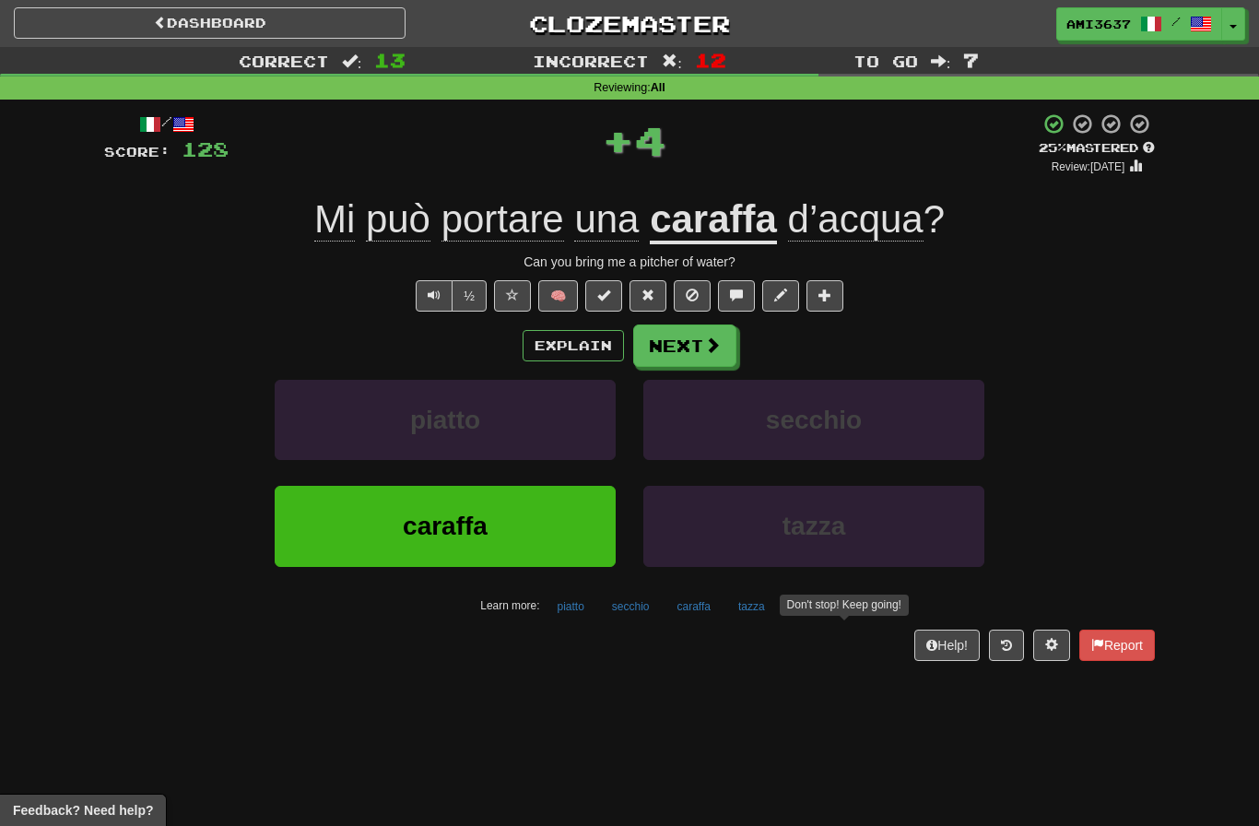
click at [290, 550] on button "caraffa" at bounding box center [445, 526] width 341 height 80
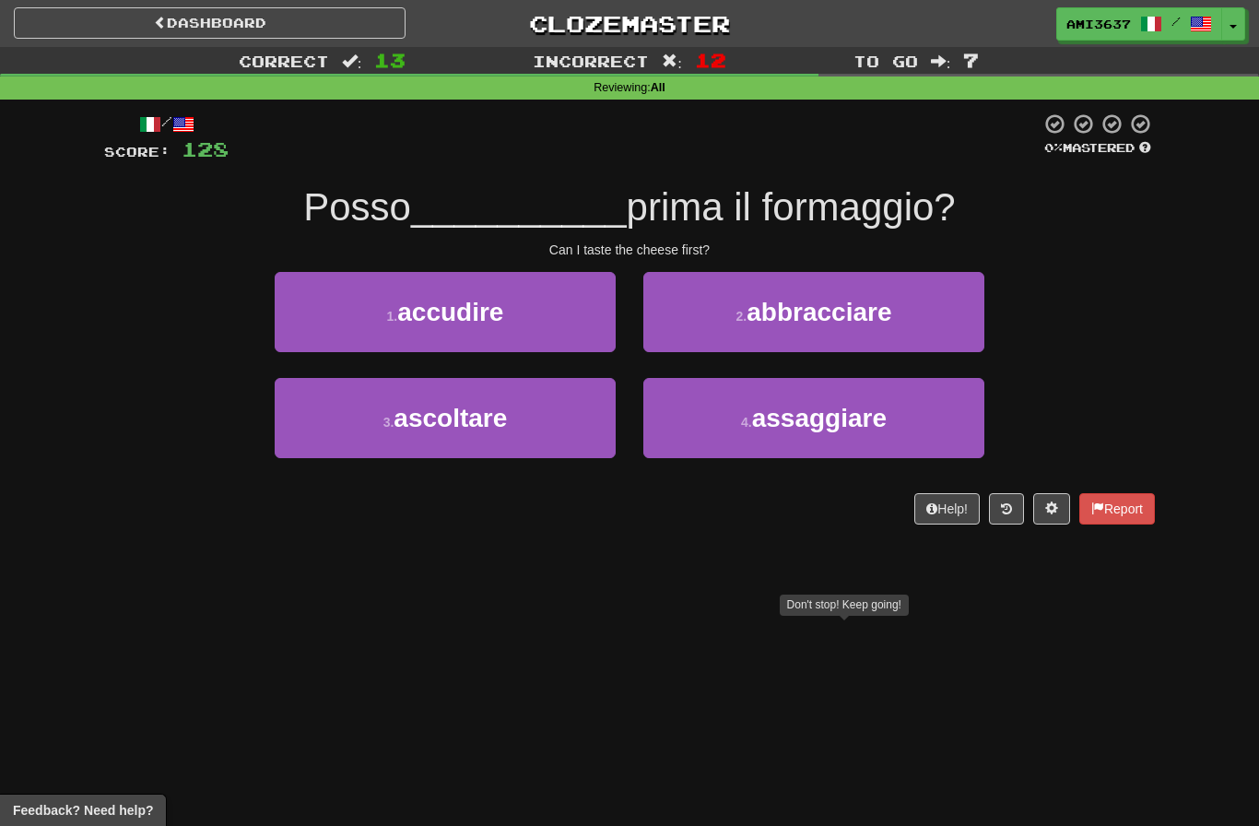
click at [936, 410] on button "4 . assaggiare" at bounding box center [813, 418] width 341 height 80
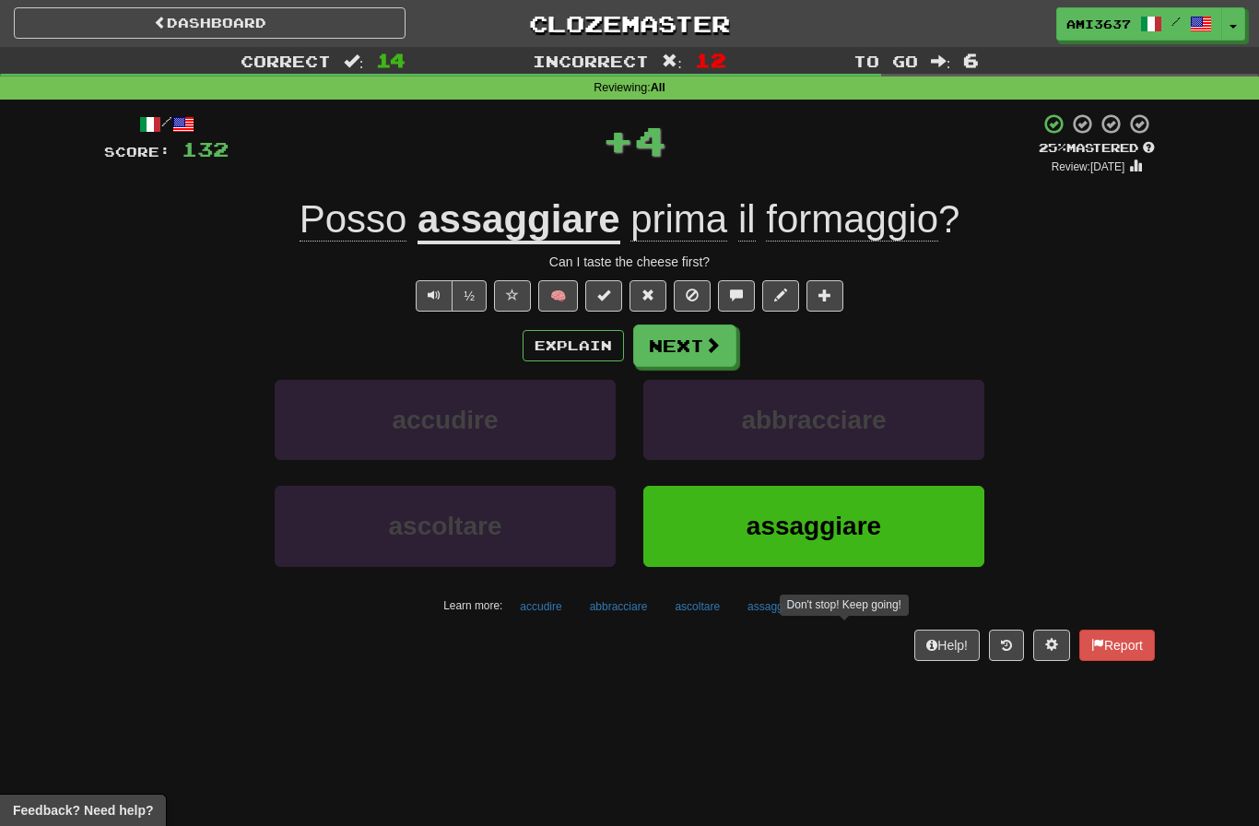
click at [912, 529] on button "assaggiare" at bounding box center [813, 526] width 341 height 80
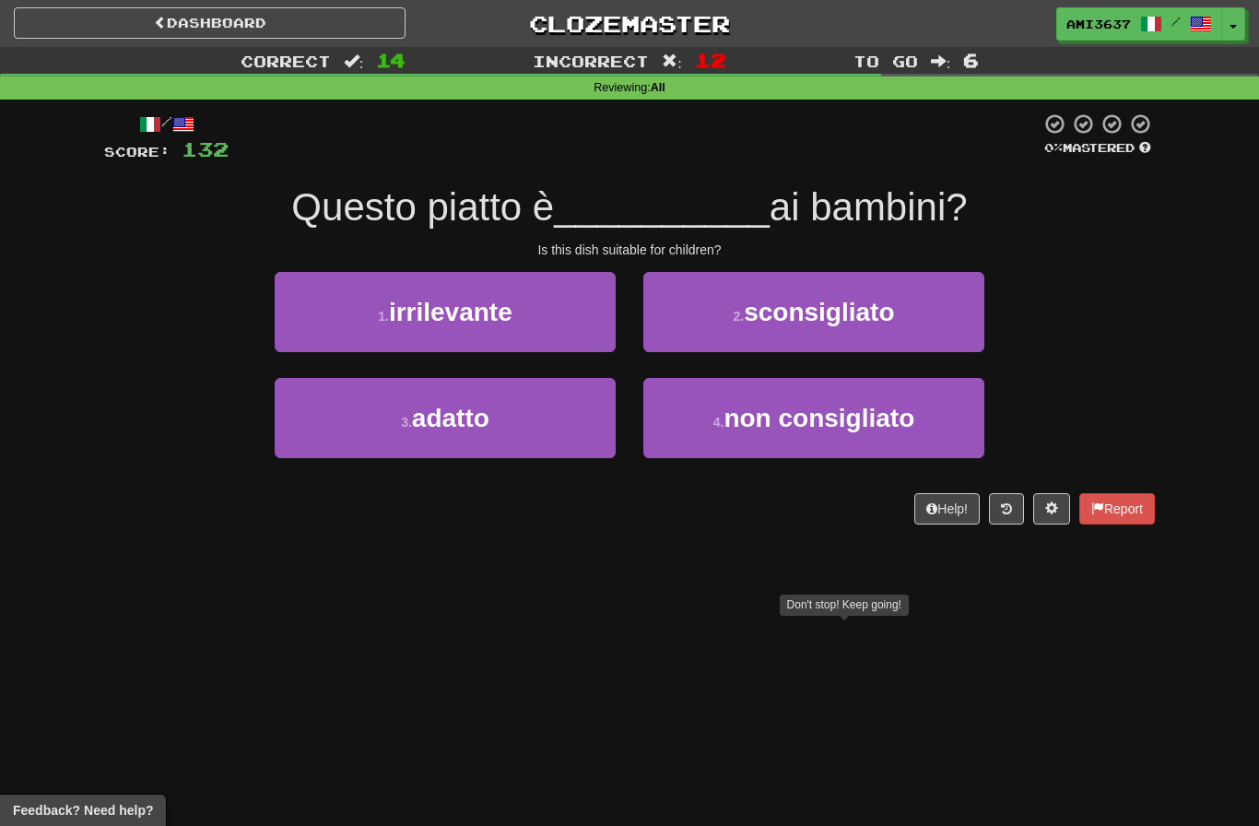
click at [375, 318] on button "1 . irrilevante" at bounding box center [445, 312] width 341 height 80
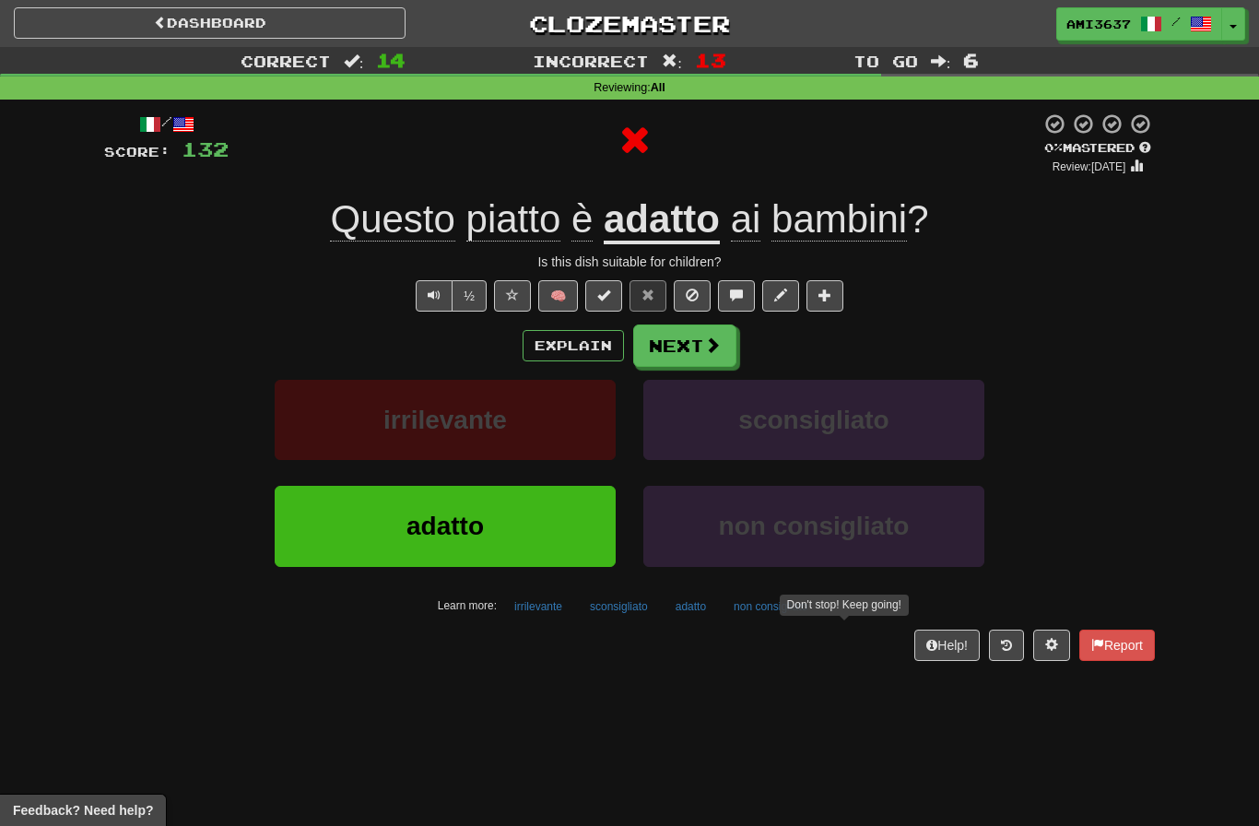
click at [331, 535] on button "adatto" at bounding box center [445, 526] width 341 height 80
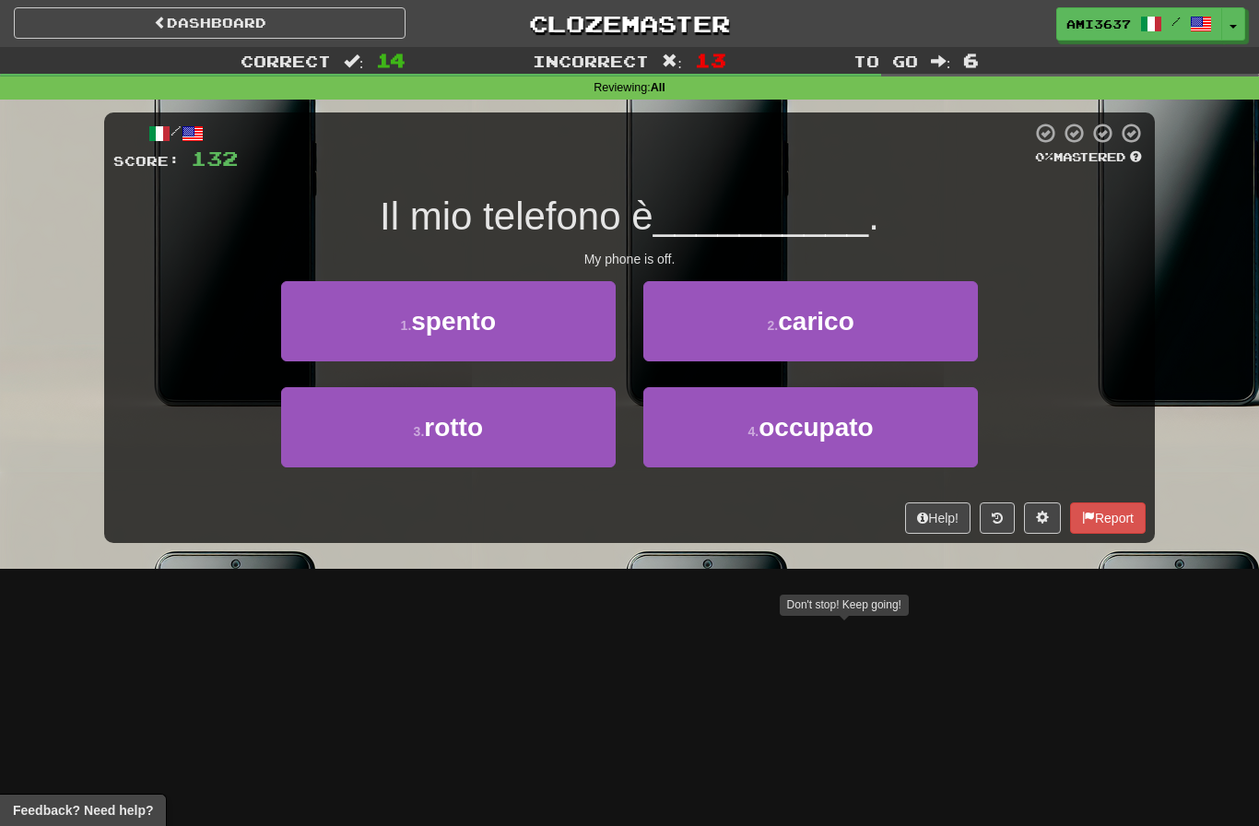
click at [336, 335] on button "1 . spento" at bounding box center [448, 321] width 335 height 80
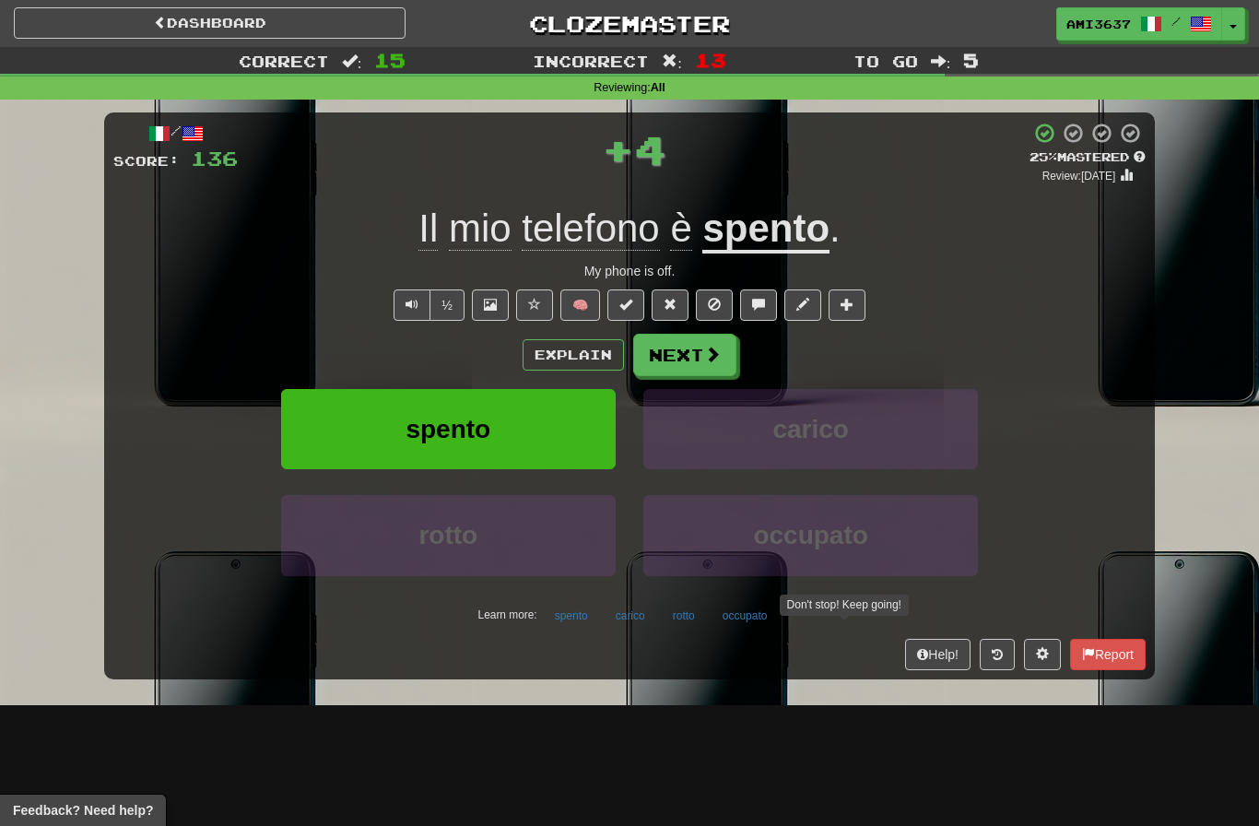
click at [339, 441] on button "spento" at bounding box center [448, 429] width 335 height 80
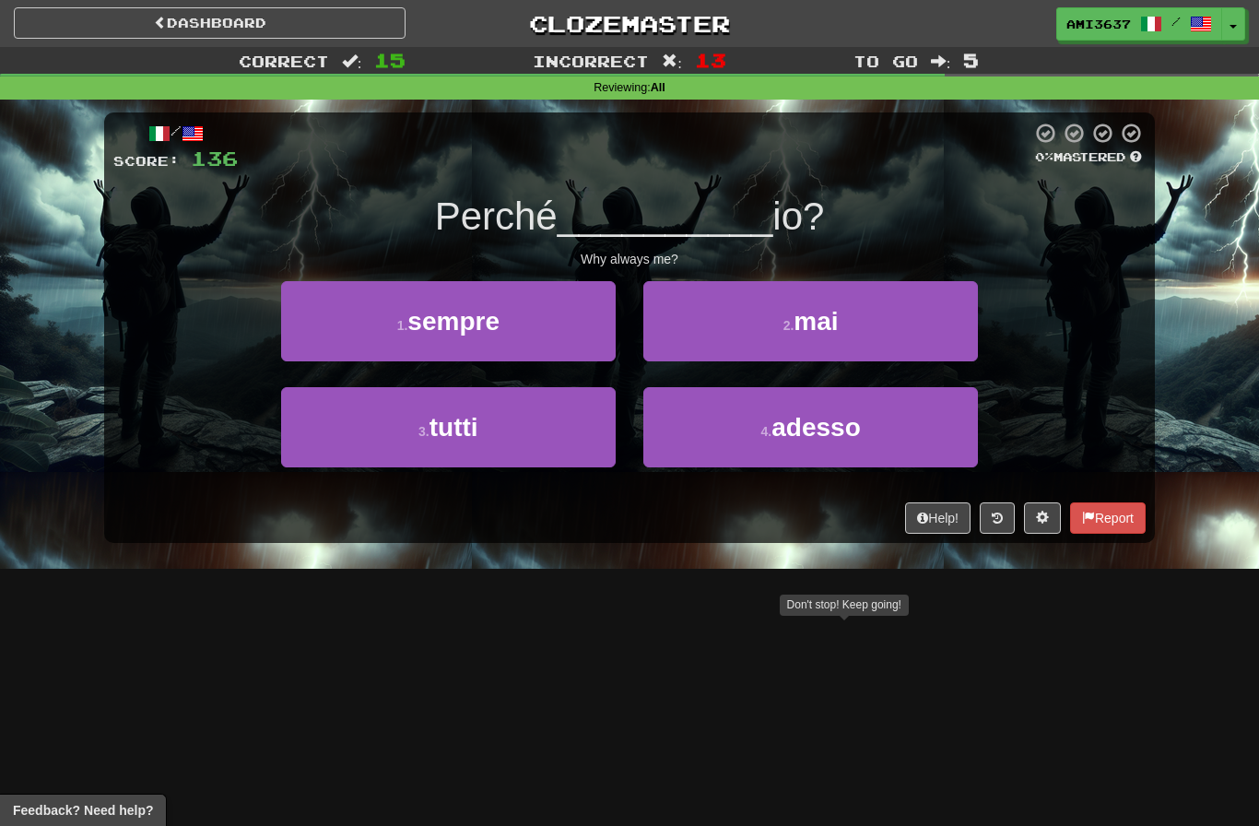
click at [331, 324] on button "1 . sempre" at bounding box center [448, 321] width 335 height 80
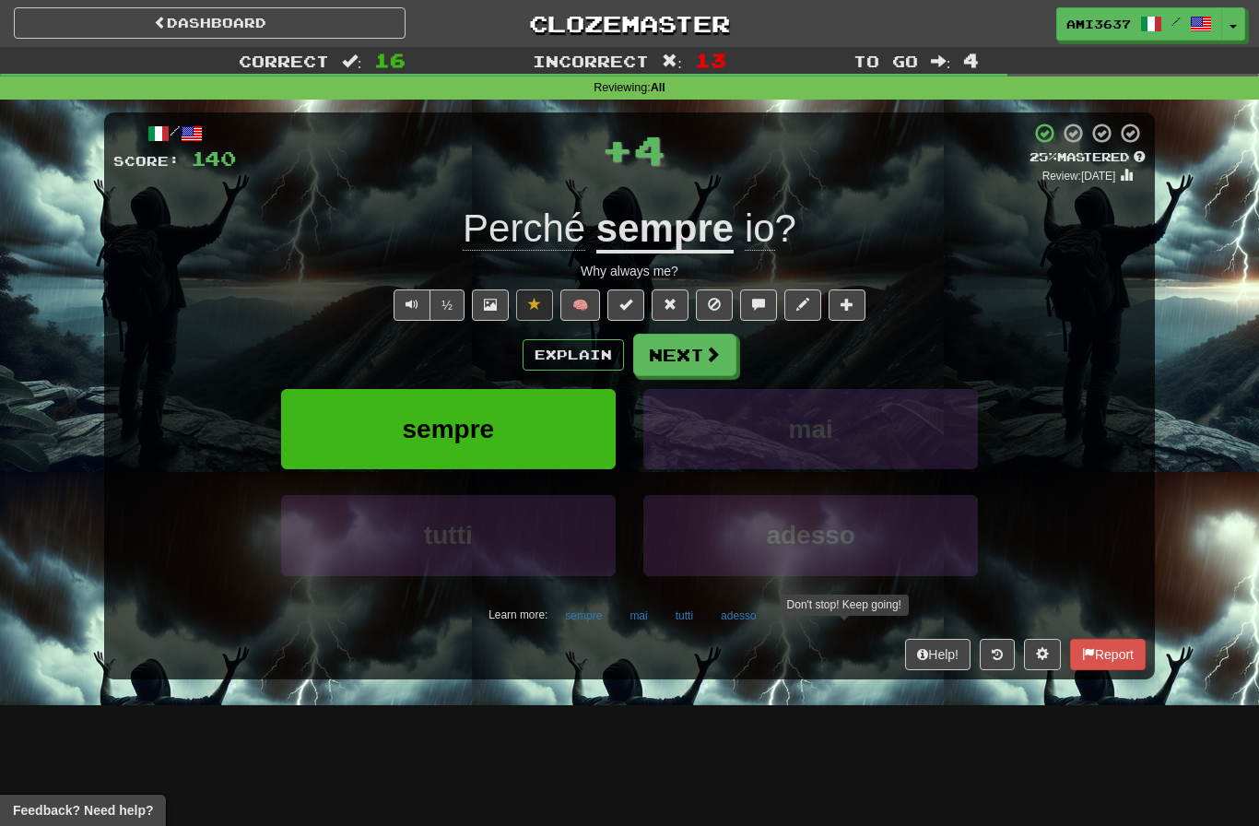
click at [330, 442] on button "sempre" at bounding box center [448, 429] width 335 height 80
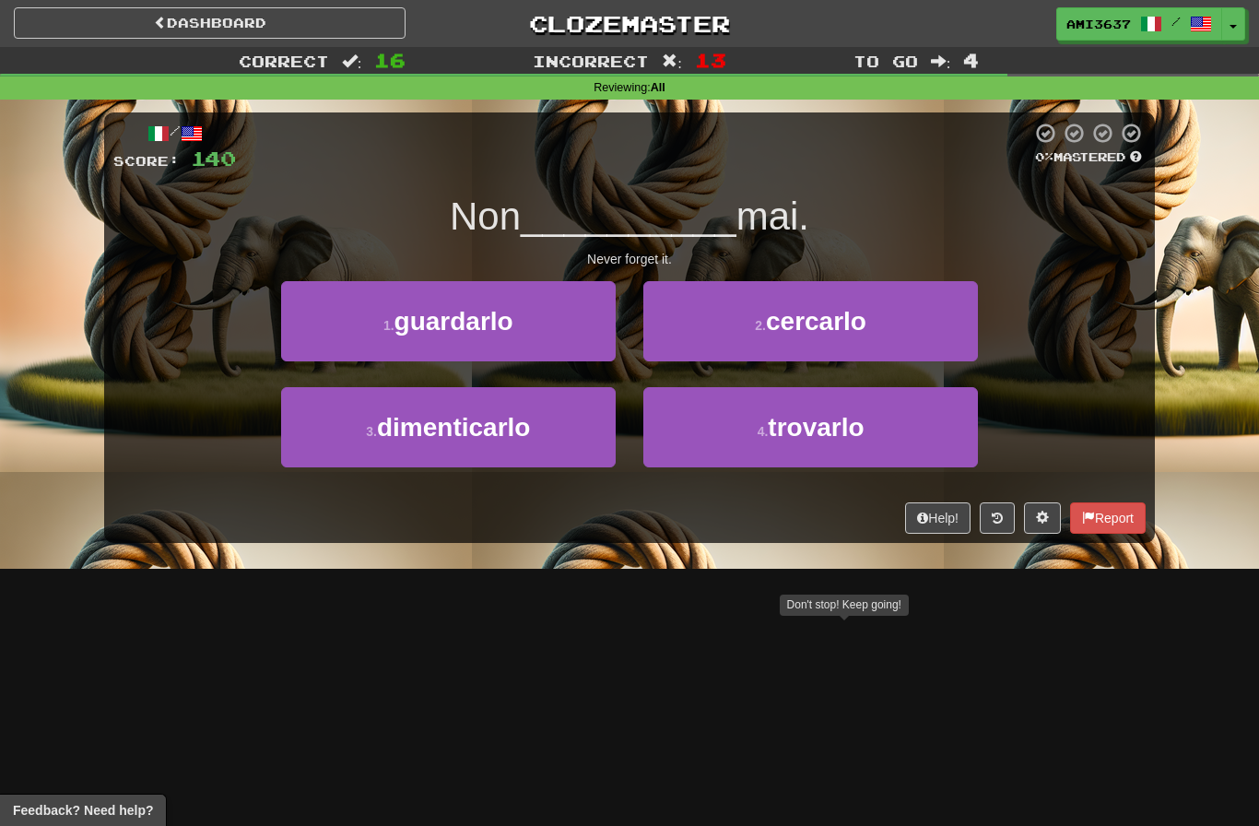
click at [332, 441] on button "3 . dimenticarlo" at bounding box center [448, 427] width 335 height 80
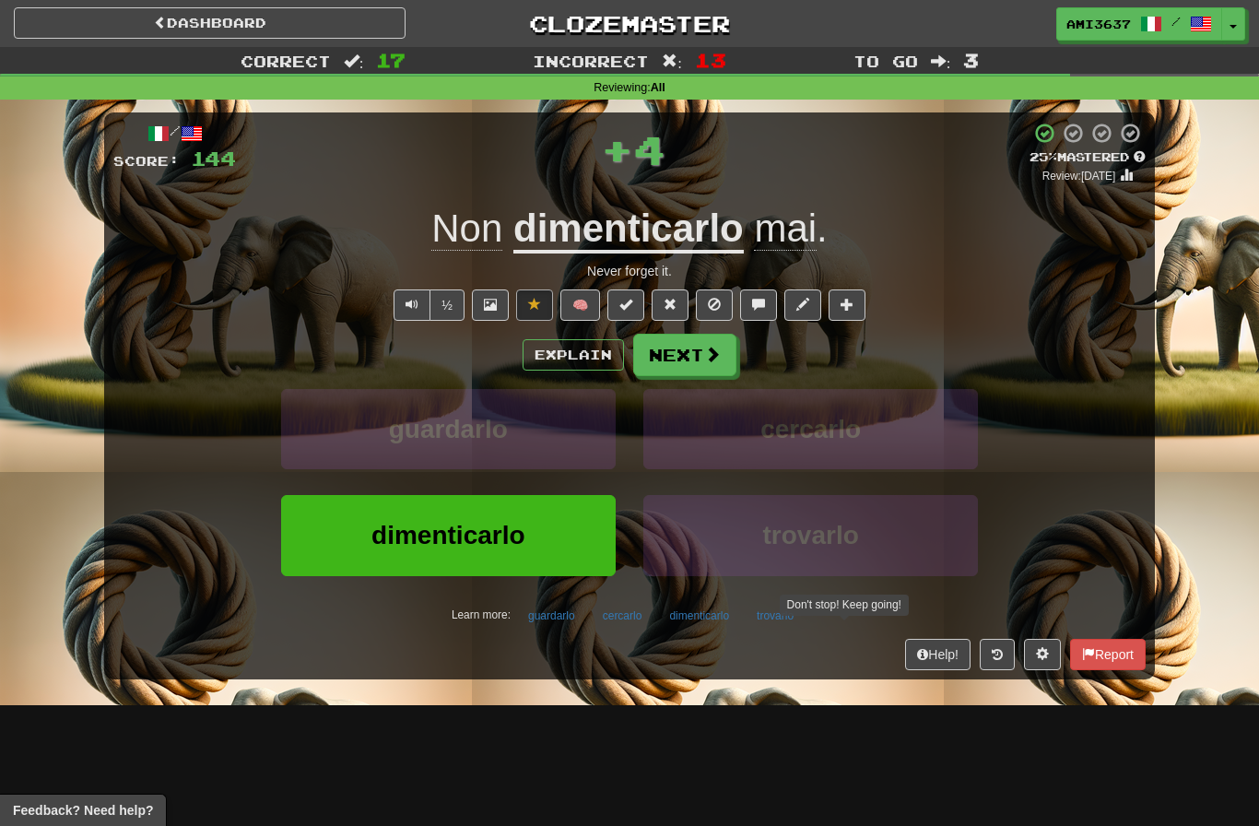
click at [324, 538] on button "dimenticarlo" at bounding box center [448, 535] width 335 height 80
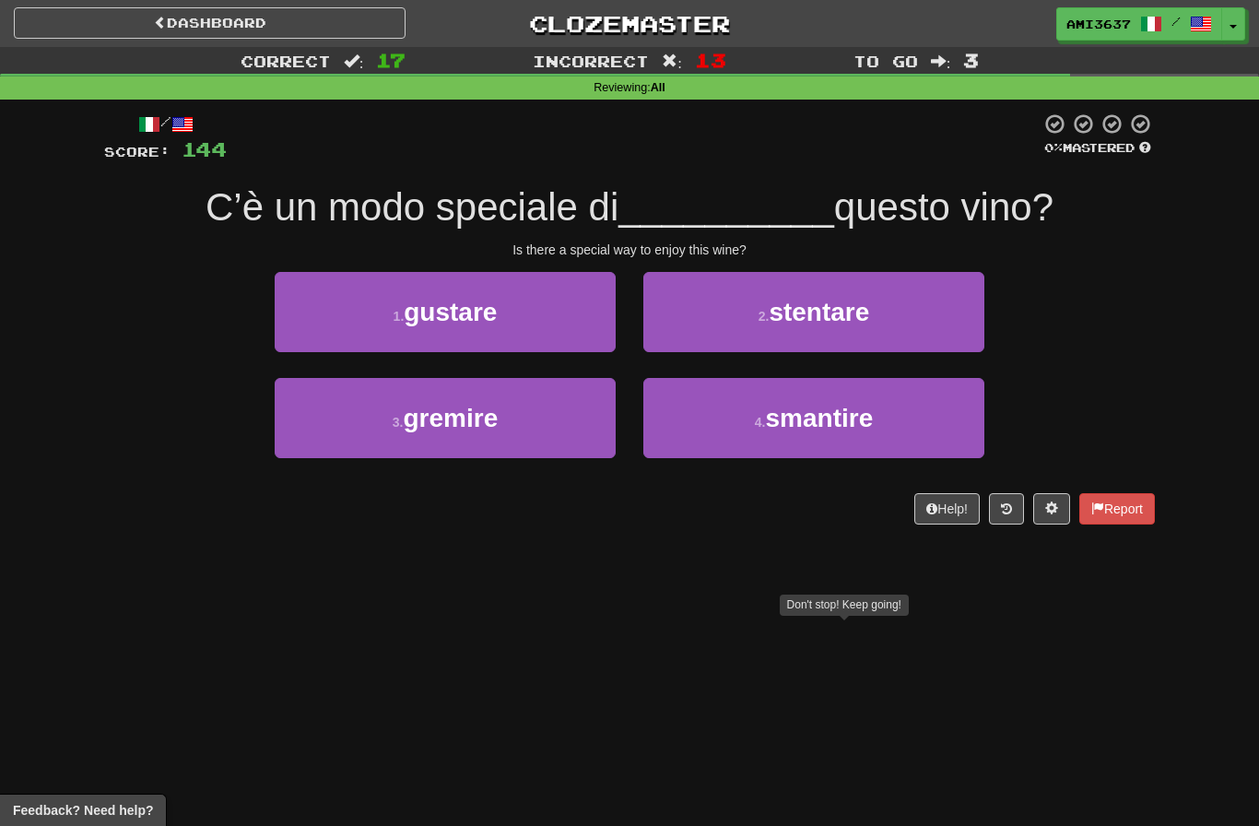
click at [940, 415] on button "4 . smantire" at bounding box center [813, 418] width 341 height 80
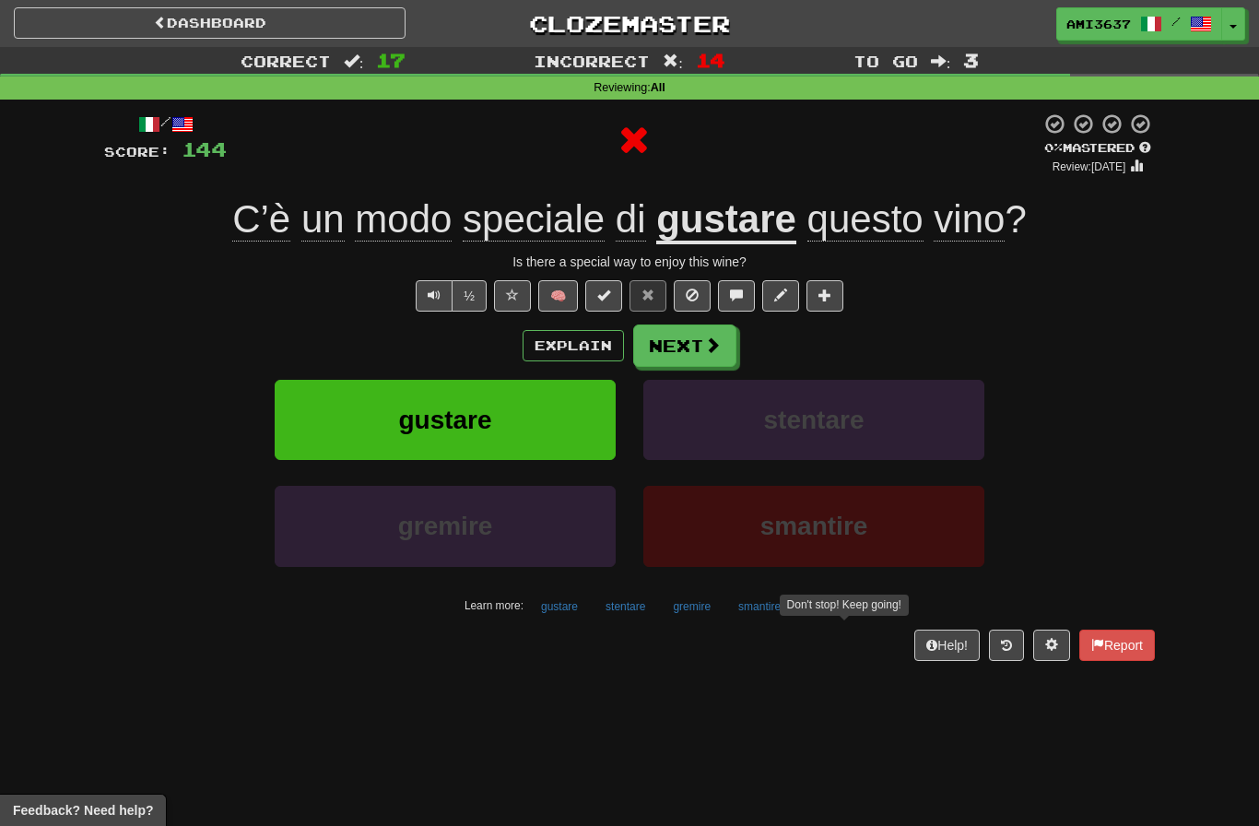
click at [348, 417] on button "gustare" at bounding box center [445, 420] width 341 height 80
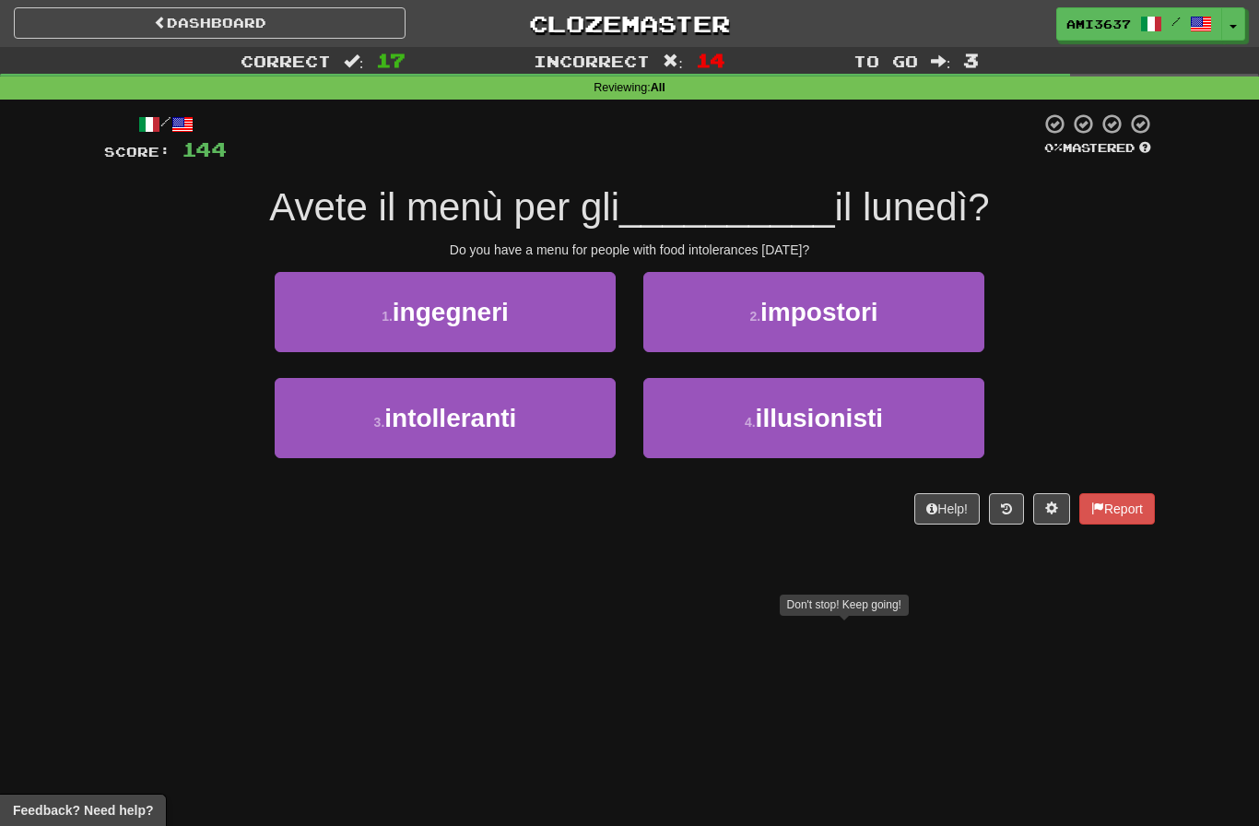
click at [364, 445] on button "3 . intolleranti" at bounding box center [445, 418] width 341 height 80
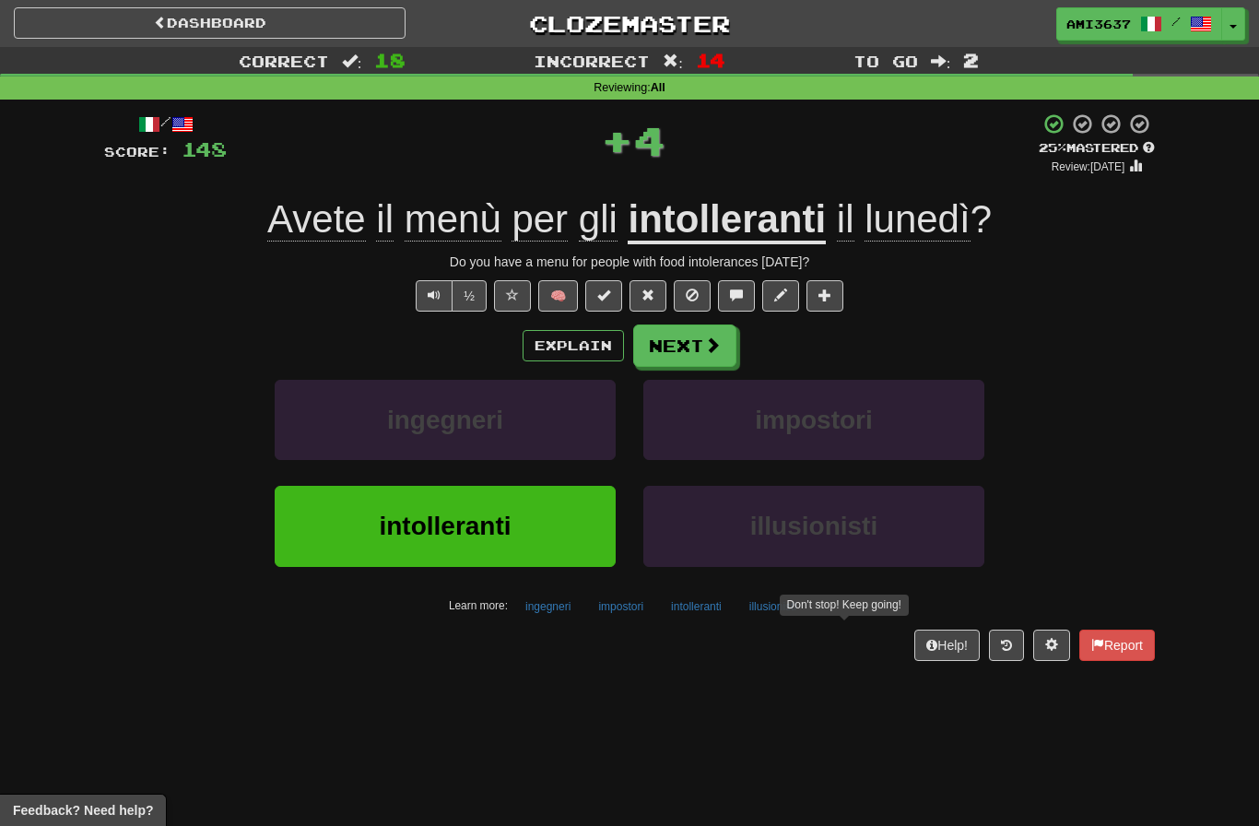
click at [312, 517] on button "intolleranti" at bounding box center [445, 526] width 341 height 80
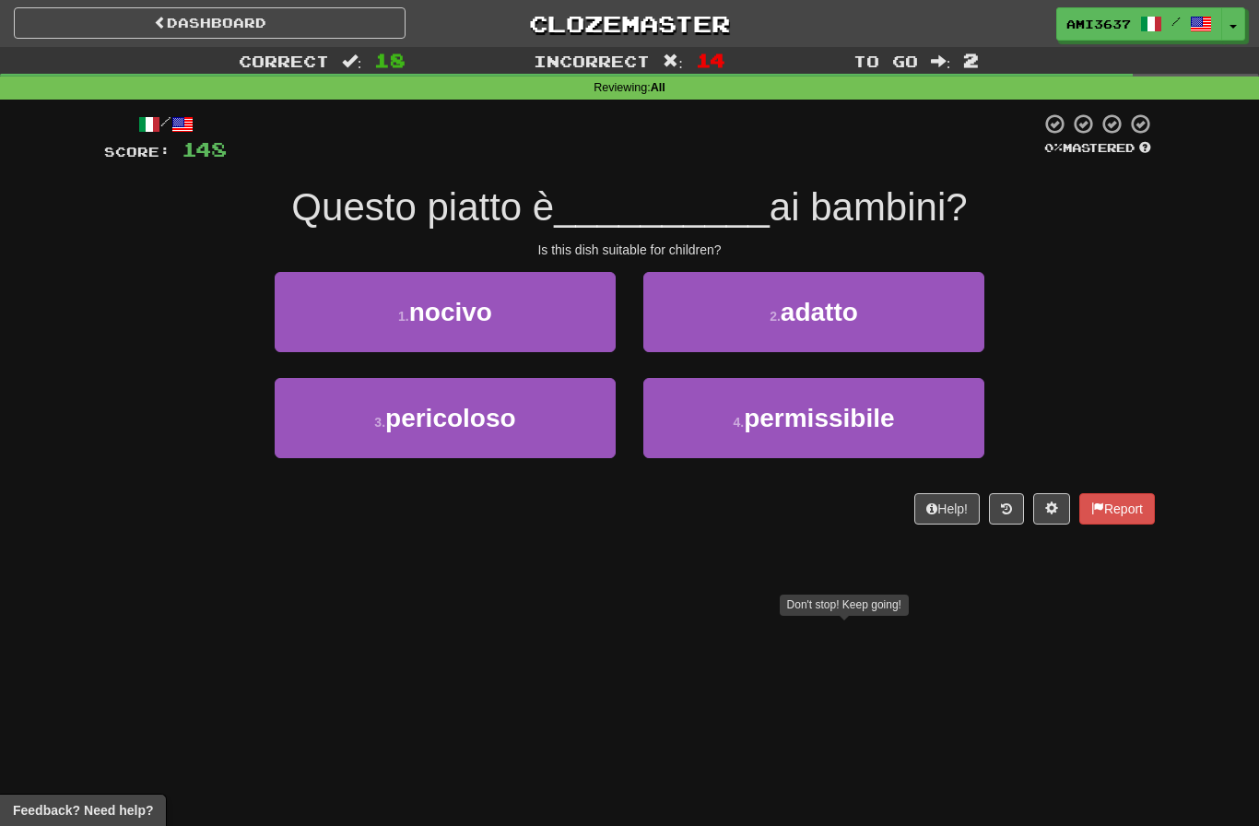
click at [962, 343] on button "2 . adatto" at bounding box center [813, 312] width 341 height 80
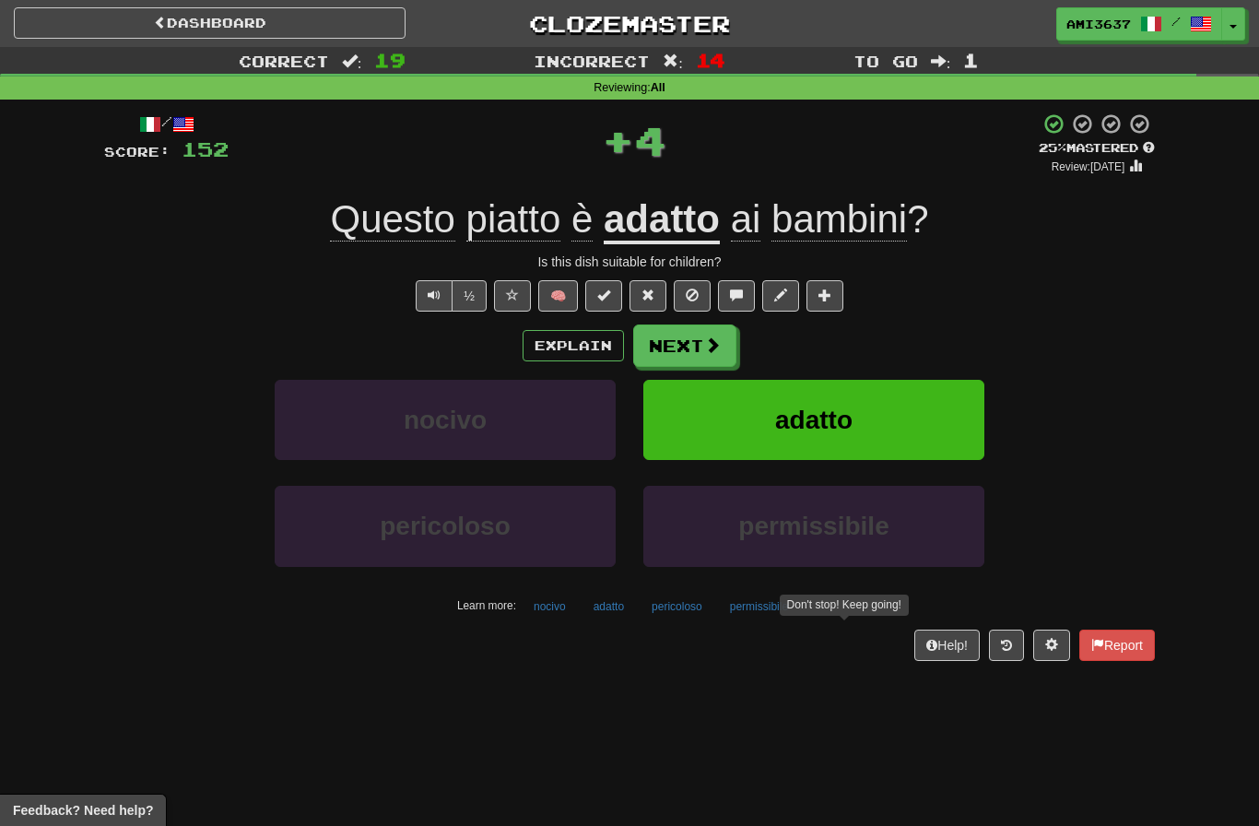
click at [919, 408] on button "adatto" at bounding box center [813, 420] width 341 height 80
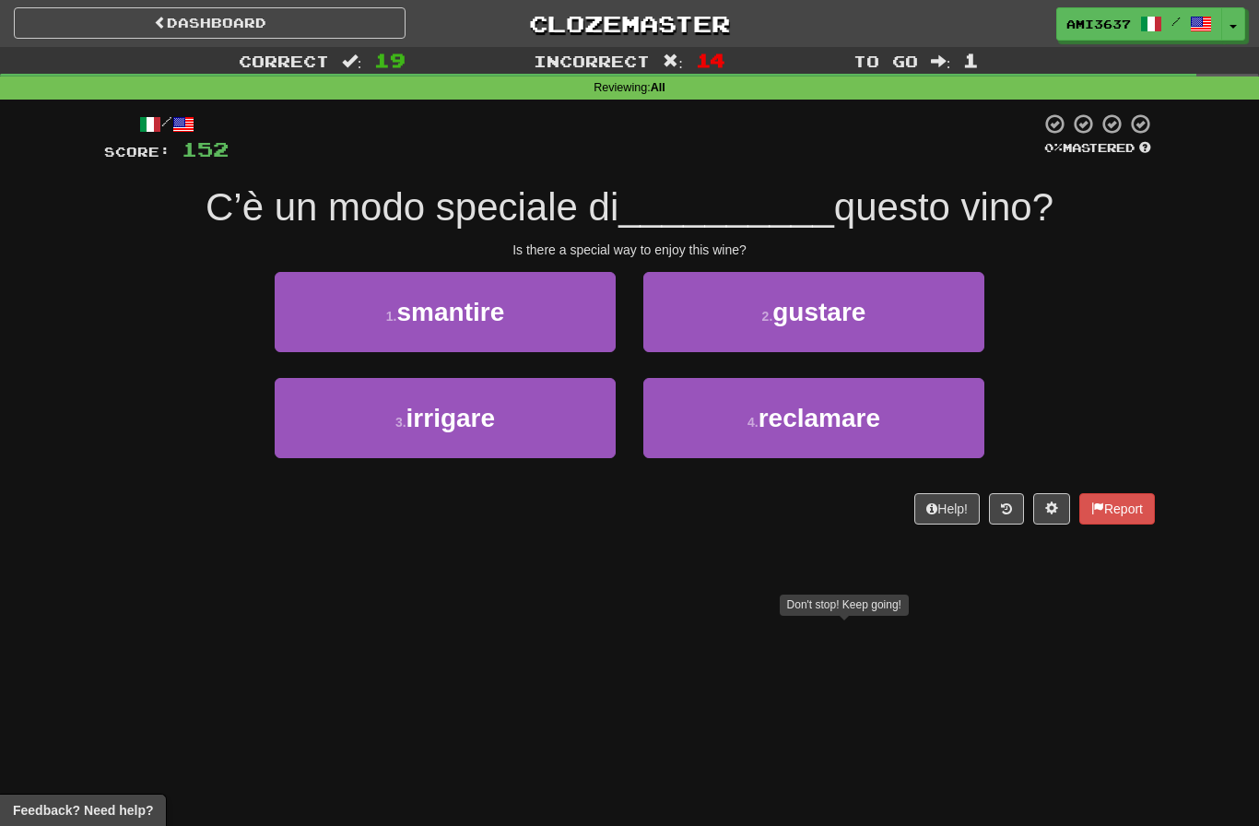
click at [967, 338] on button "2 . gustare" at bounding box center [813, 312] width 341 height 80
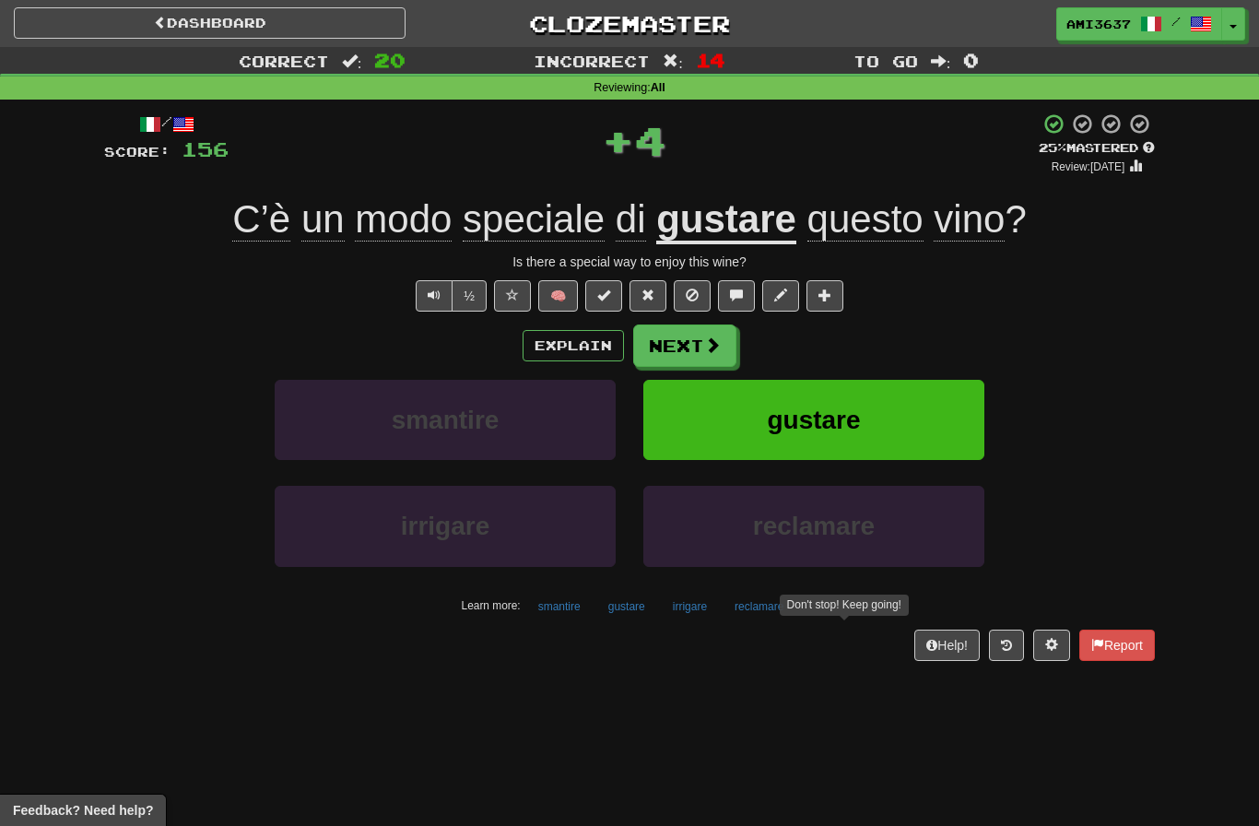
click at [942, 399] on button "gustare" at bounding box center [813, 420] width 341 height 80
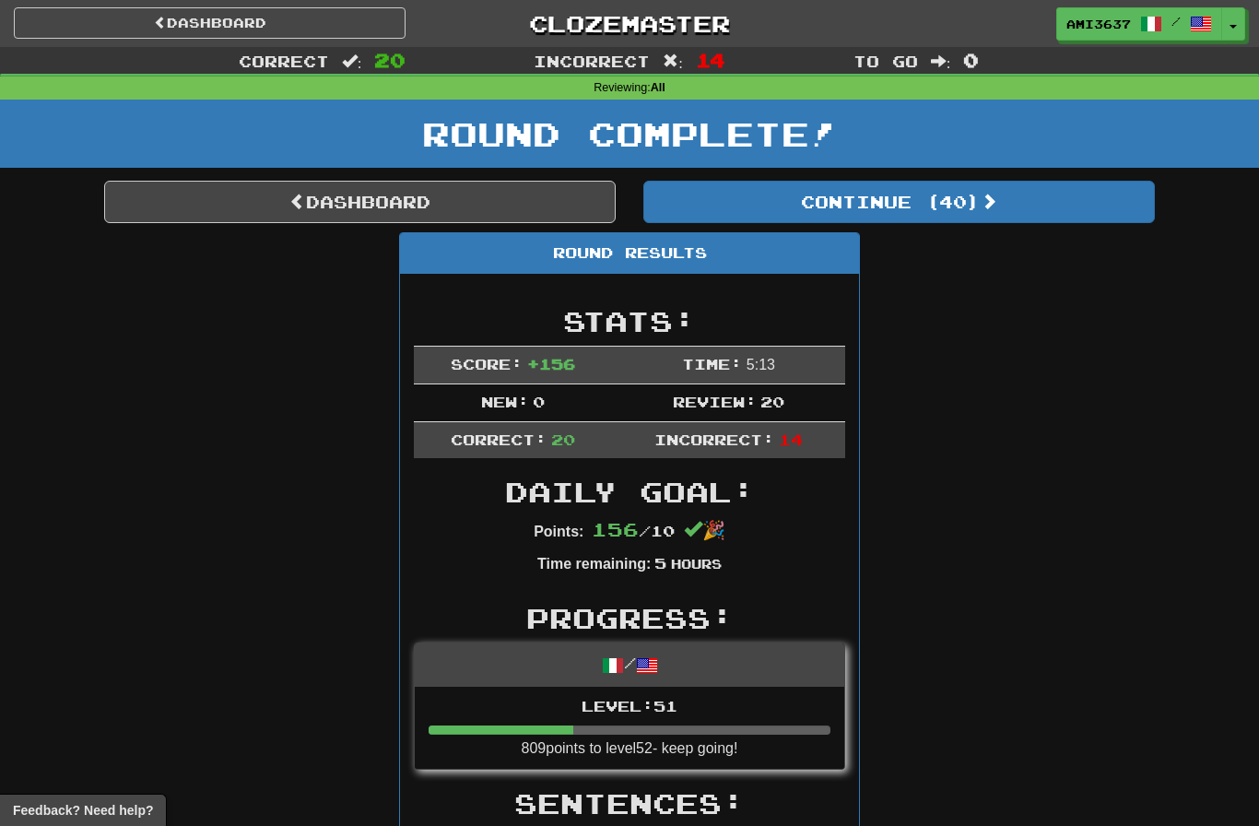
click at [272, 219] on link "Dashboard" at bounding box center [360, 202] width 512 height 42
click at [267, 220] on link "Dashboard" at bounding box center [360, 202] width 512 height 42
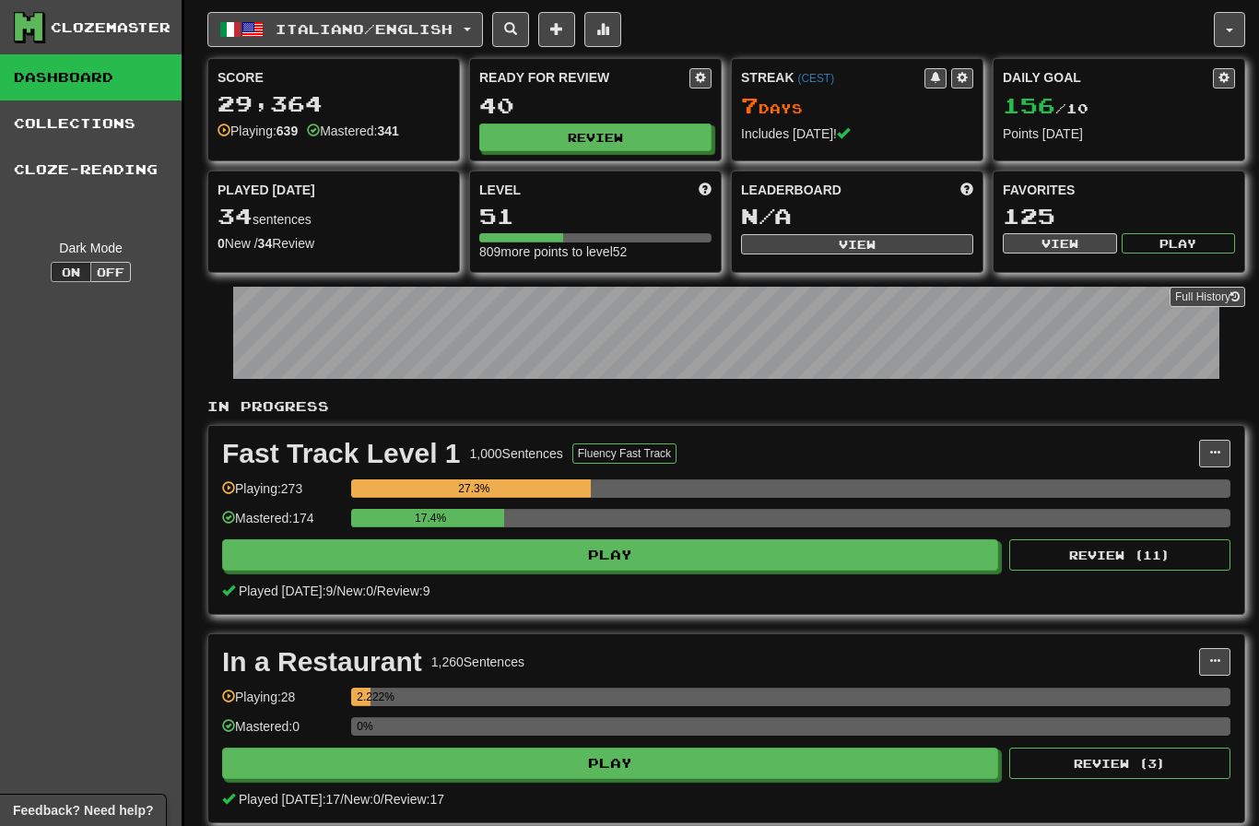
click at [315, 18] on button "Italiano / English" at bounding box center [345, 29] width 276 height 35
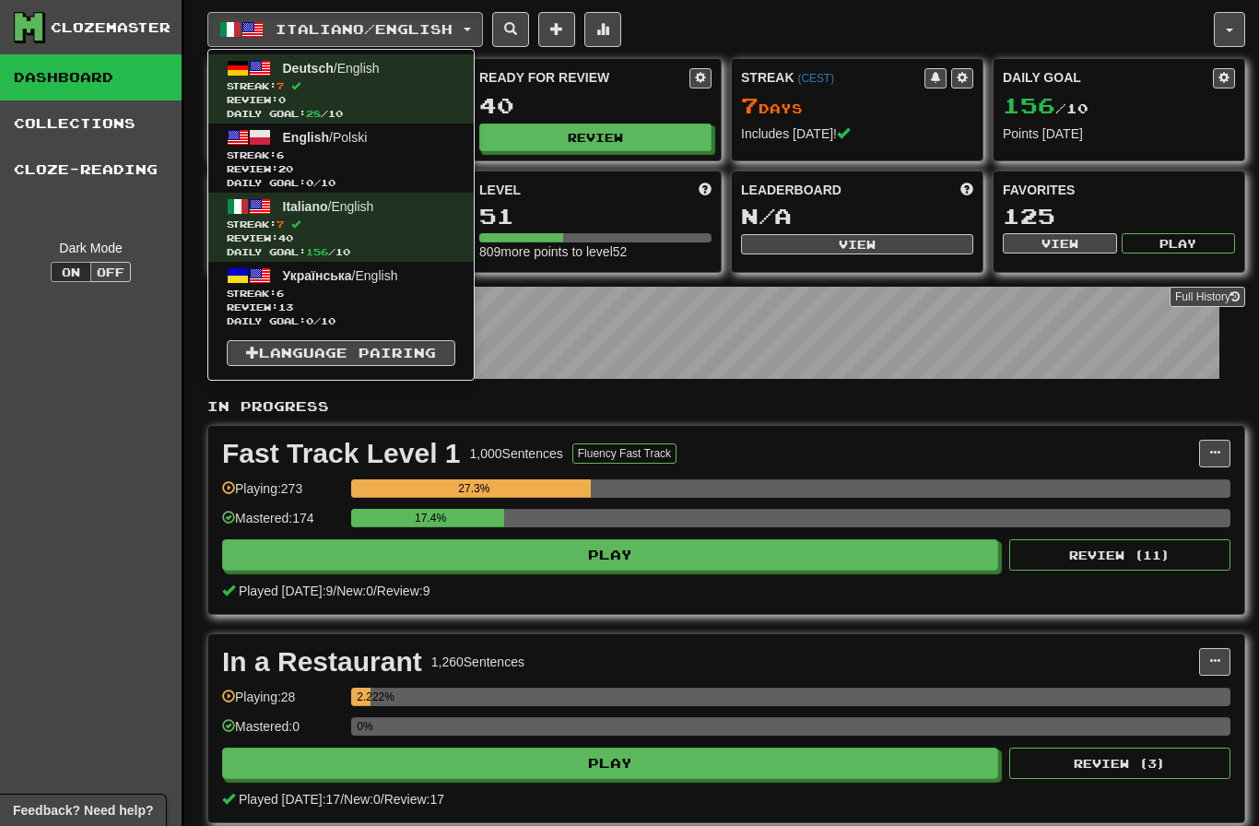
click at [253, 164] on span "Review: 20" at bounding box center [341, 169] width 229 height 14
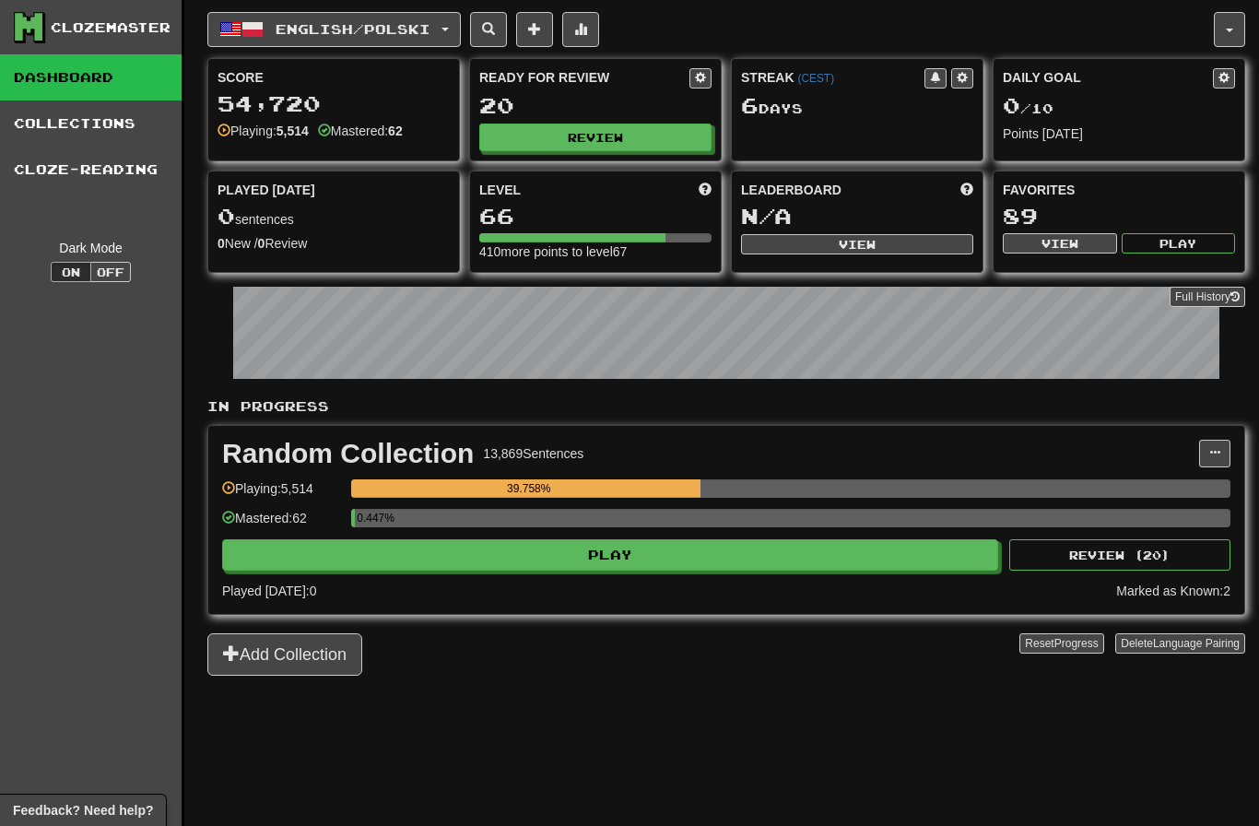
click at [551, 140] on button "Review" at bounding box center [595, 138] width 232 height 28
select select "********"
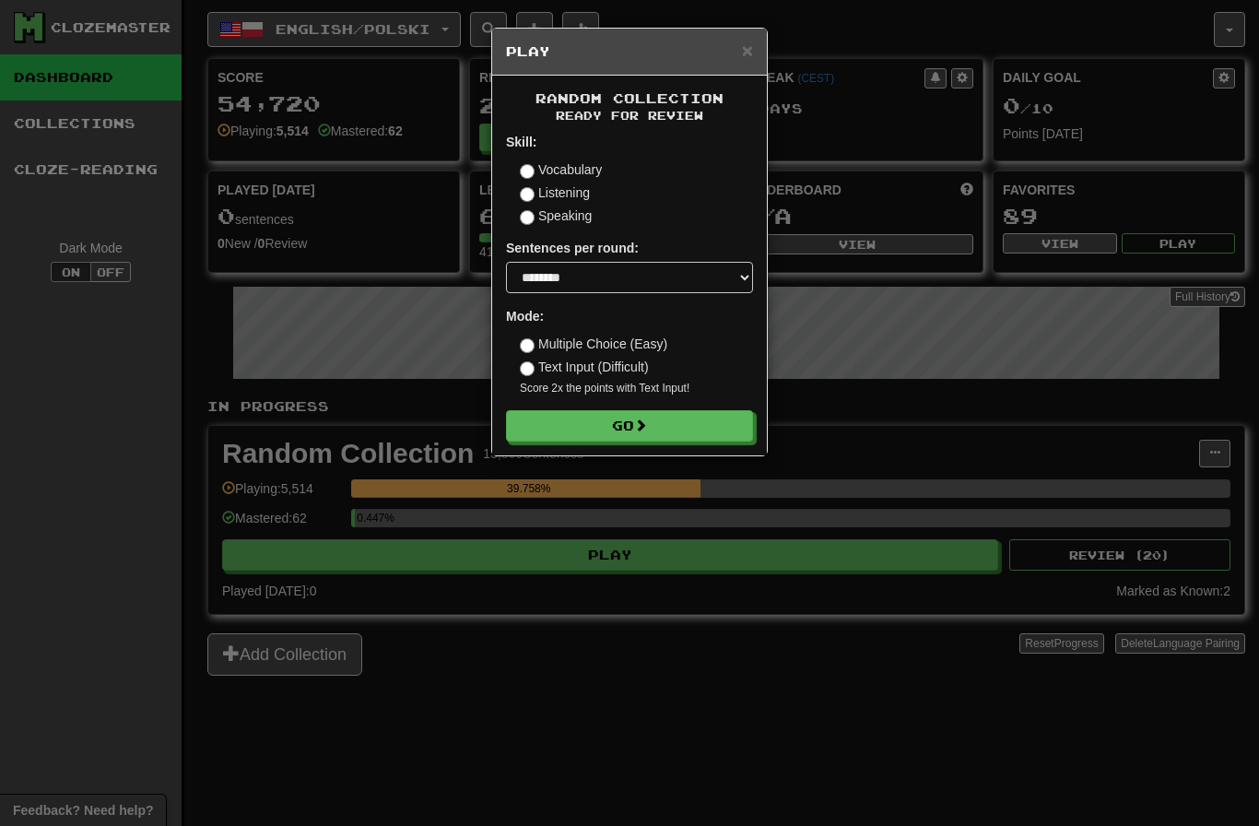
click at [583, 433] on button "Go" at bounding box center [629, 425] width 247 height 31
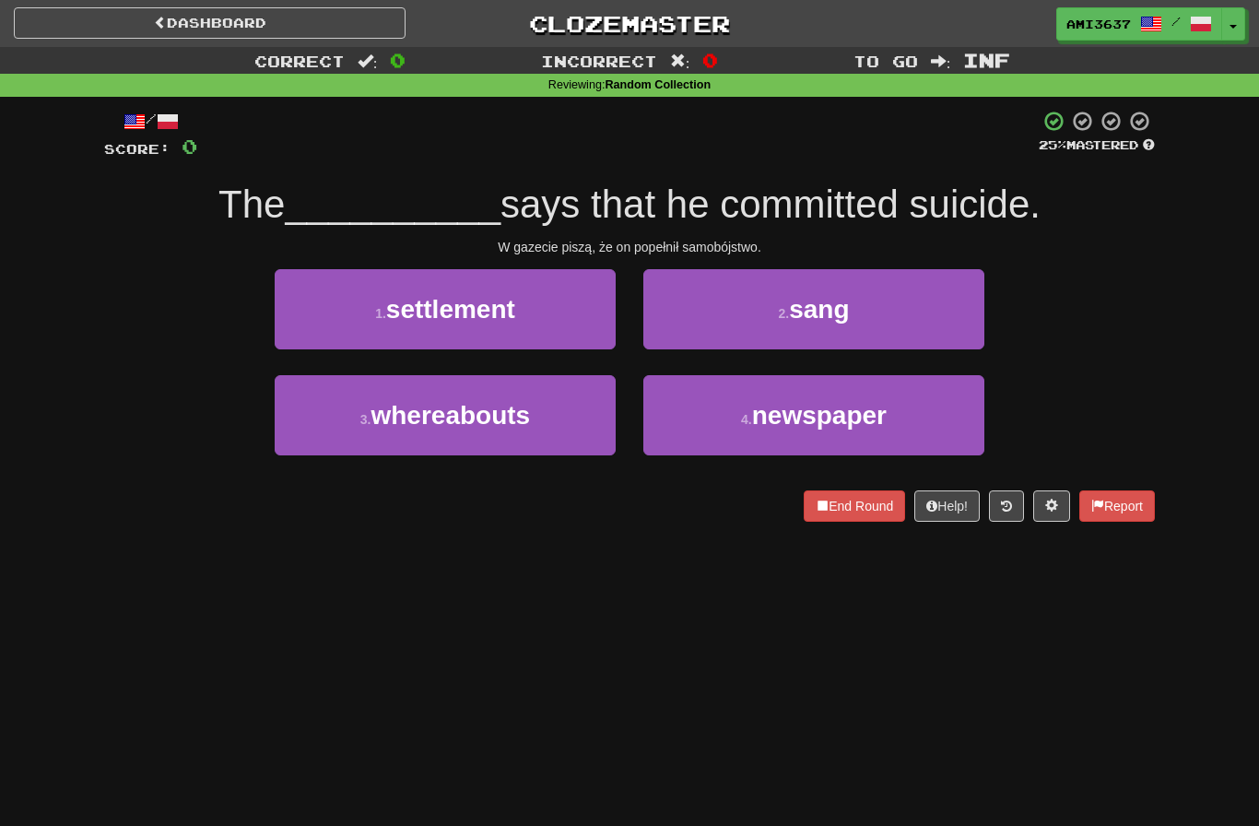
click at [947, 399] on button "4 . newspaper" at bounding box center [813, 415] width 341 height 80
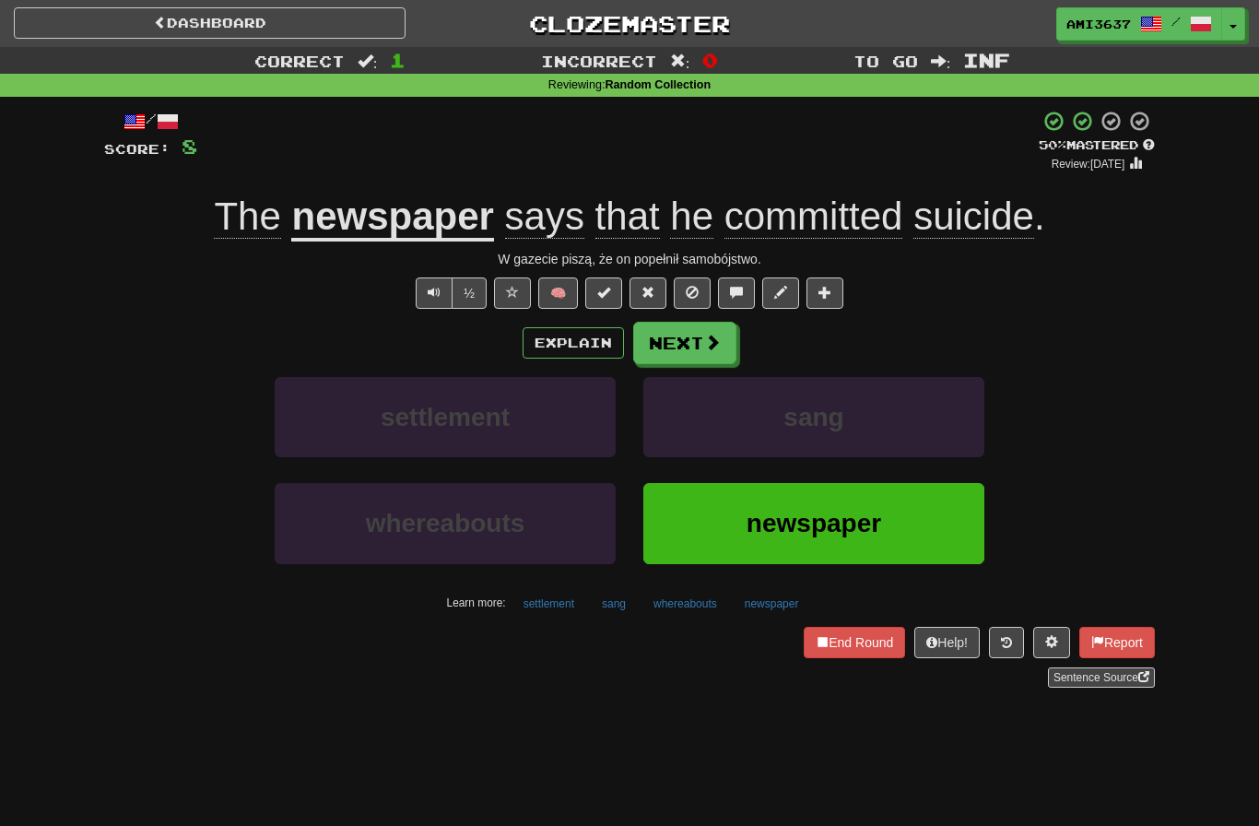
click at [909, 516] on button "newspaper" at bounding box center [813, 523] width 341 height 80
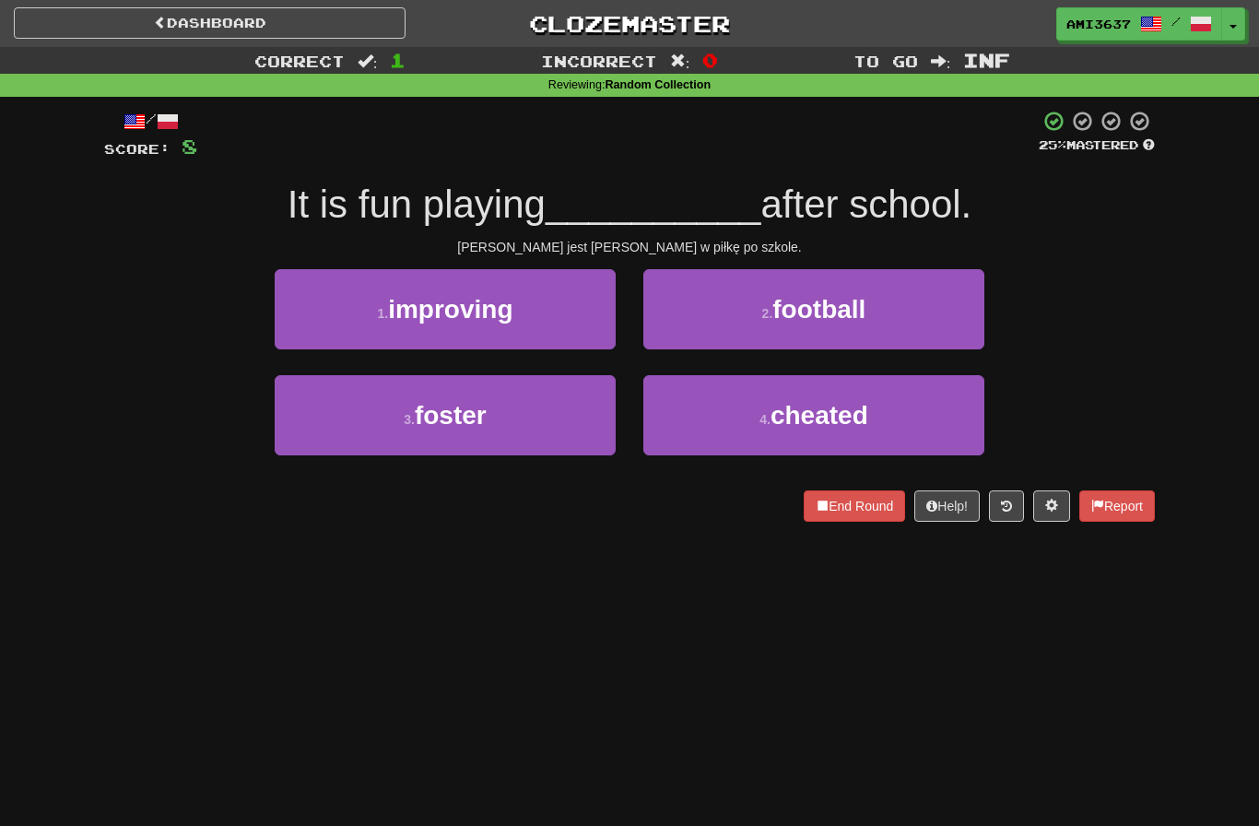
click at [969, 324] on button "2 . football" at bounding box center [813, 309] width 341 height 80
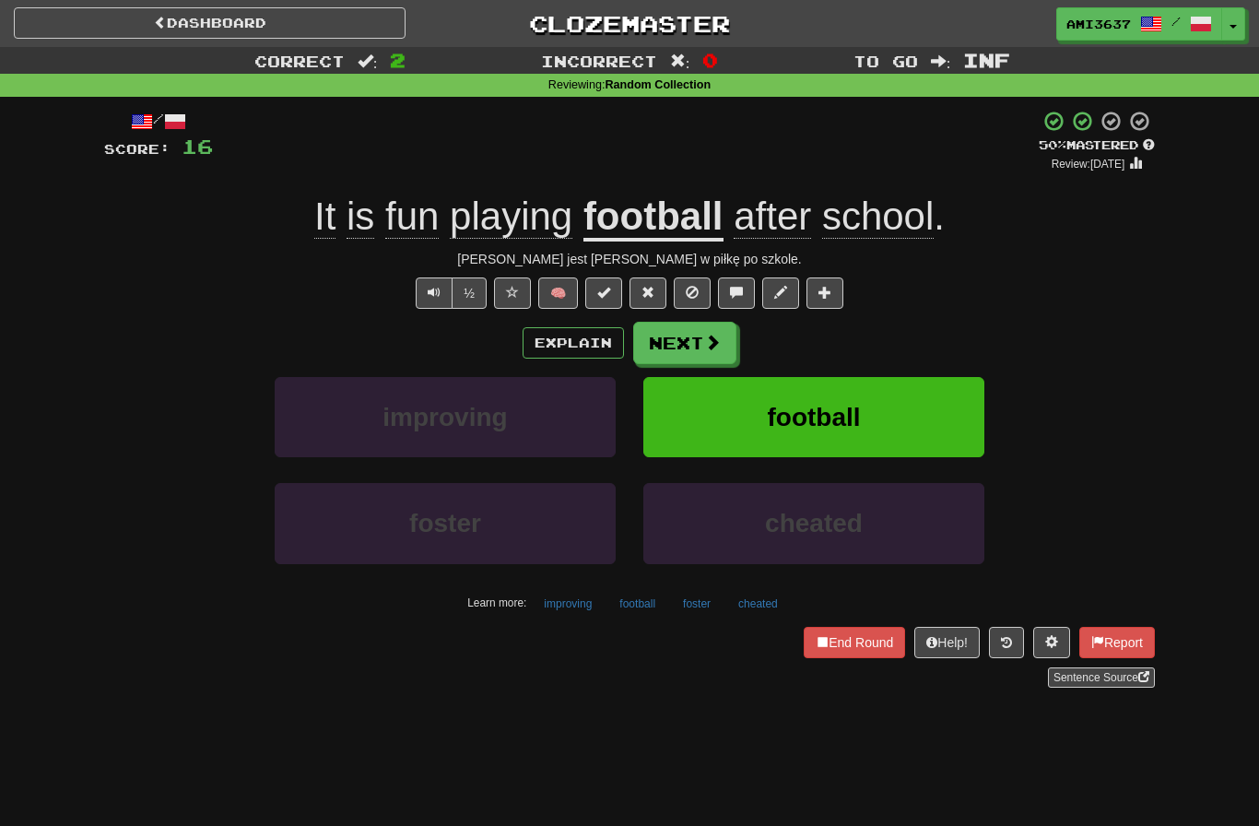
click at [923, 411] on button "football" at bounding box center [813, 417] width 341 height 80
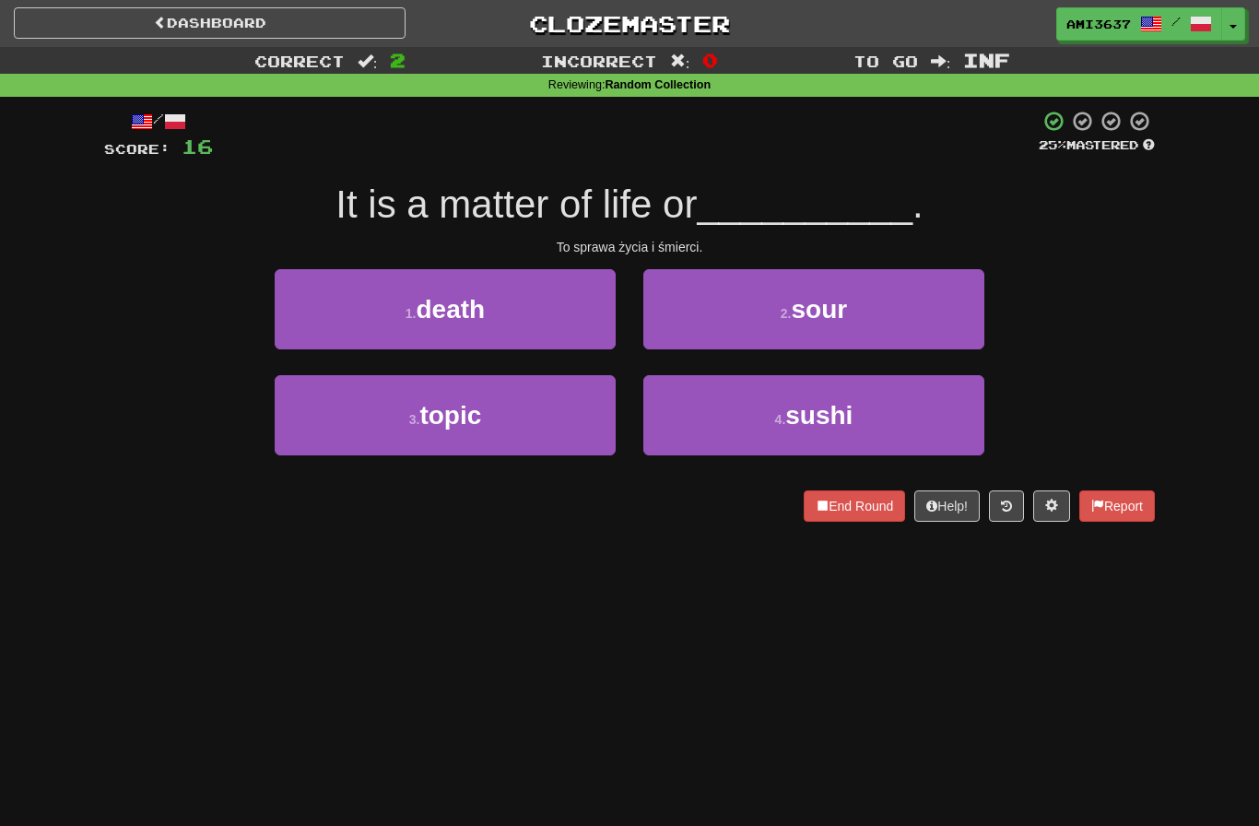
click at [334, 325] on button "1 . death" at bounding box center [445, 309] width 341 height 80
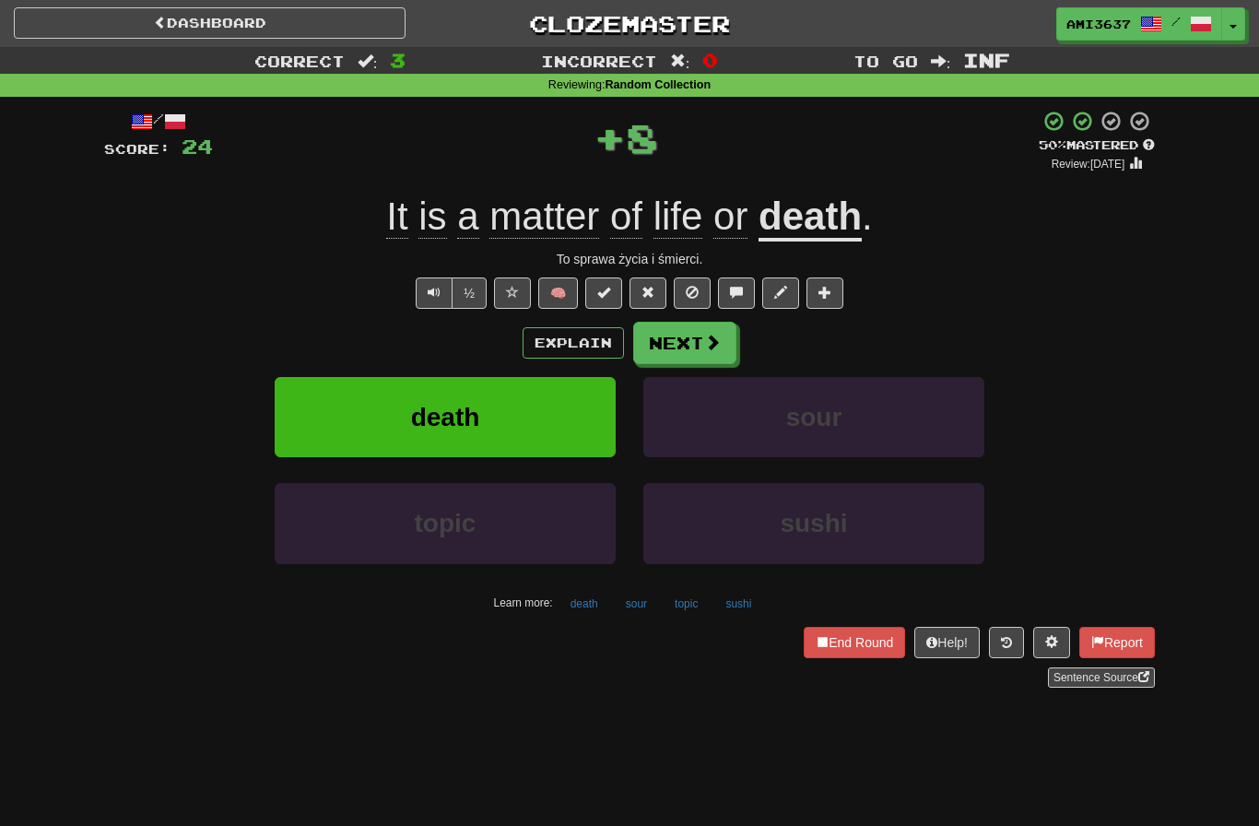
click at [319, 415] on button "death" at bounding box center [445, 417] width 341 height 80
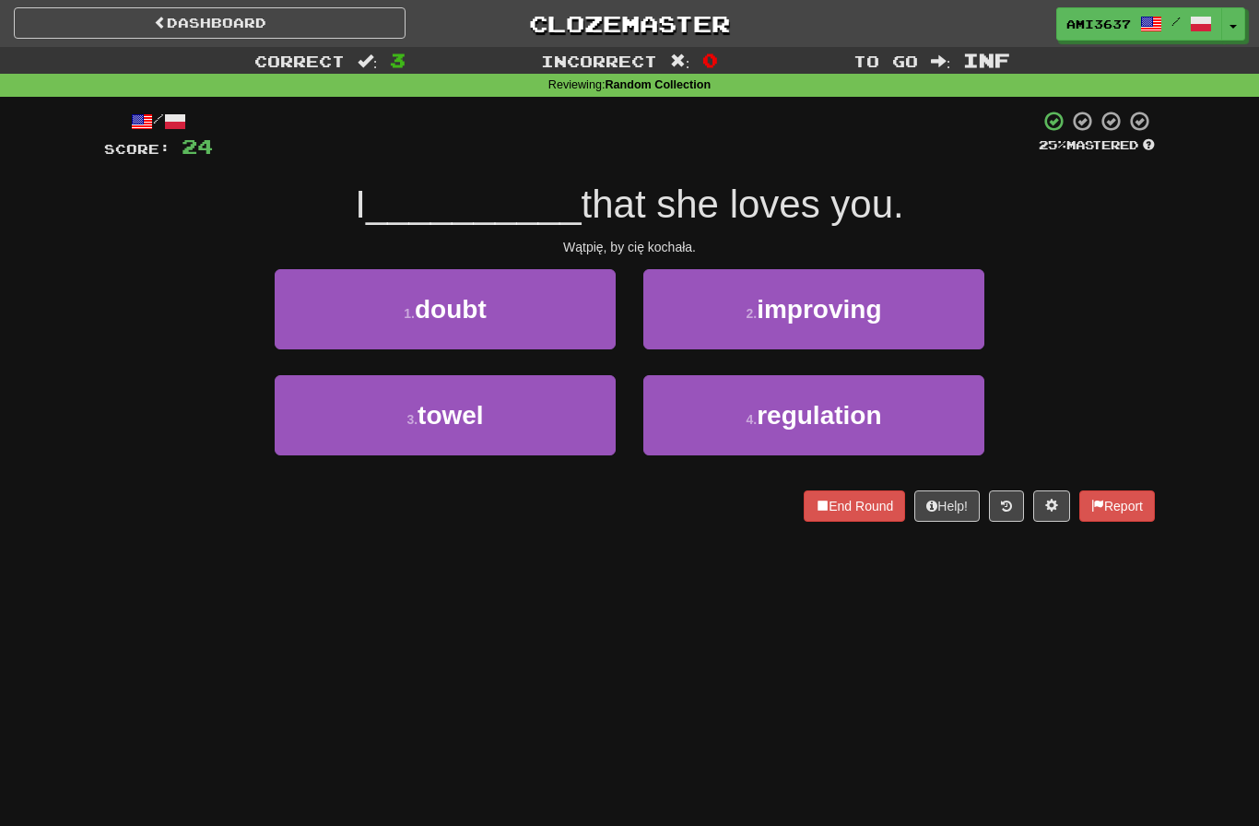
click at [276, 313] on button "1 . doubt" at bounding box center [445, 309] width 341 height 80
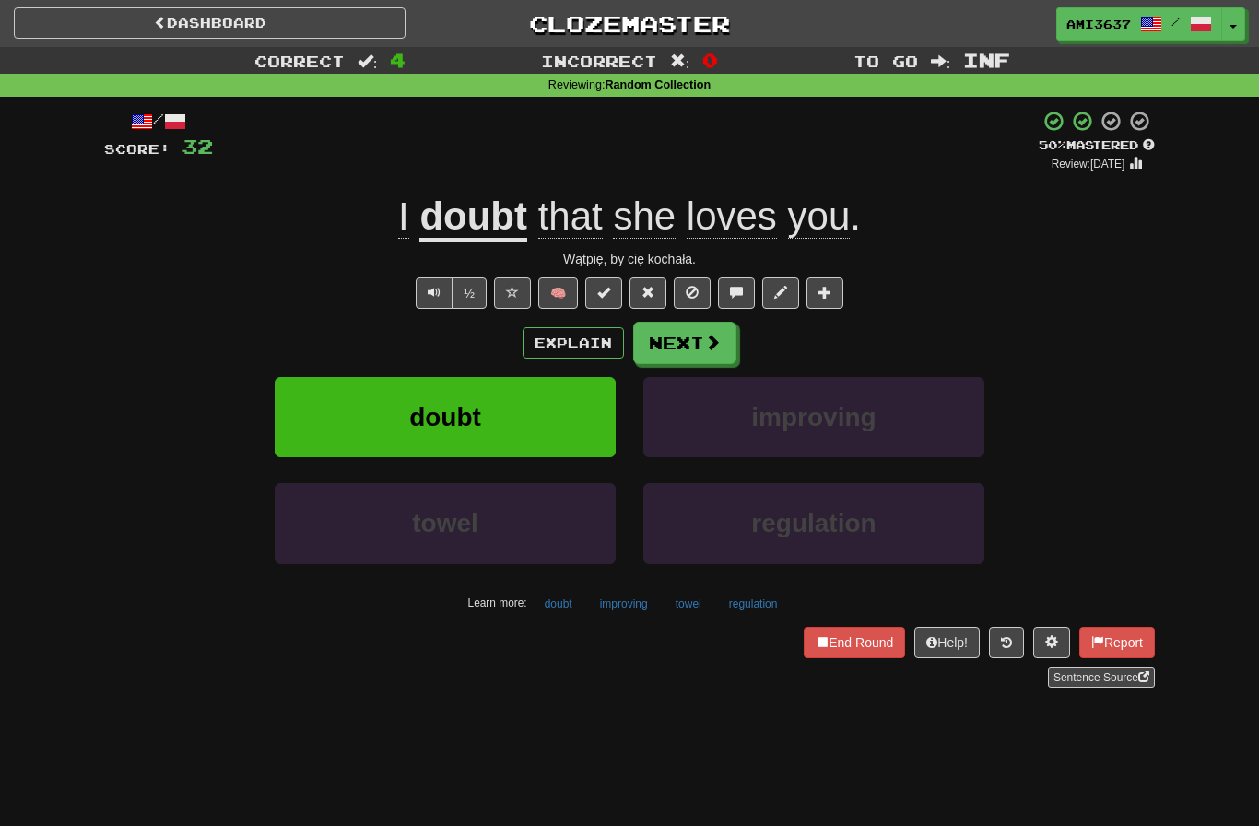
click at [448, 415] on span "doubt" at bounding box center [445, 417] width 72 height 29
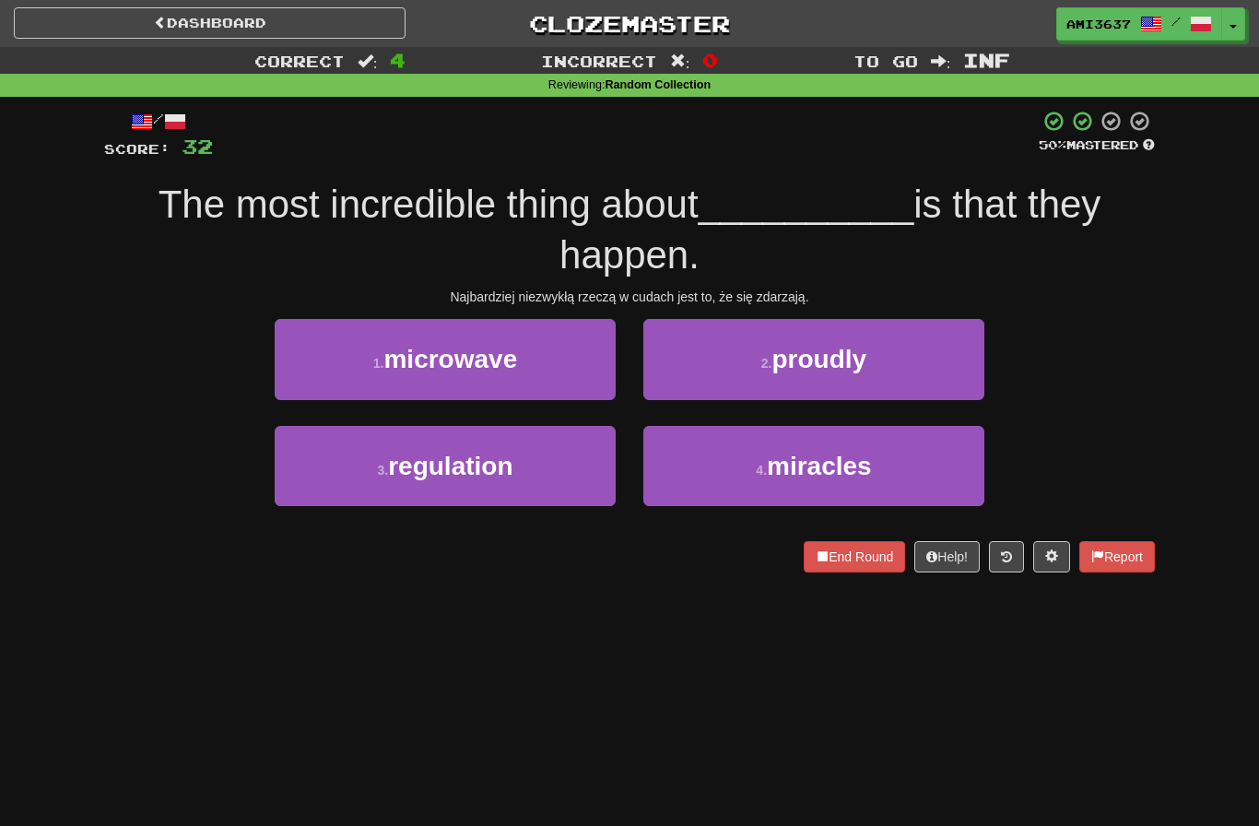
click at [904, 454] on button "4 . miracles" at bounding box center [813, 466] width 341 height 80
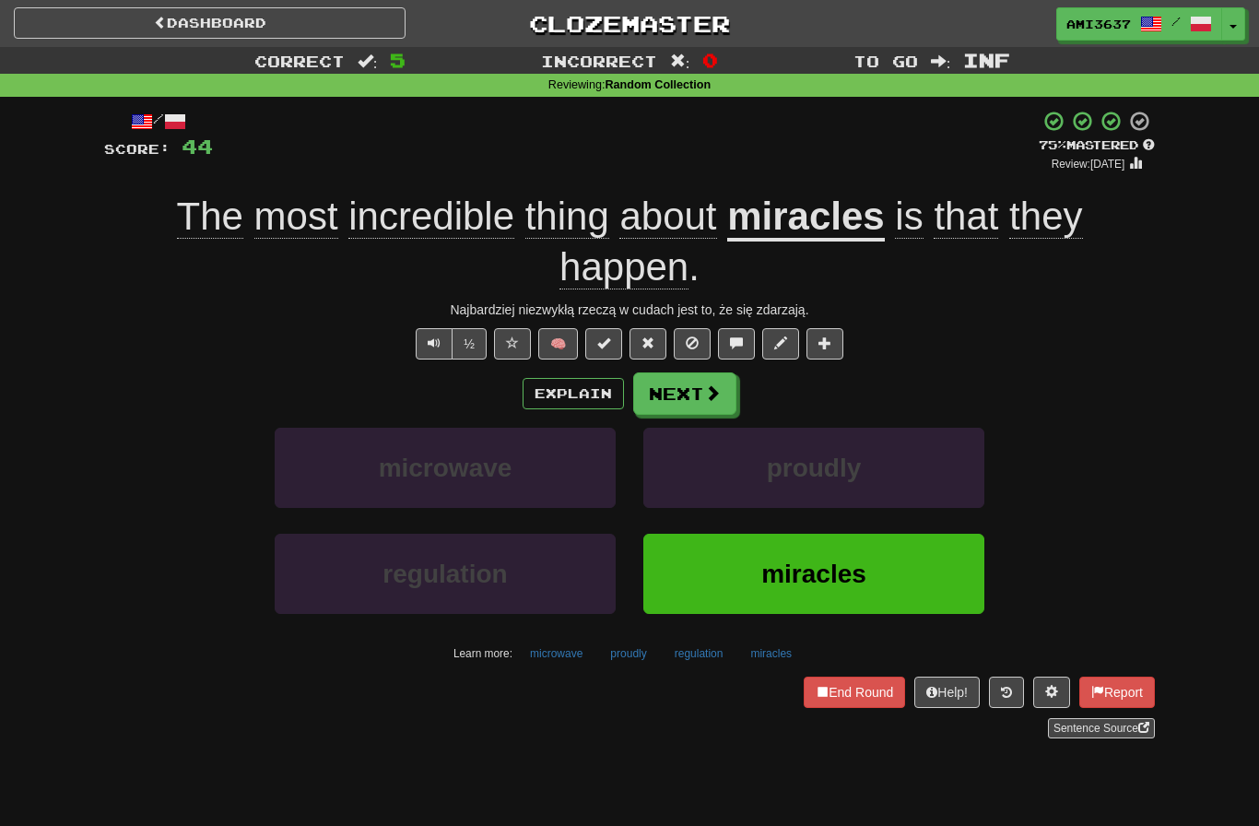
click at [903, 563] on button "miracles" at bounding box center [813, 574] width 341 height 80
